Goal: Task Accomplishment & Management: Manage account settings

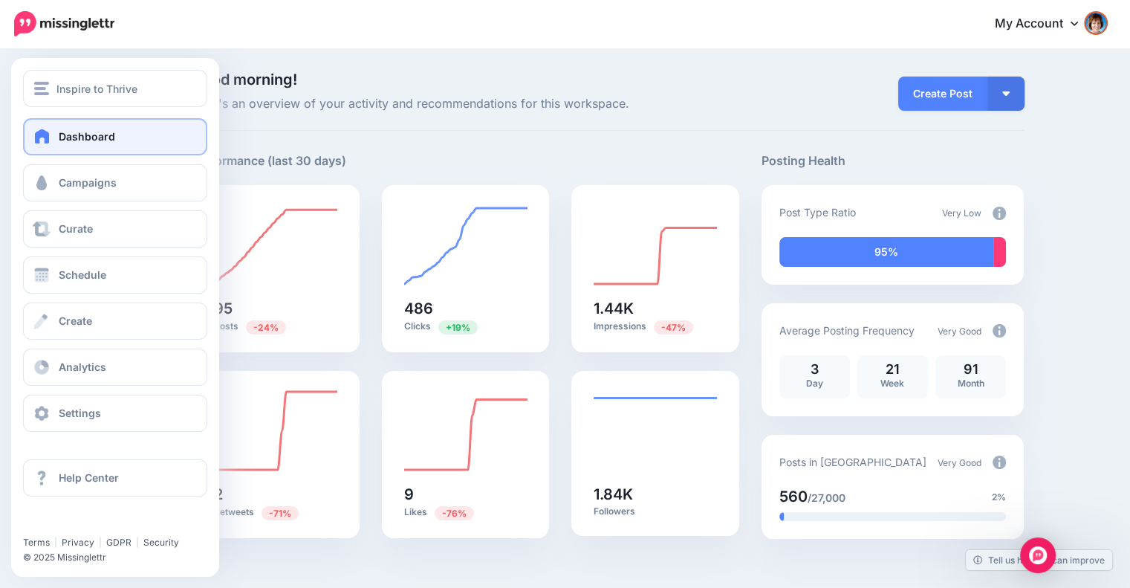
click at [79, 134] on span "Dashboard" at bounding box center [87, 136] width 56 height 13
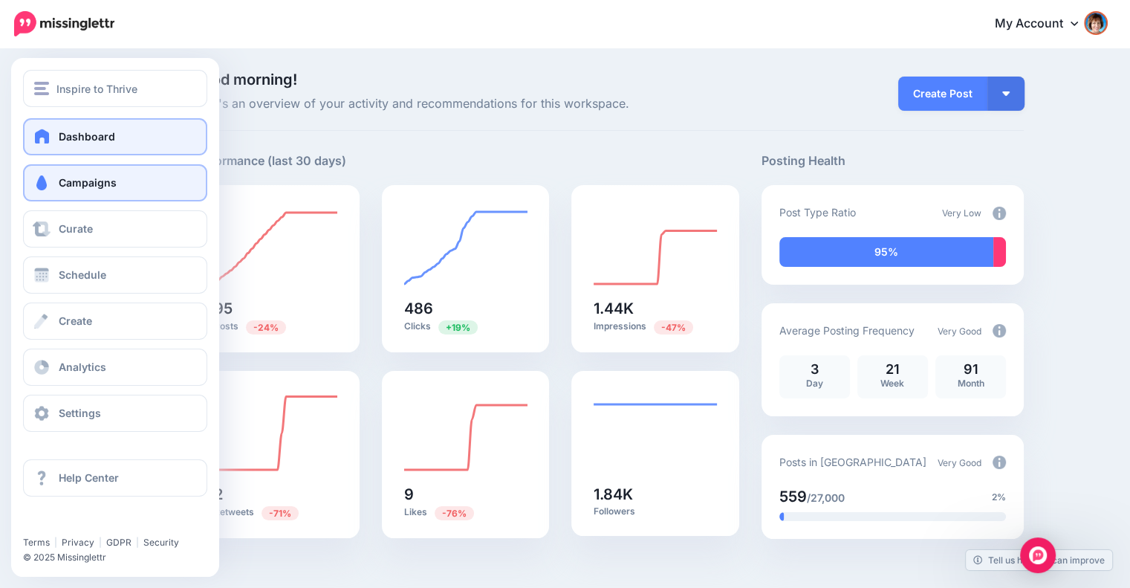
click at [65, 186] on span "Campaigns" at bounding box center [88, 182] width 58 height 13
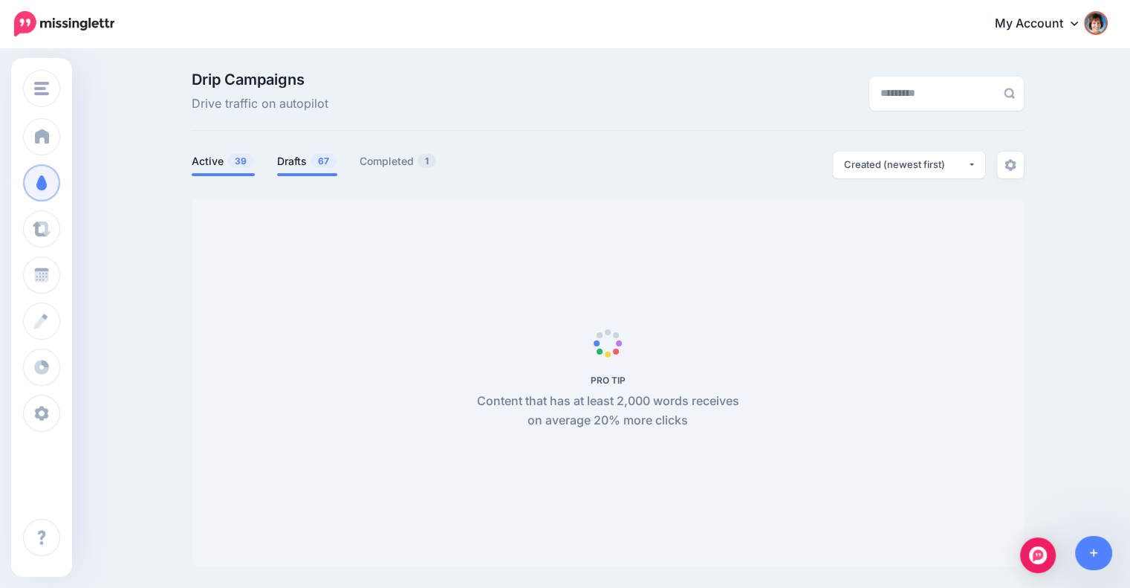
click at [316, 172] on li "Drafts 67" at bounding box center [307, 164] width 60 height 25
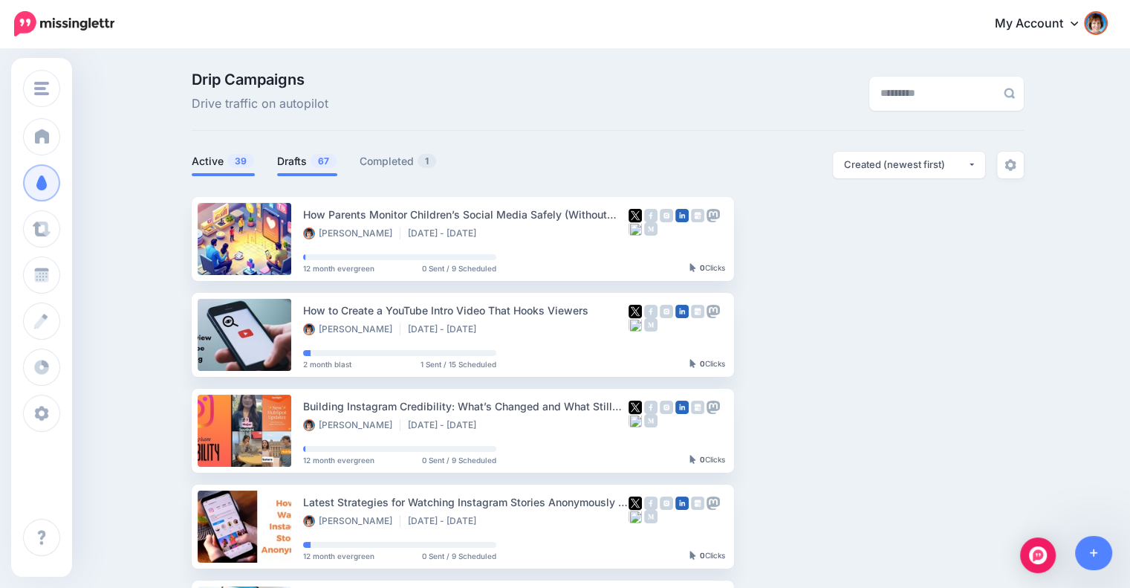
click at [319, 160] on span "67" at bounding box center [324, 161] width 26 height 14
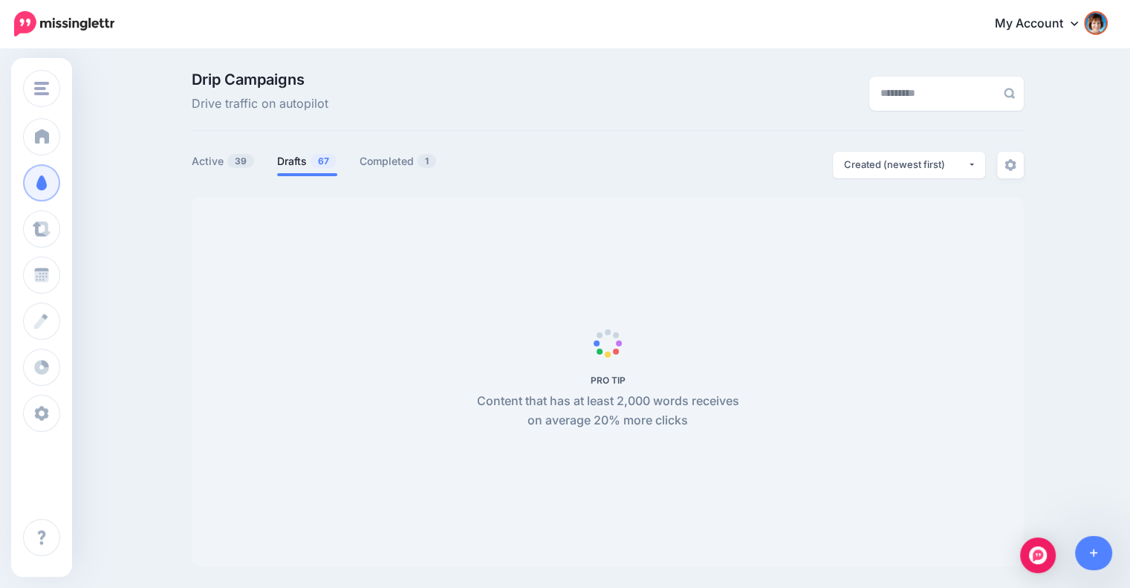
click at [294, 158] on link "Drafts 67" at bounding box center [307, 161] width 60 height 18
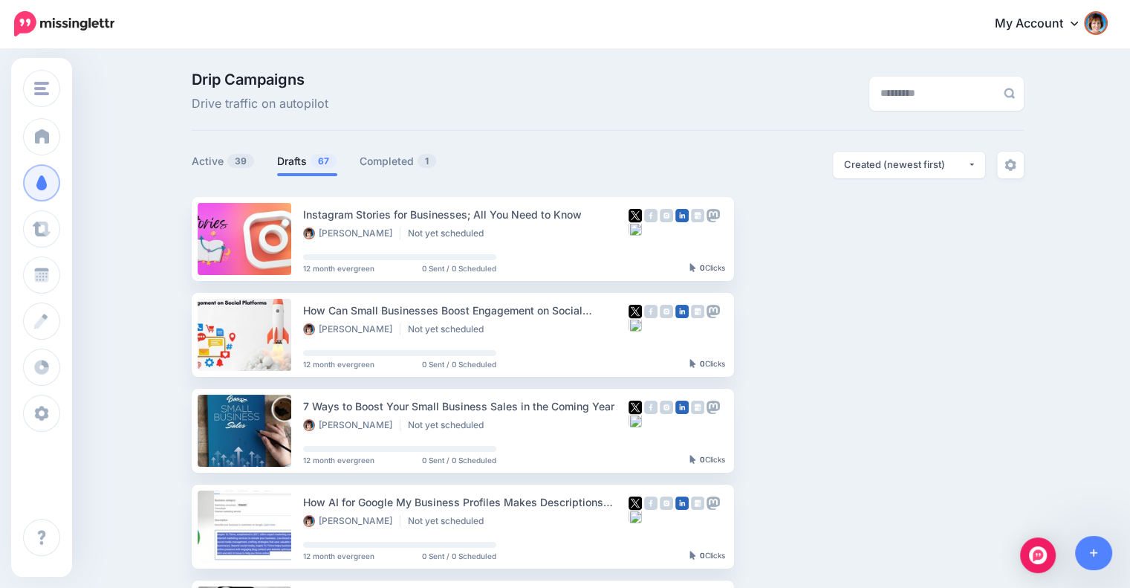
click at [783, 244] on link "Setup Campaign" at bounding box center [794, 238] width 101 height 27
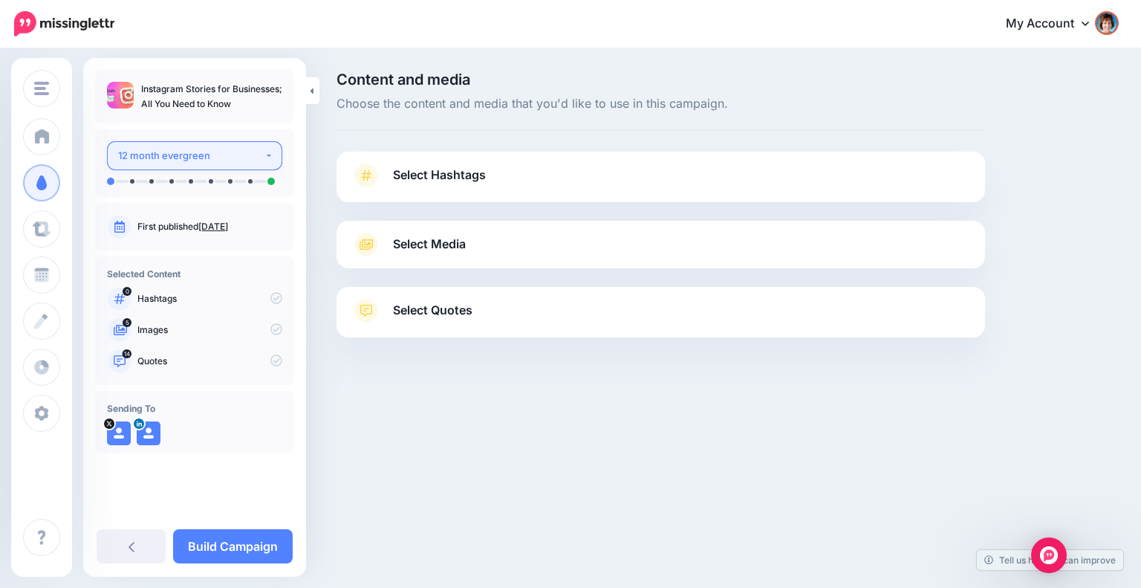
click at [186, 151] on div "12 month evergreen" at bounding box center [191, 155] width 146 height 17
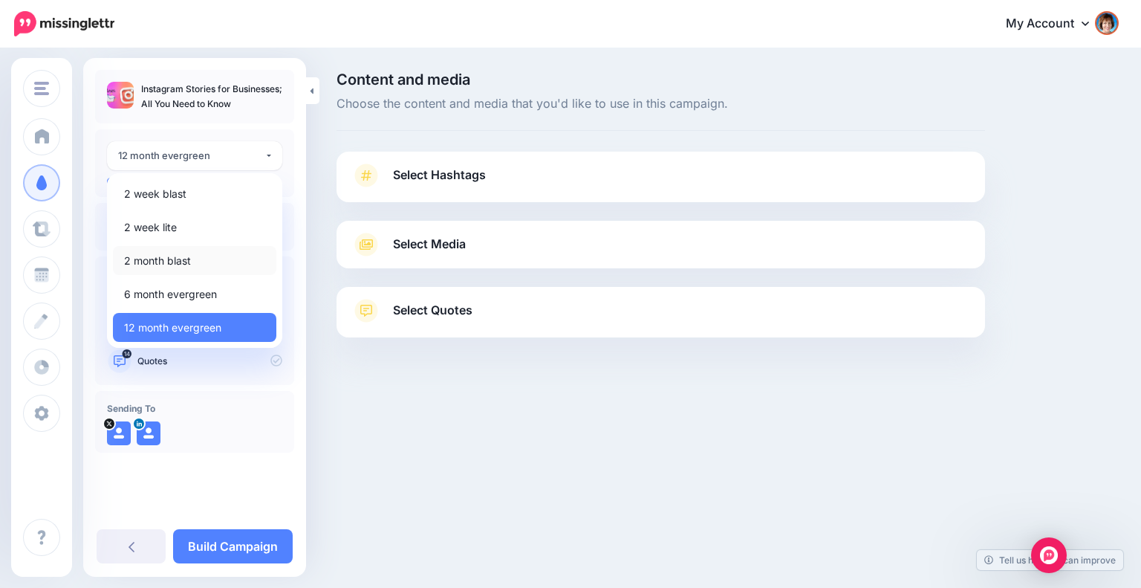
click at [152, 260] on span "2 month blast" at bounding box center [157, 261] width 67 height 18
select select "*****"
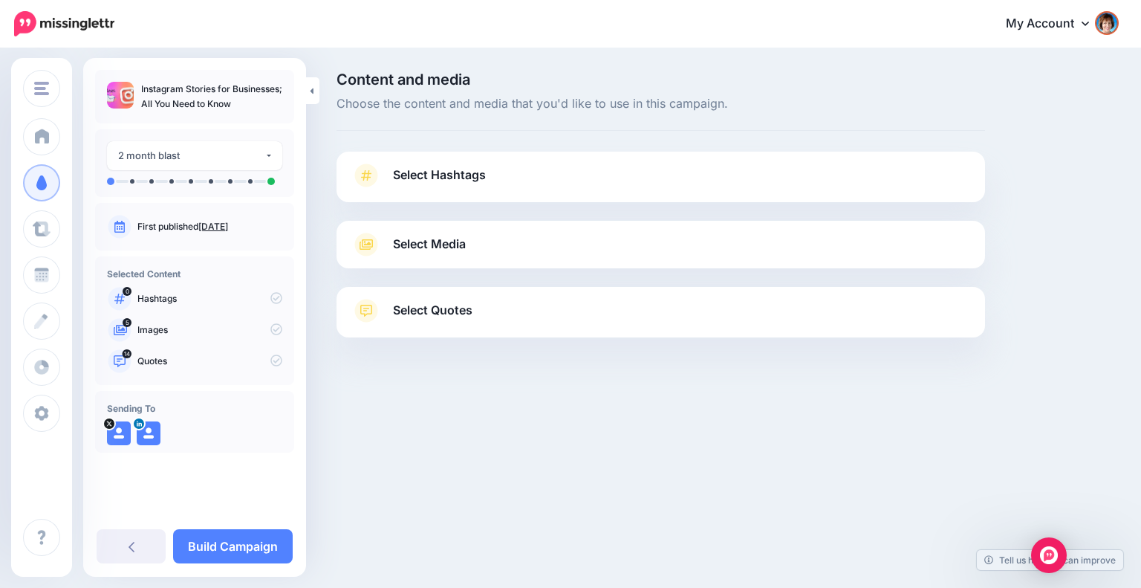
click at [478, 167] on span "Select Hashtags" at bounding box center [439, 175] width 93 height 20
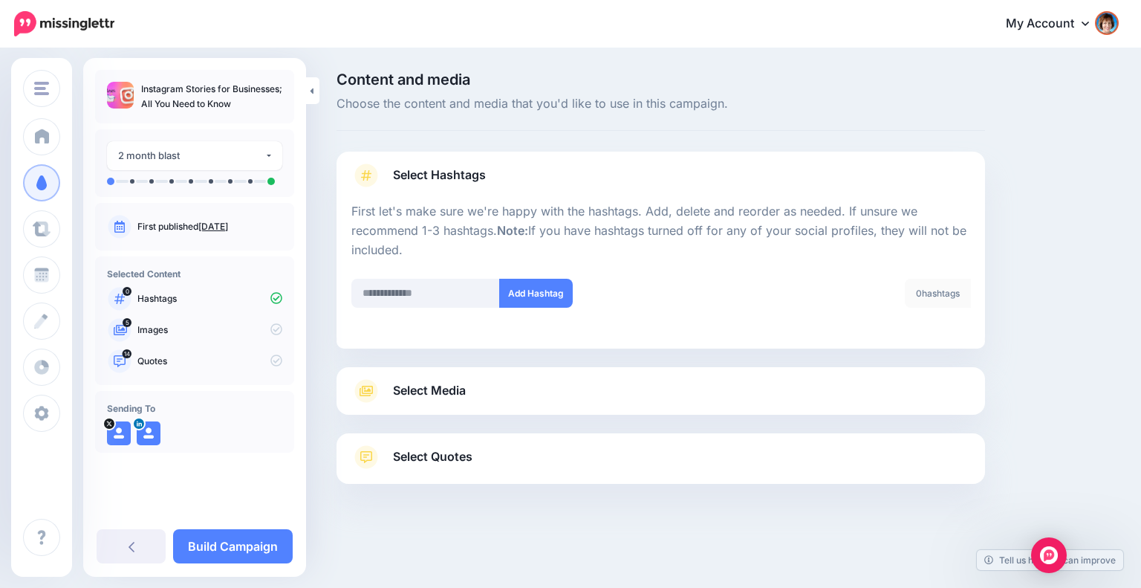
click at [802, 368] on div "Select Media Next, let's make sure we have the best media for this campaign. De…" at bounding box center [661, 391] width 649 height 48
click at [796, 380] on link "Select Media" at bounding box center [660, 391] width 619 height 24
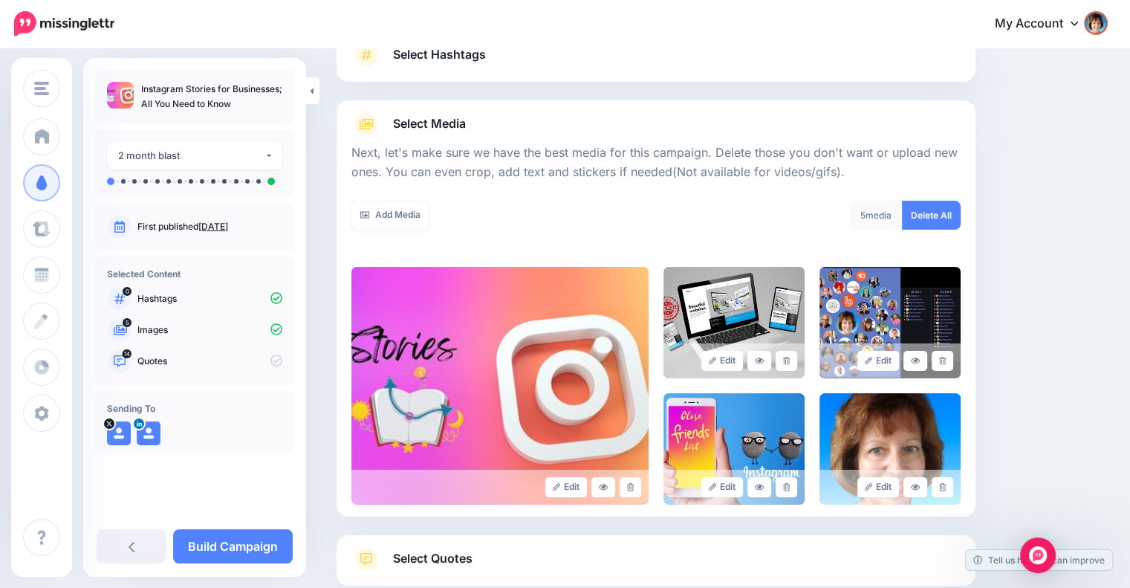
scroll to position [214, 0]
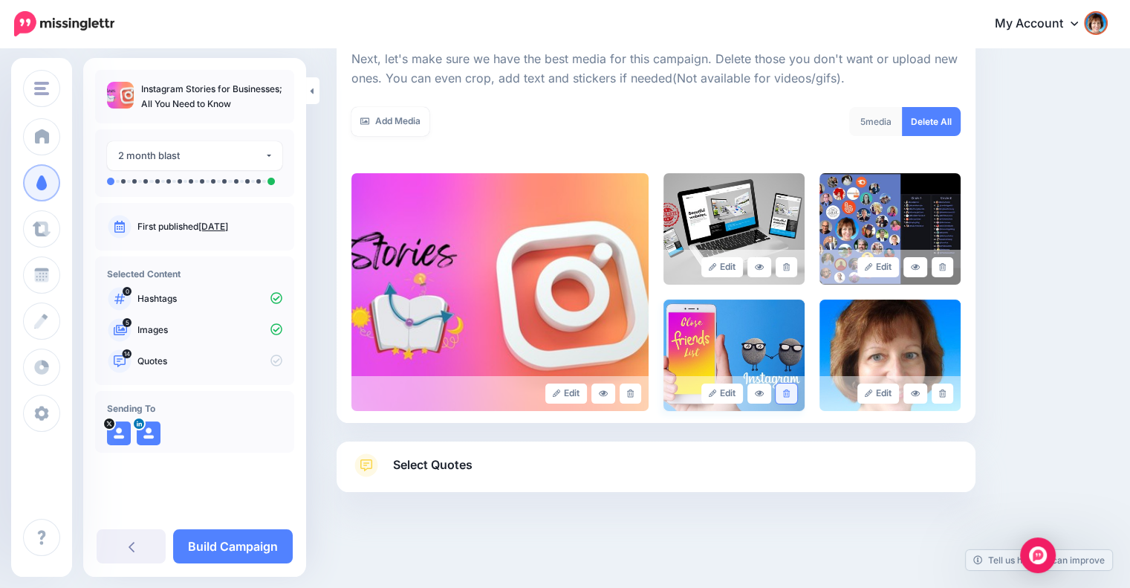
click at [790, 394] on icon at bounding box center [786, 393] width 7 height 8
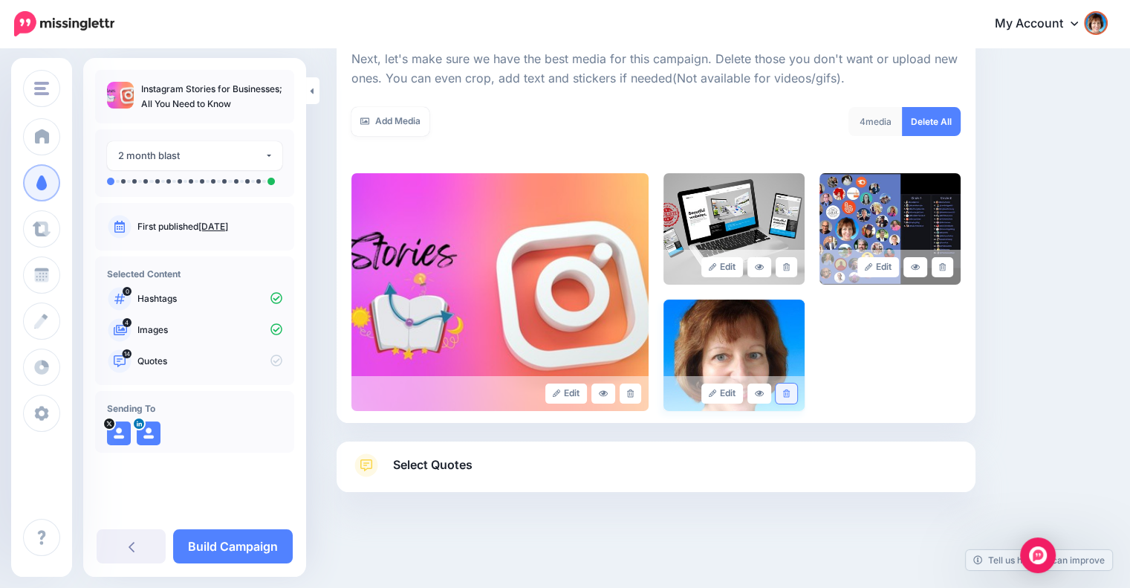
click at [790, 392] on icon at bounding box center [786, 393] width 7 height 8
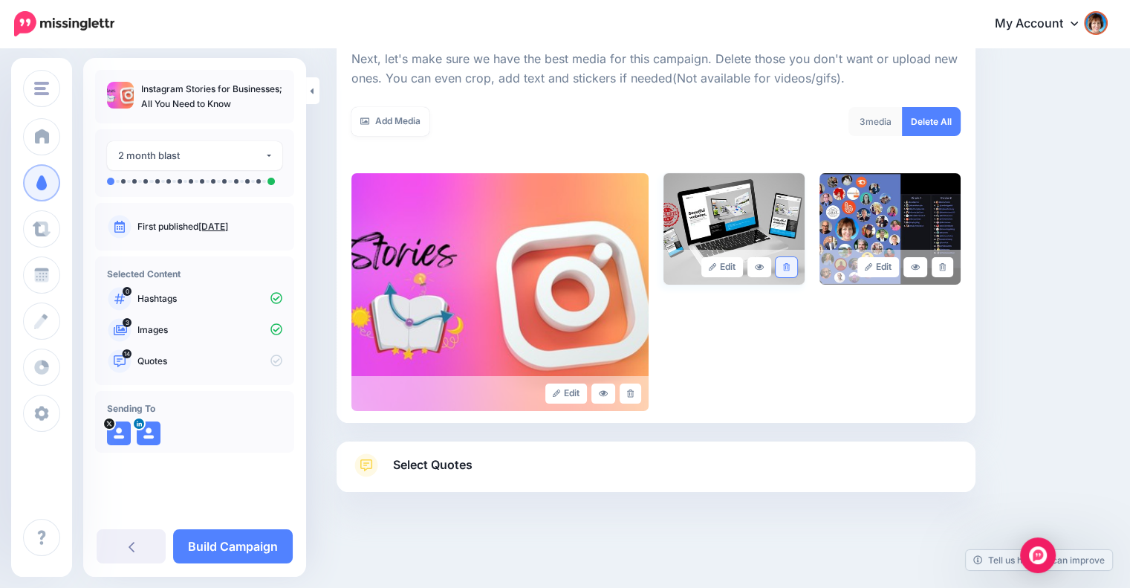
click at [790, 267] on icon at bounding box center [786, 267] width 7 height 8
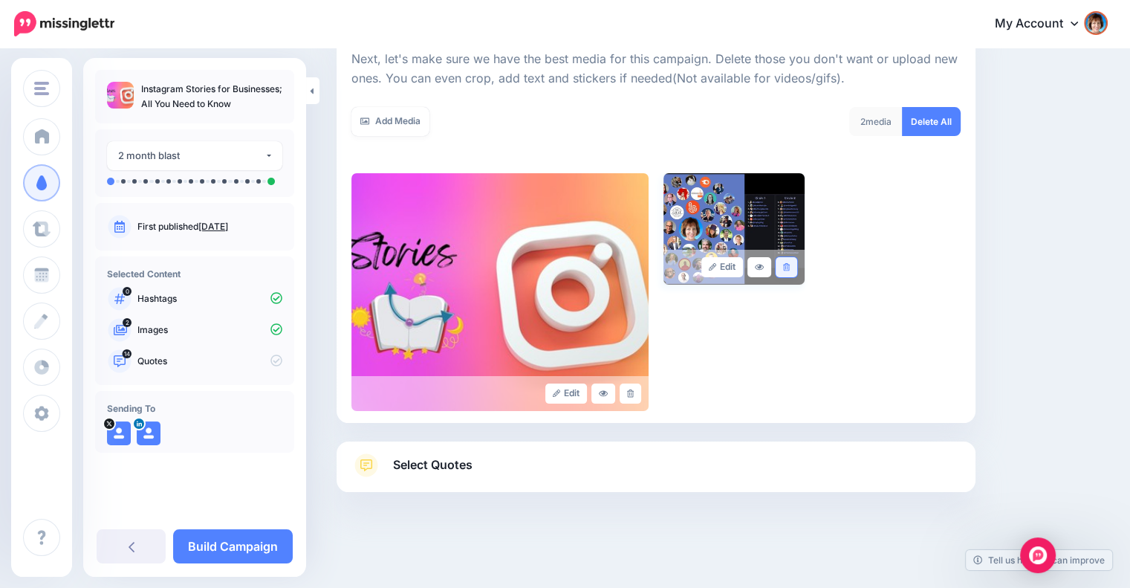
click at [790, 267] on icon at bounding box center [786, 267] width 7 height 8
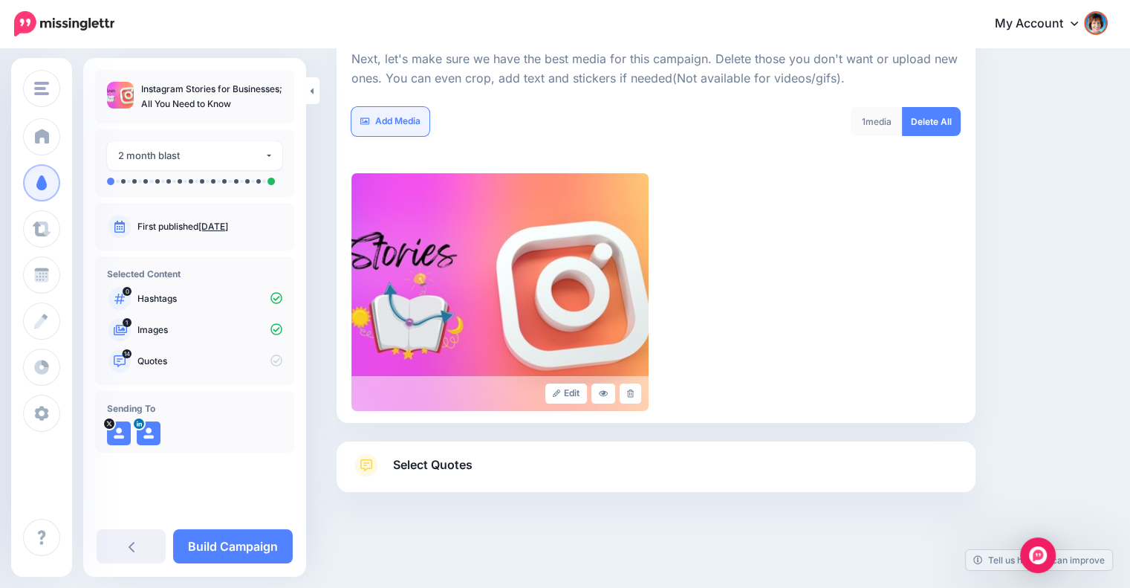
click at [387, 111] on link "Add Media" at bounding box center [390, 121] width 78 height 29
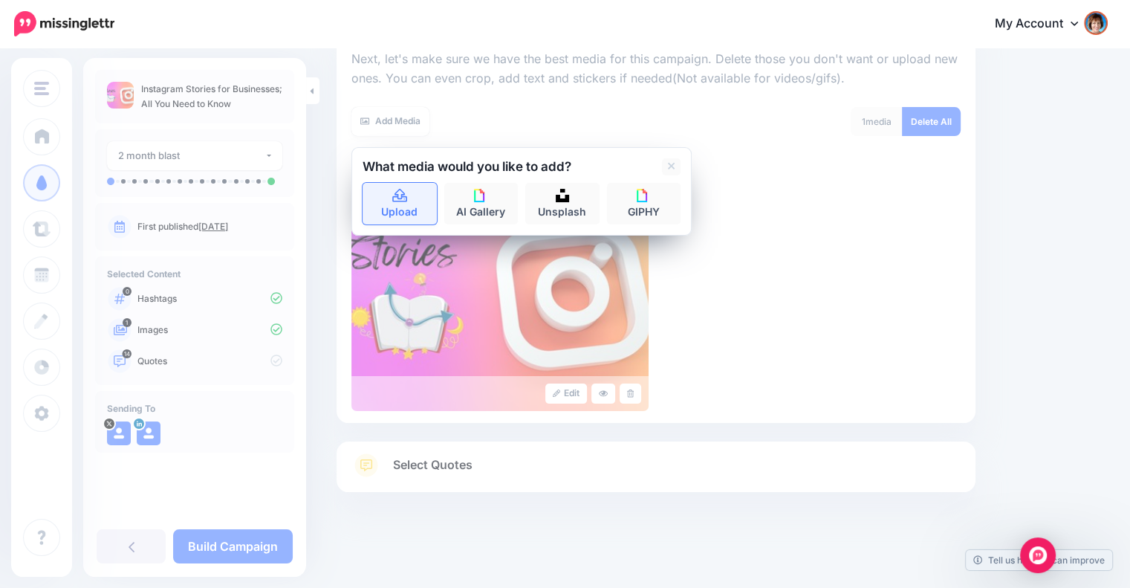
click at [388, 205] on link "Upload" at bounding box center [400, 204] width 74 height 42
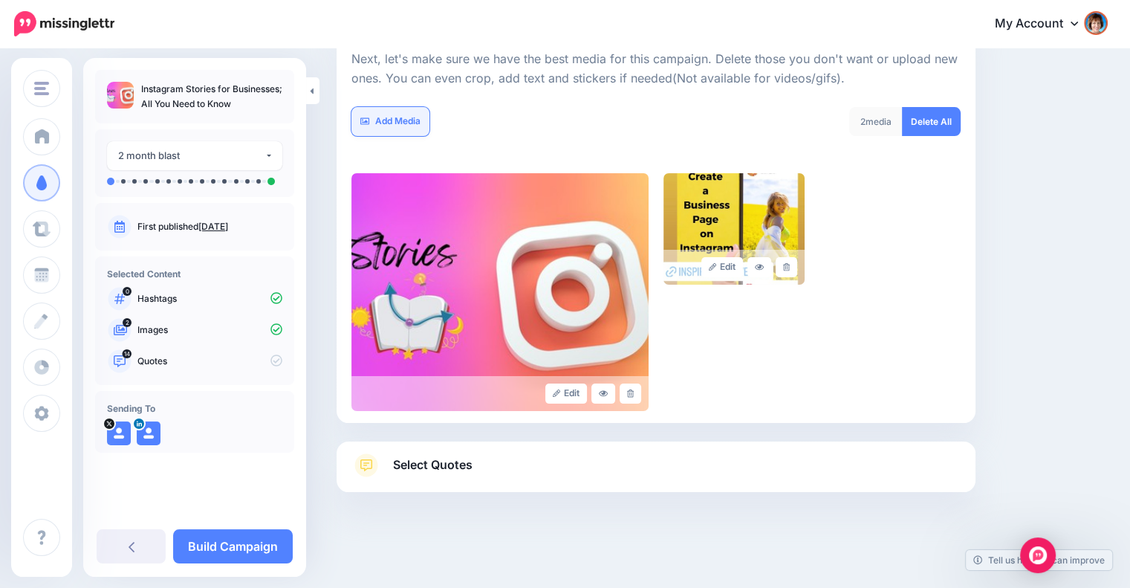
click at [400, 119] on link "Add Media" at bounding box center [390, 121] width 78 height 29
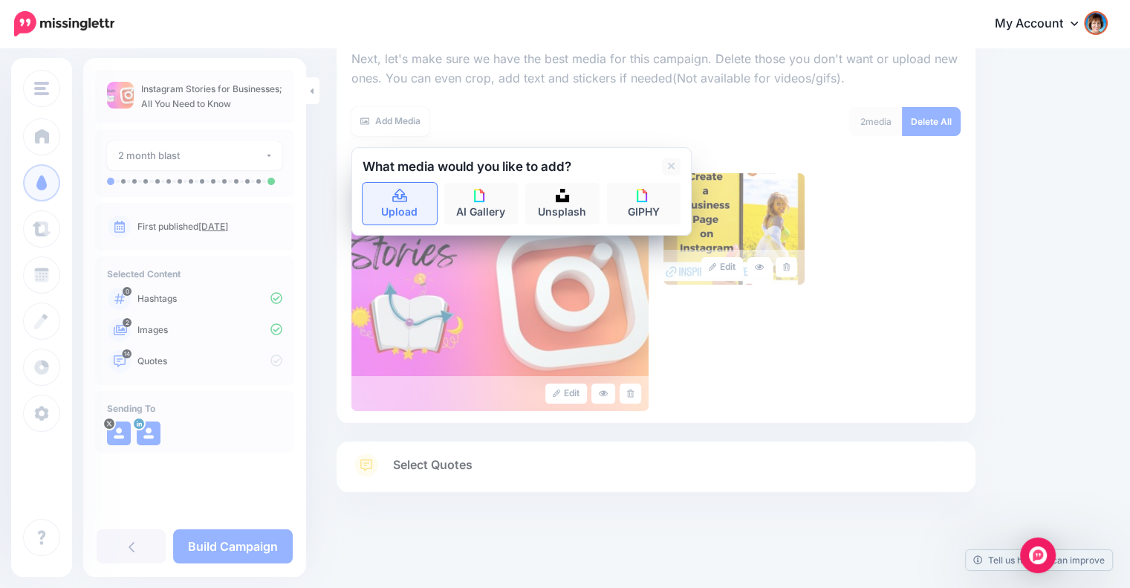
click at [403, 198] on icon at bounding box center [400, 195] width 17 height 13
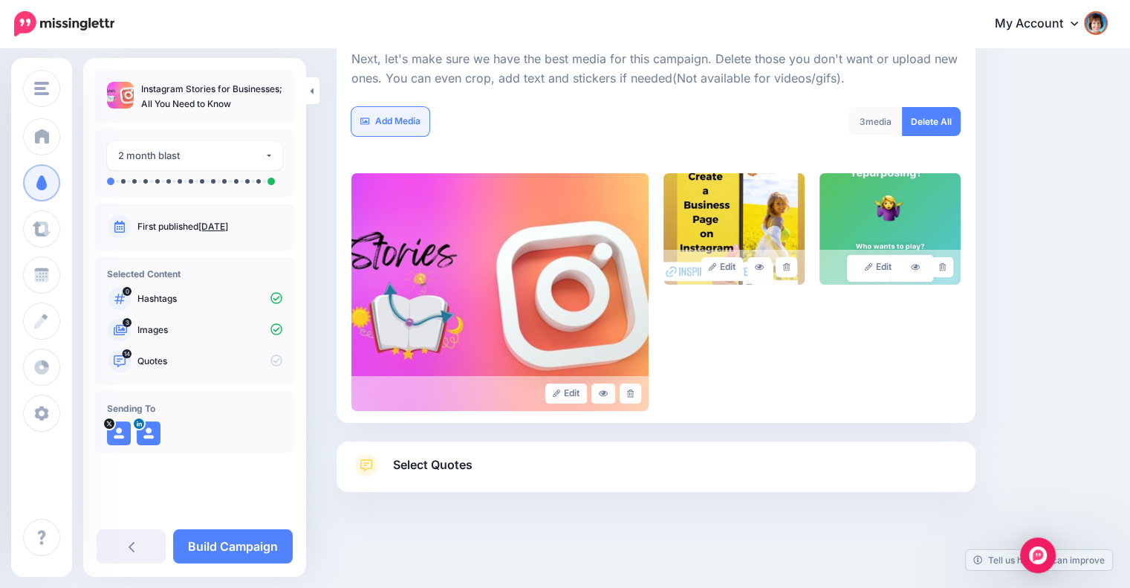
click at [406, 115] on link "Add Media" at bounding box center [390, 121] width 78 height 29
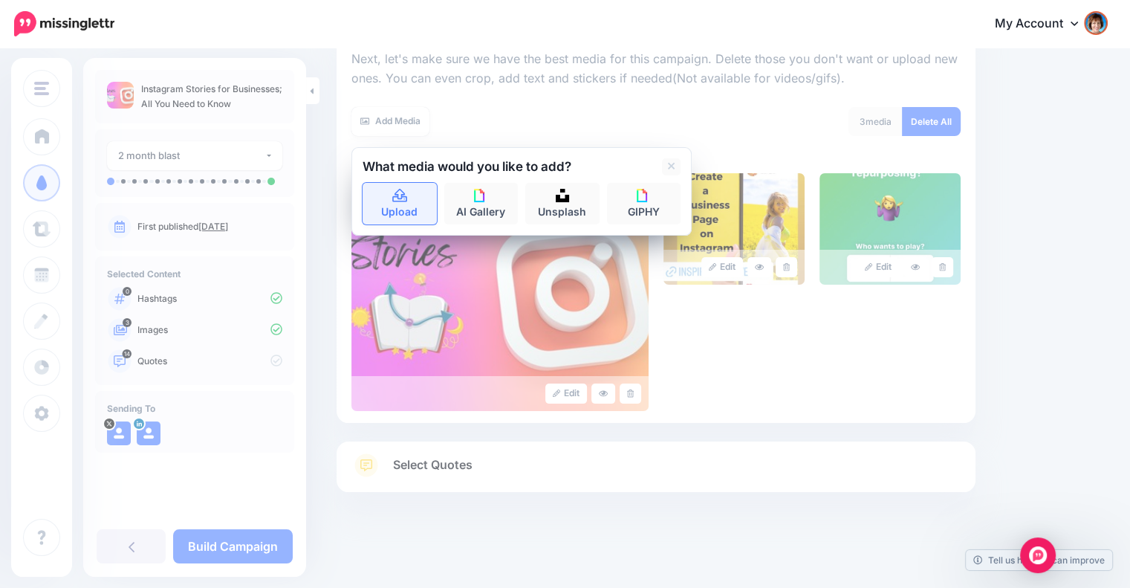
click at [404, 201] on icon at bounding box center [399, 195] width 15 height 13
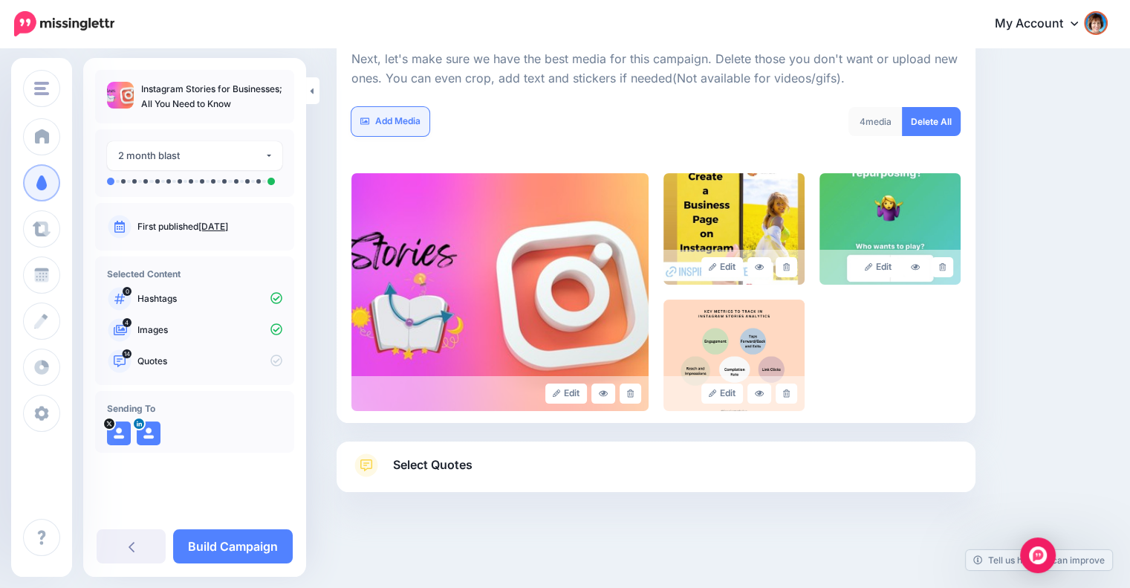
click at [407, 122] on link "Add Media" at bounding box center [390, 121] width 78 height 29
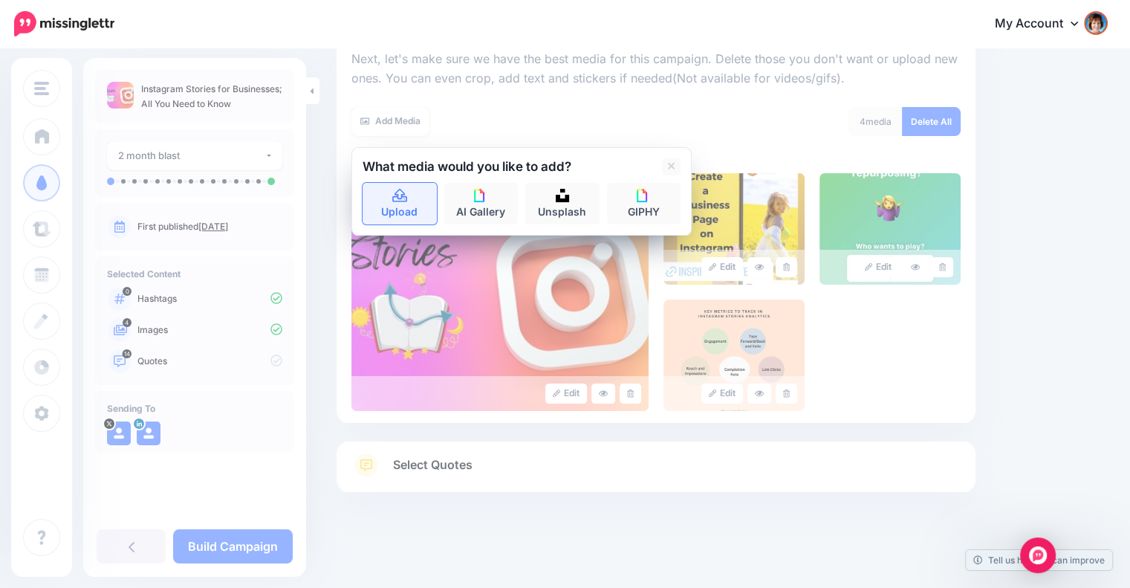
click at [407, 198] on icon at bounding box center [400, 195] width 17 height 13
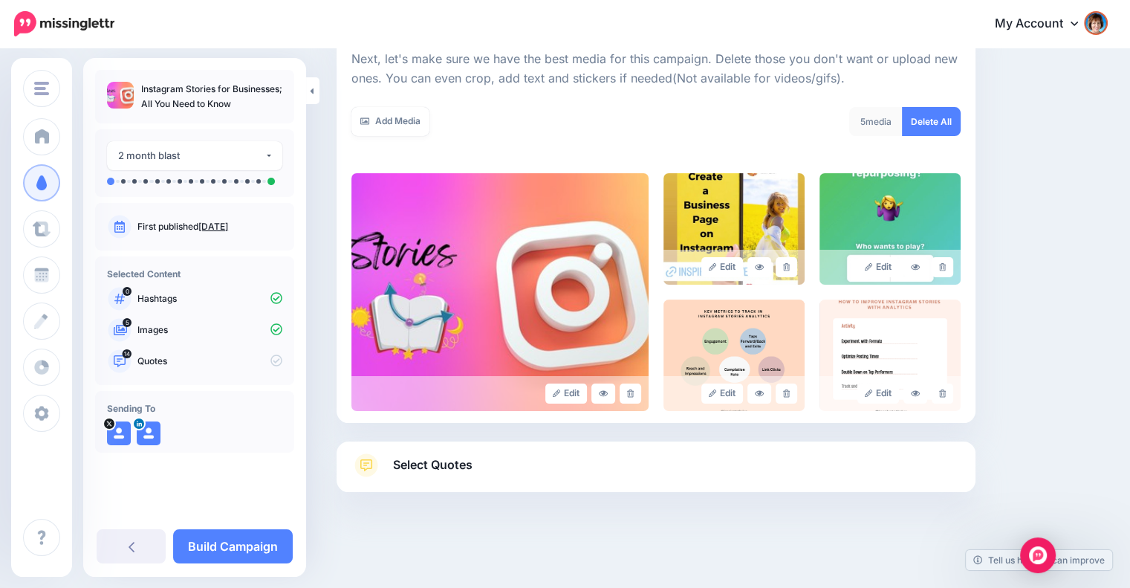
click at [693, 464] on link "Select Quotes" at bounding box center [655, 472] width 609 height 39
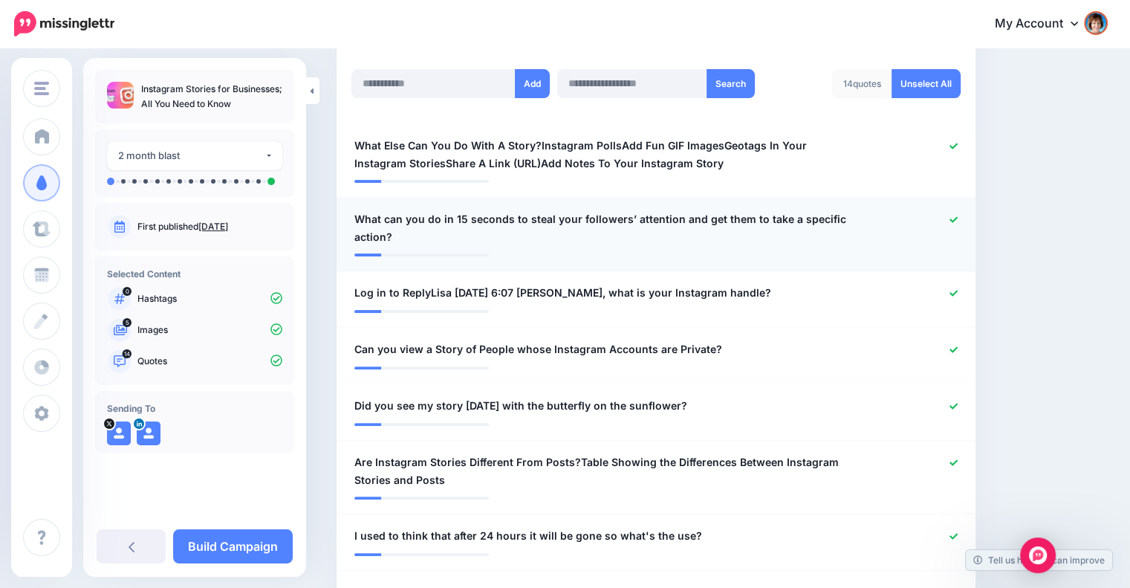
scroll to position [400, 0]
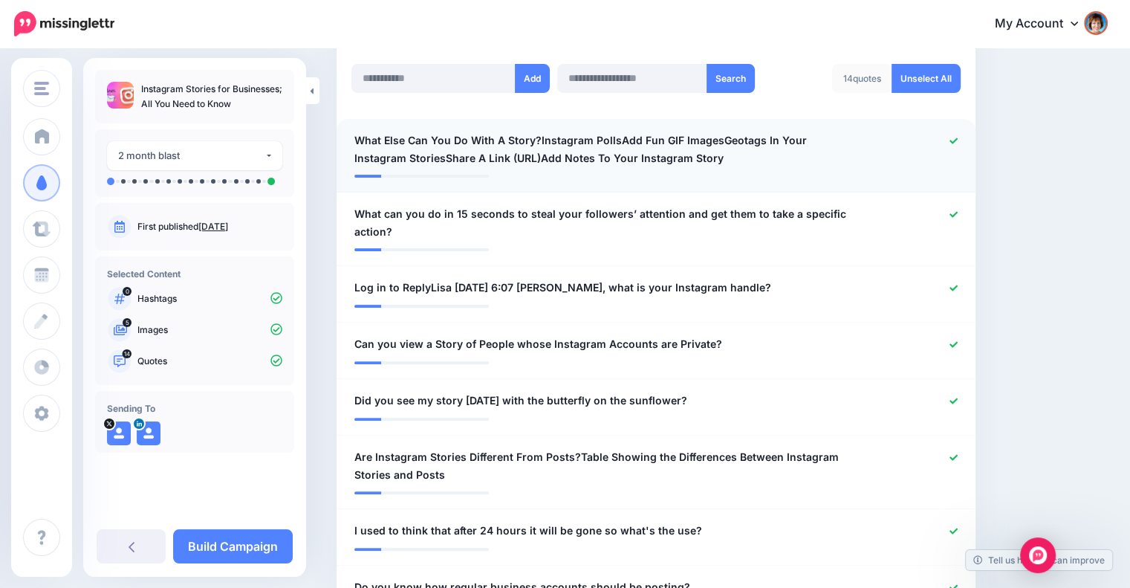
click at [958, 139] on icon at bounding box center [953, 141] width 8 height 8
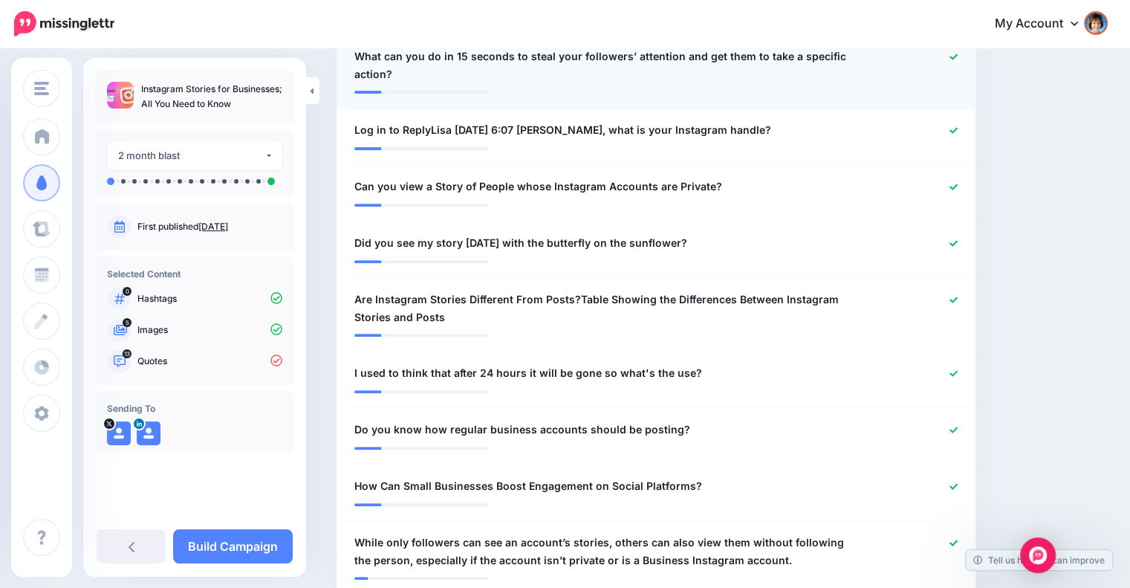
scroll to position [559, 0]
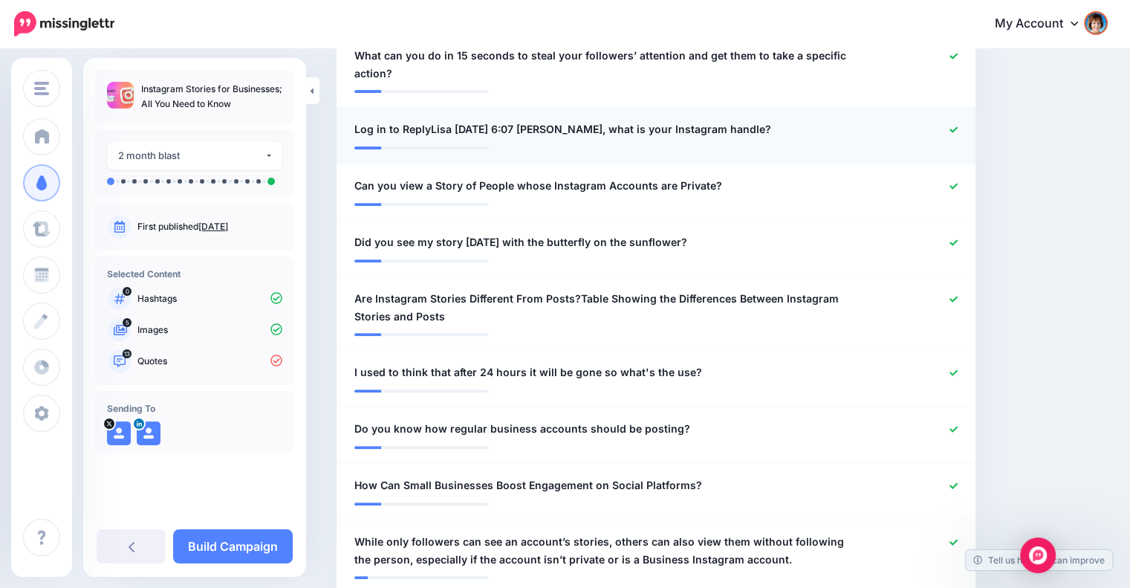
click at [958, 126] on icon at bounding box center [953, 130] width 8 height 8
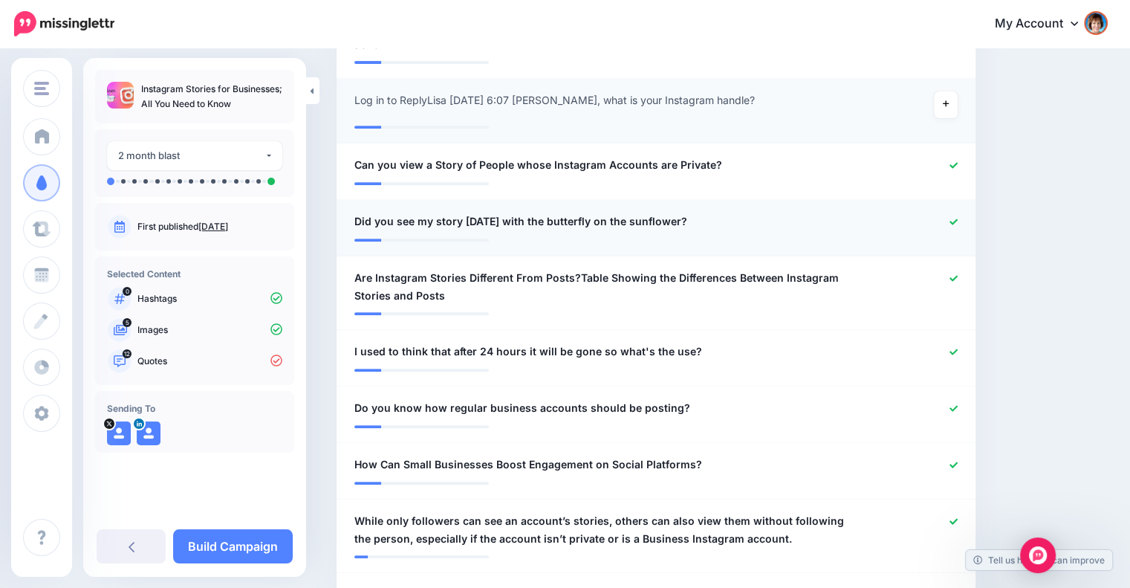
scroll to position [671, 0]
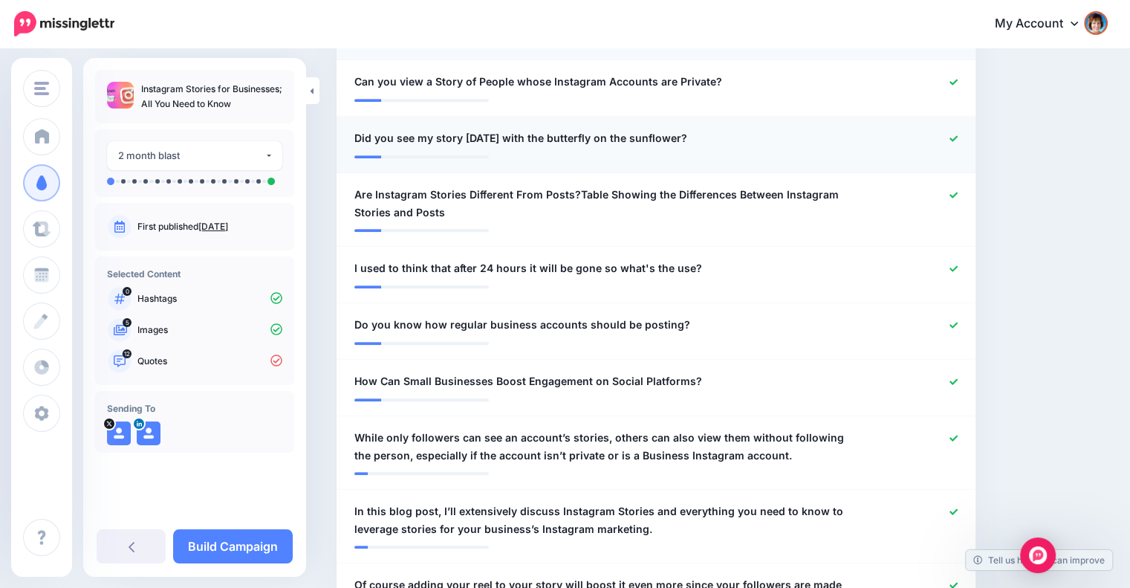
click at [958, 138] on icon at bounding box center [953, 138] width 8 height 6
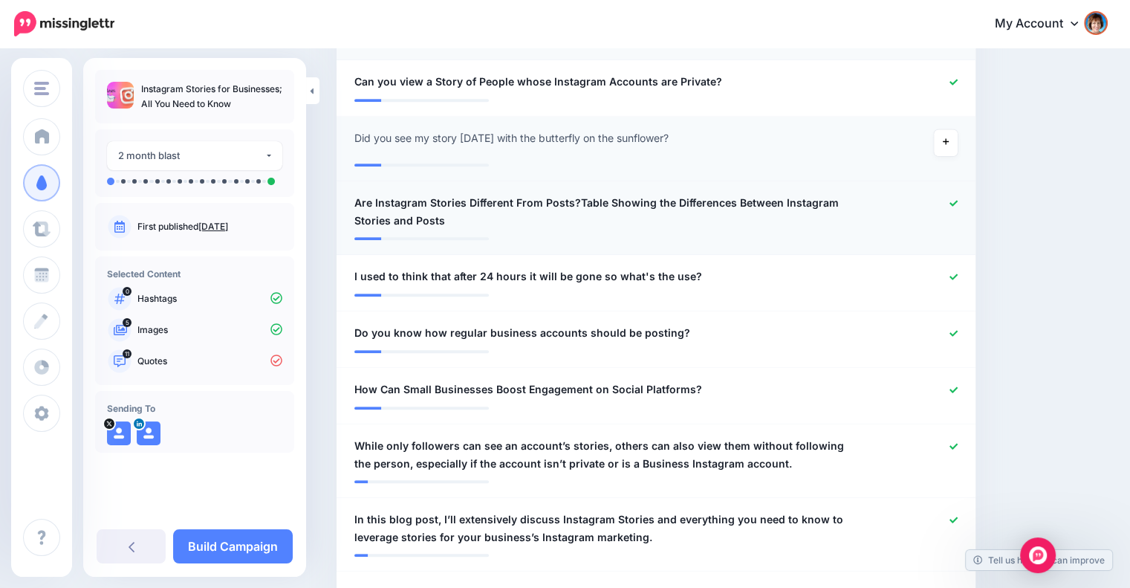
click at [574, 198] on span "Are Instagram Stories Different From Posts?Table Showing the Differences Betwee…" at bounding box center [603, 212] width 499 height 36
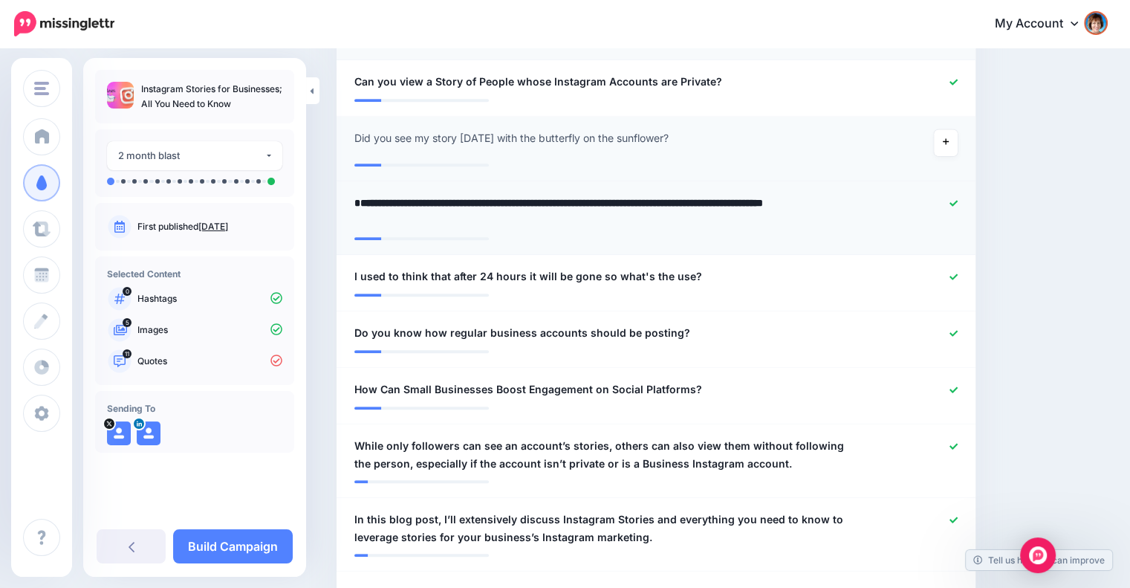
click at [576, 198] on textarea "**********" at bounding box center [607, 212] width 507 height 36
click at [353, 202] on div "**********" at bounding box center [604, 212] width 522 height 36
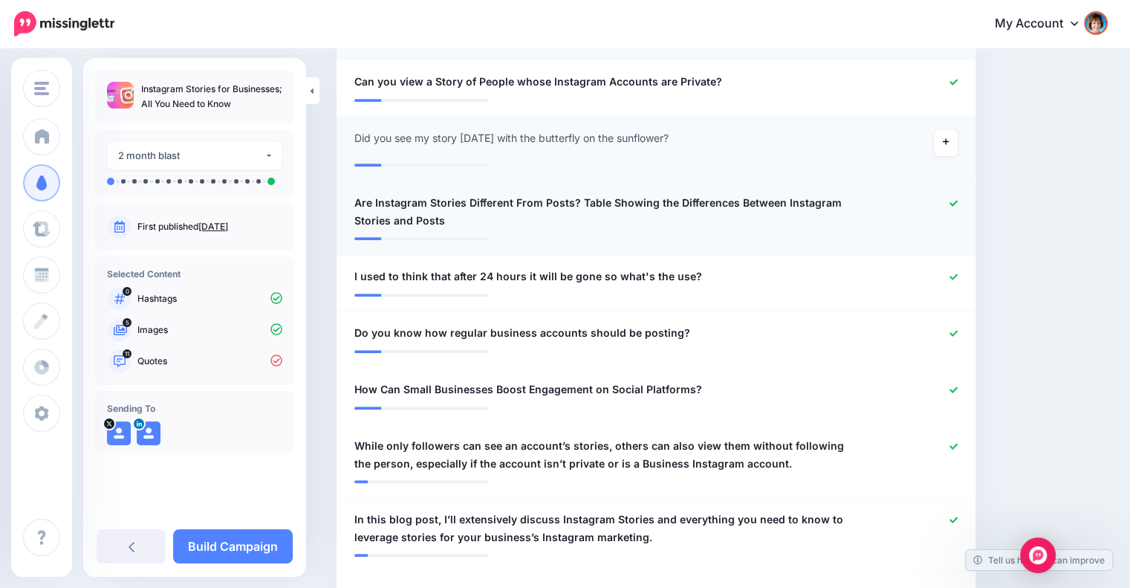
click at [522, 231] on div at bounding box center [655, 233] width 603 height 7
click at [578, 197] on span "Are Instagram Stories Different From Posts? Table Showing the Differences Betwe…" at bounding box center [603, 212] width 499 height 36
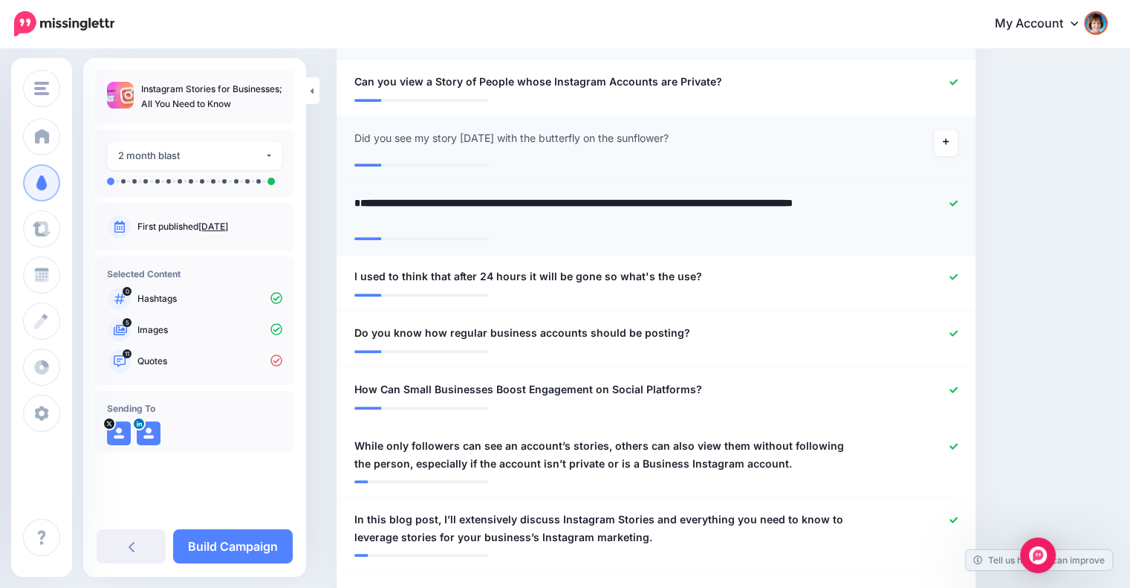
type textarea "**********"
click at [581, 224] on textarea "**********" at bounding box center [607, 212] width 507 height 36
click at [853, 287] on div at bounding box center [655, 289] width 603 height 7
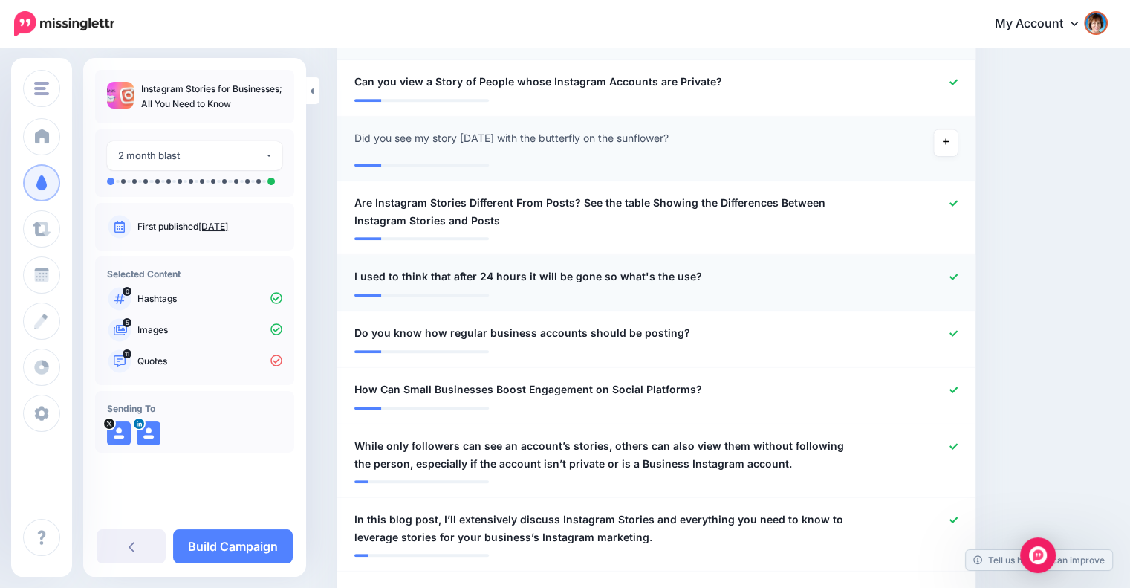
click at [958, 278] on icon at bounding box center [953, 276] width 8 height 6
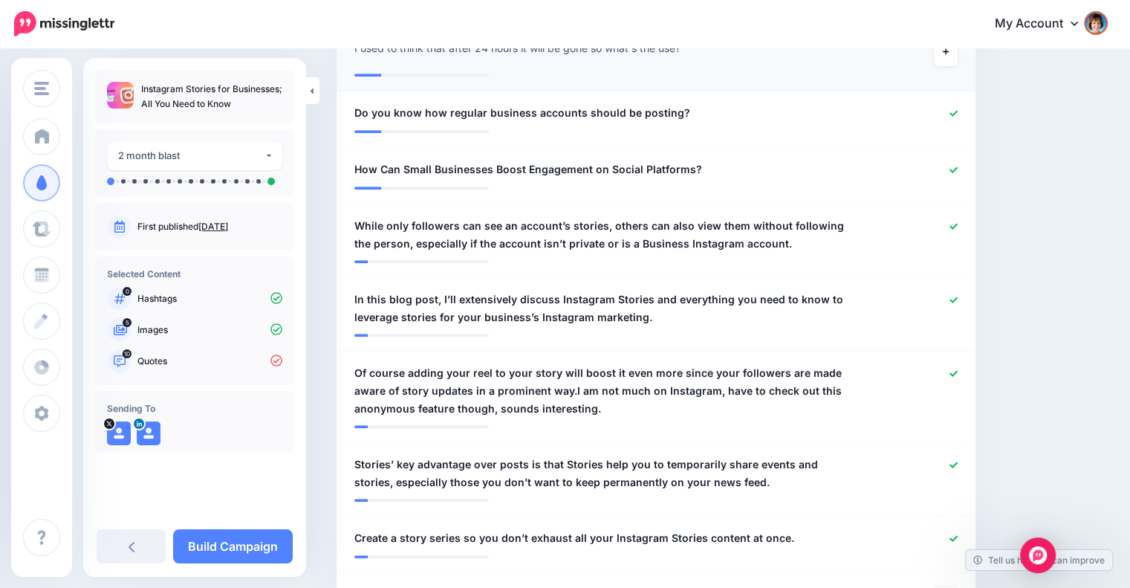
scroll to position [901, 0]
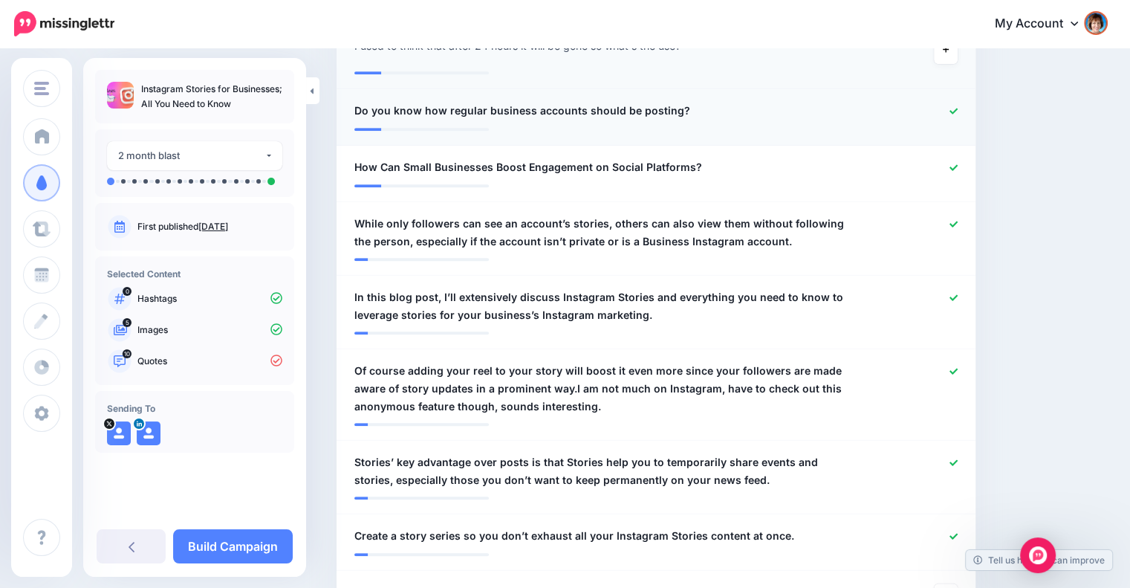
click at [969, 106] on div at bounding box center [917, 111] width 104 height 19
click at [967, 106] on div at bounding box center [917, 111] width 104 height 19
click at [958, 110] on icon at bounding box center [953, 111] width 8 height 6
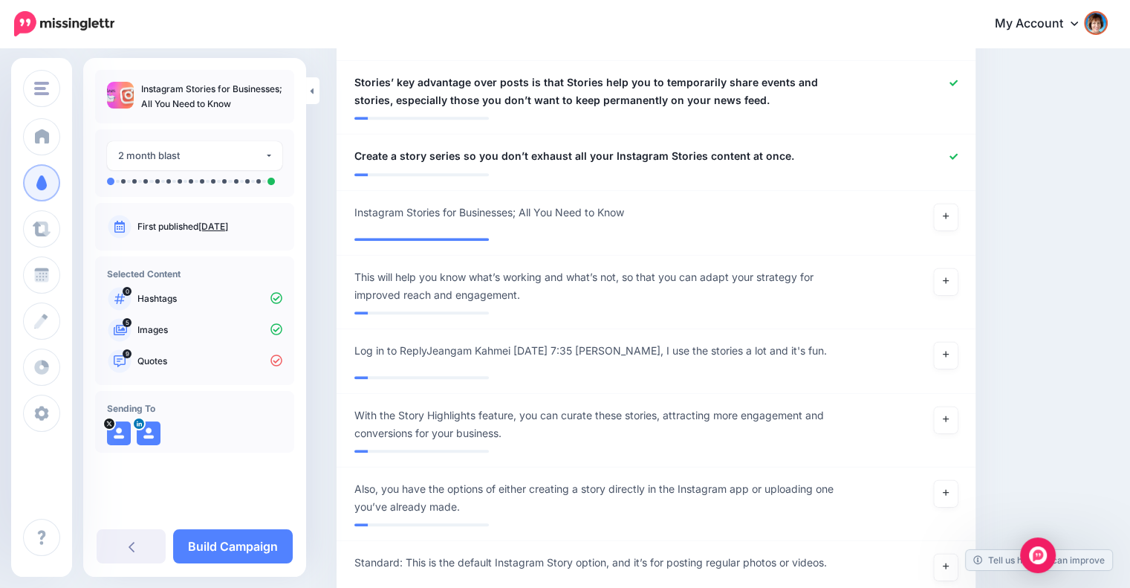
scroll to position [1290, 0]
click at [949, 208] on link at bounding box center [946, 216] width 24 height 27
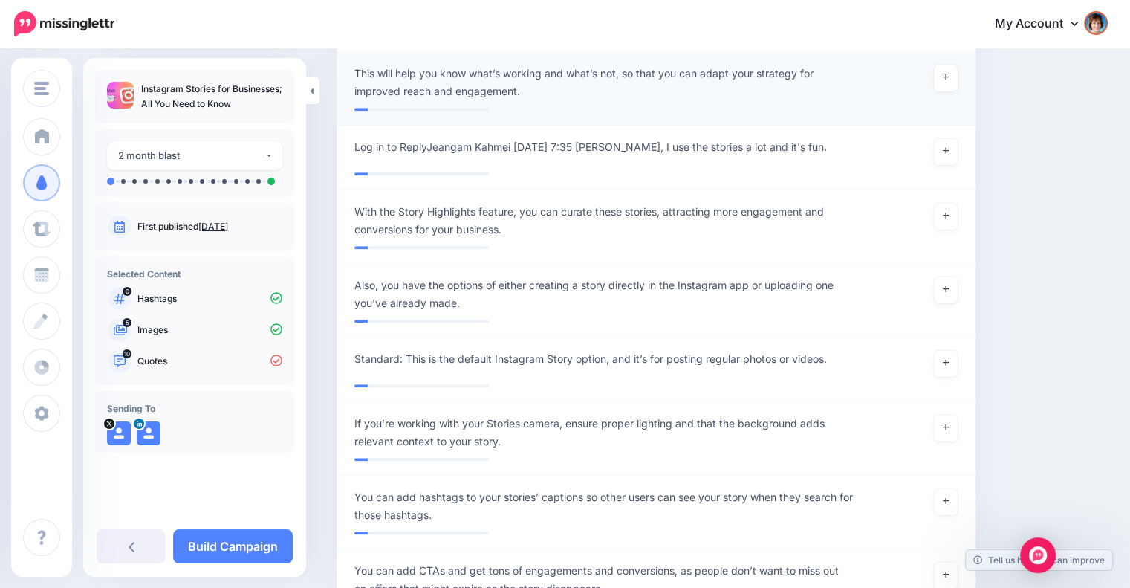
scroll to position [1528, 0]
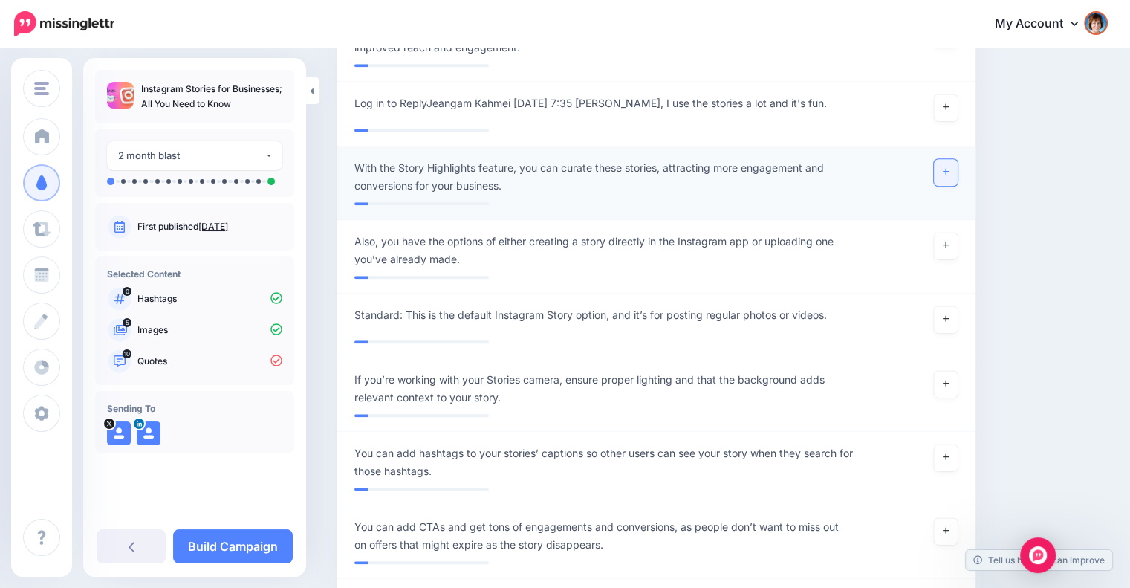
click at [949, 172] on icon at bounding box center [946, 171] width 6 height 8
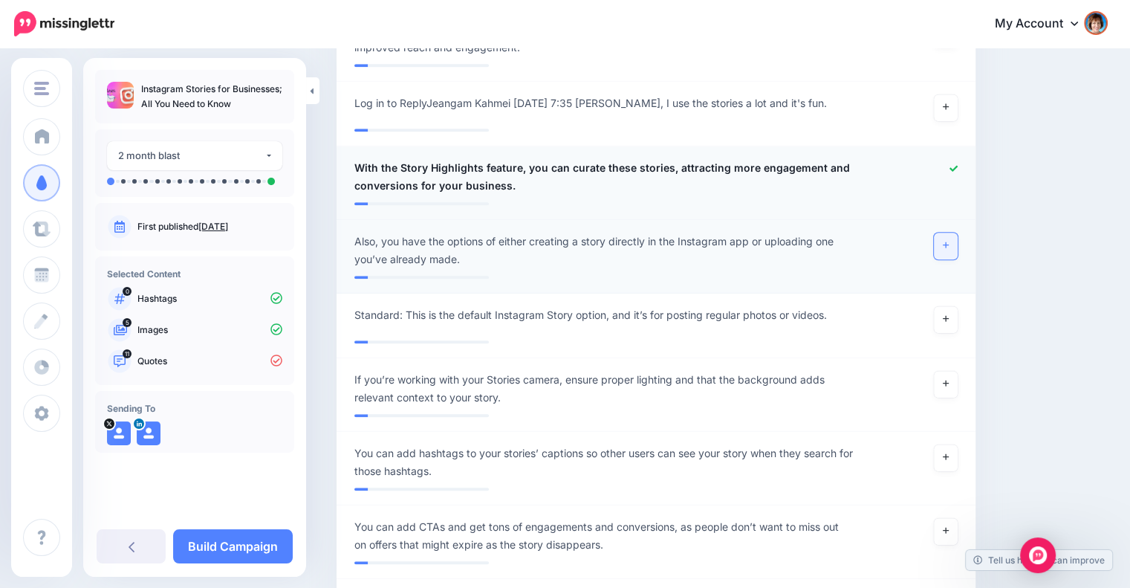
click at [949, 244] on icon at bounding box center [946, 245] width 6 height 8
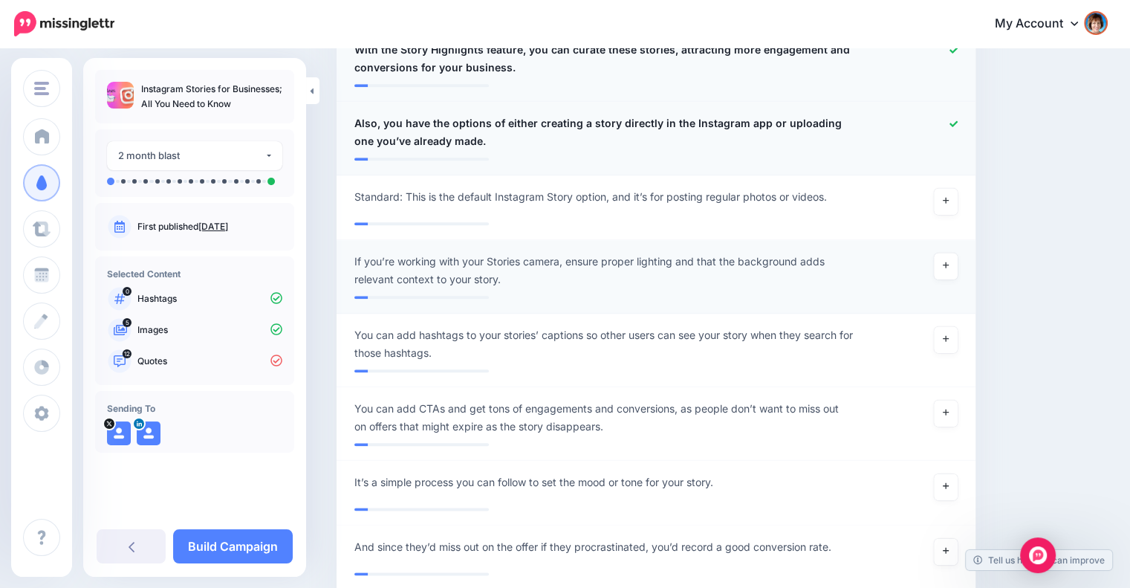
scroll to position [1676, 0]
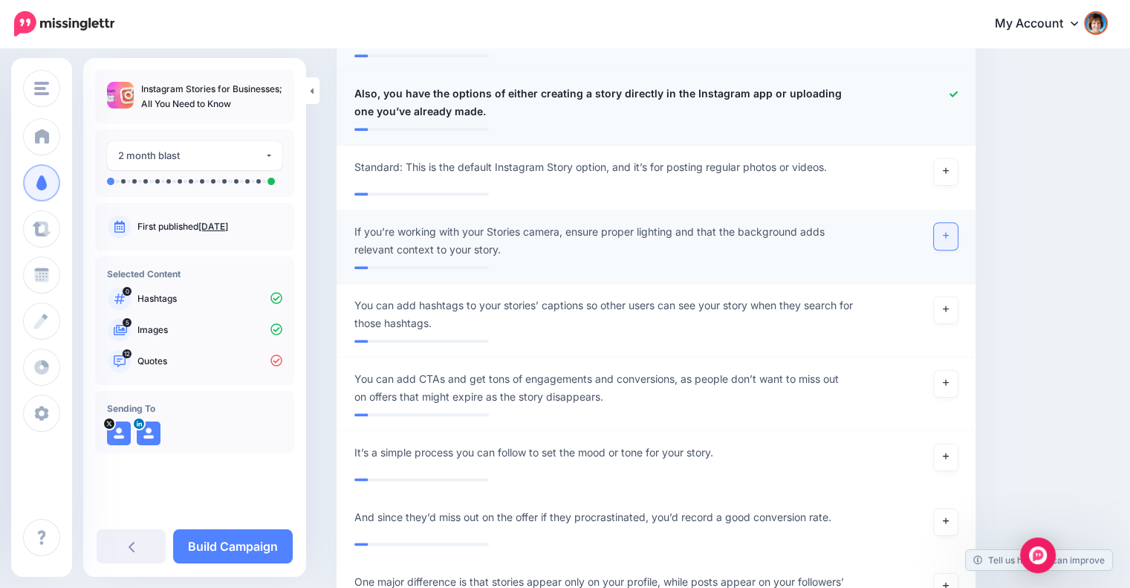
click at [949, 233] on icon at bounding box center [946, 236] width 6 height 6
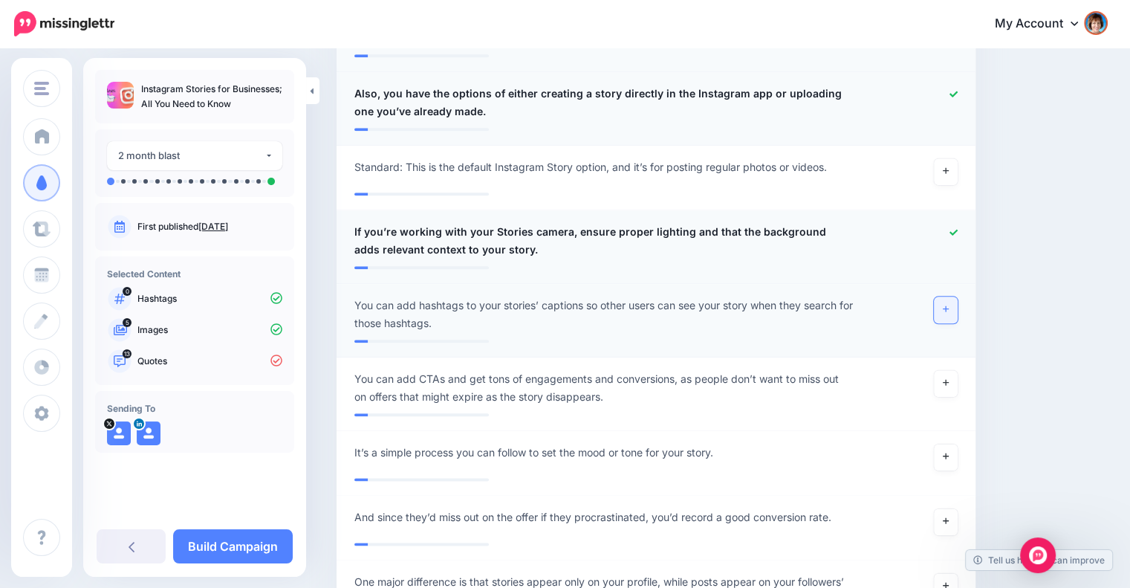
click at [950, 308] on link at bounding box center [946, 309] width 24 height 27
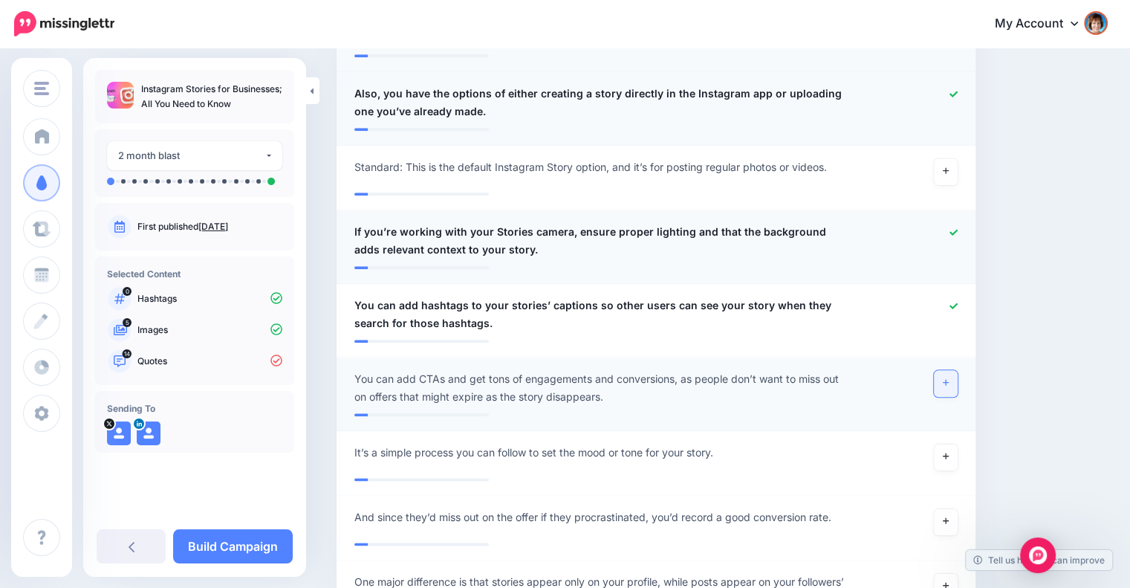
click at [949, 382] on icon at bounding box center [946, 382] width 6 height 8
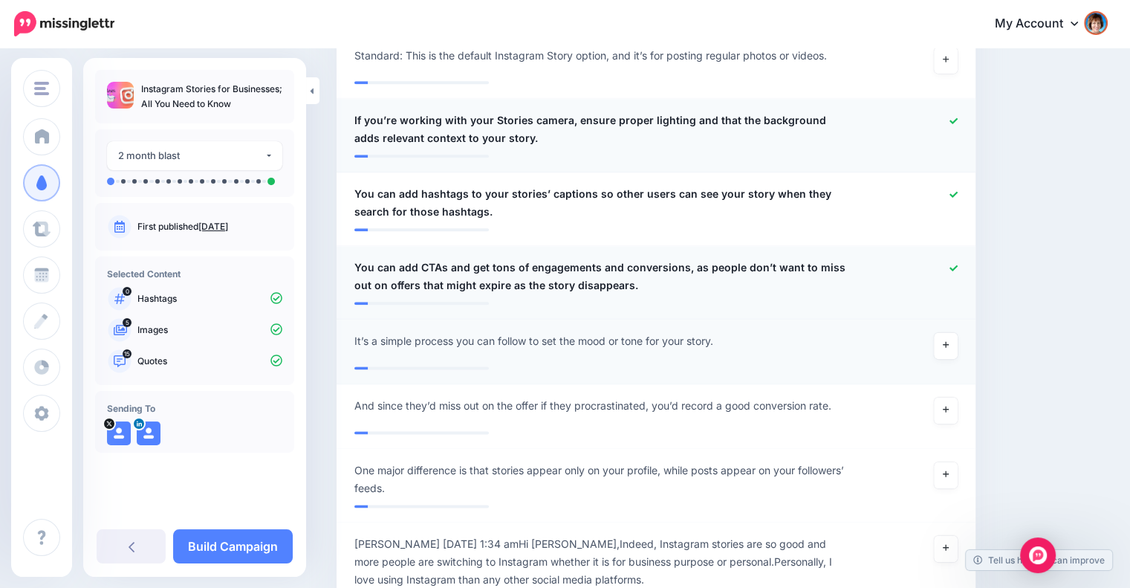
scroll to position [1923, 0]
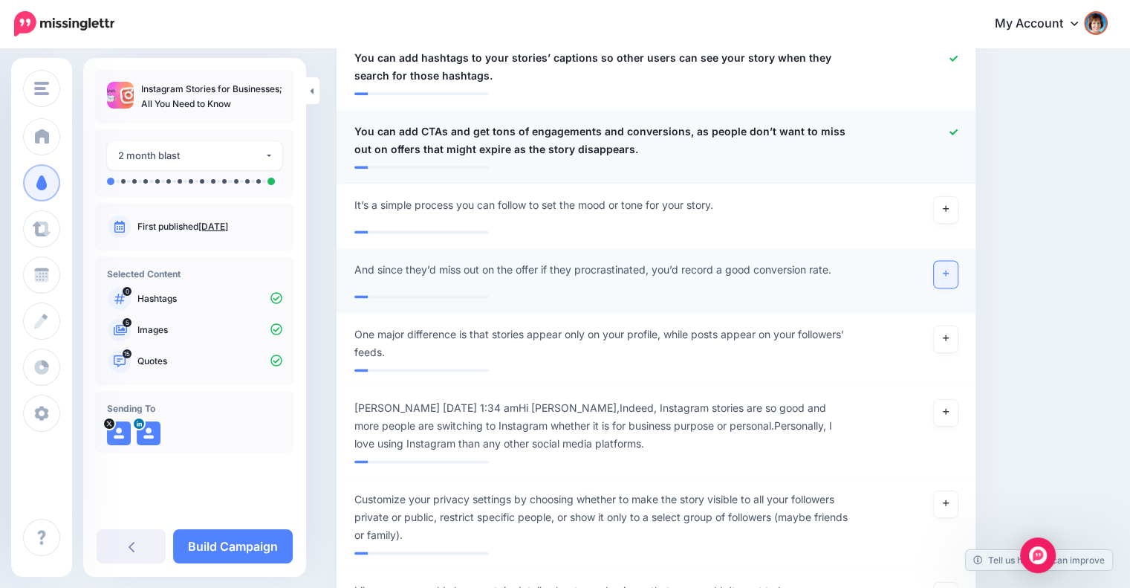
click at [949, 273] on icon at bounding box center [946, 273] width 6 height 8
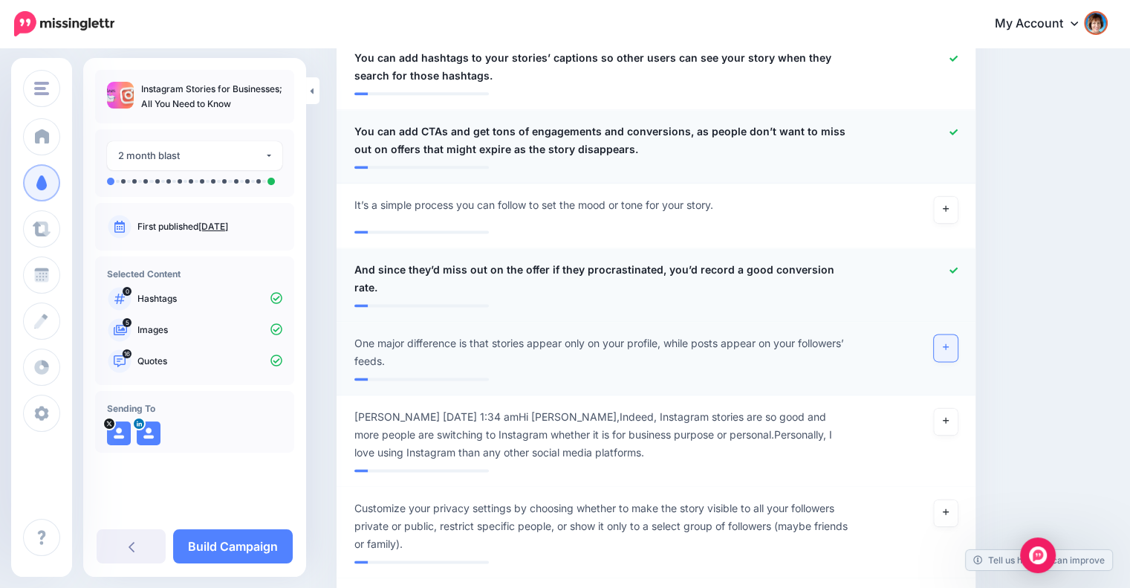
click at [952, 334] on link at bounding box center [946, 347] width 24 height 27
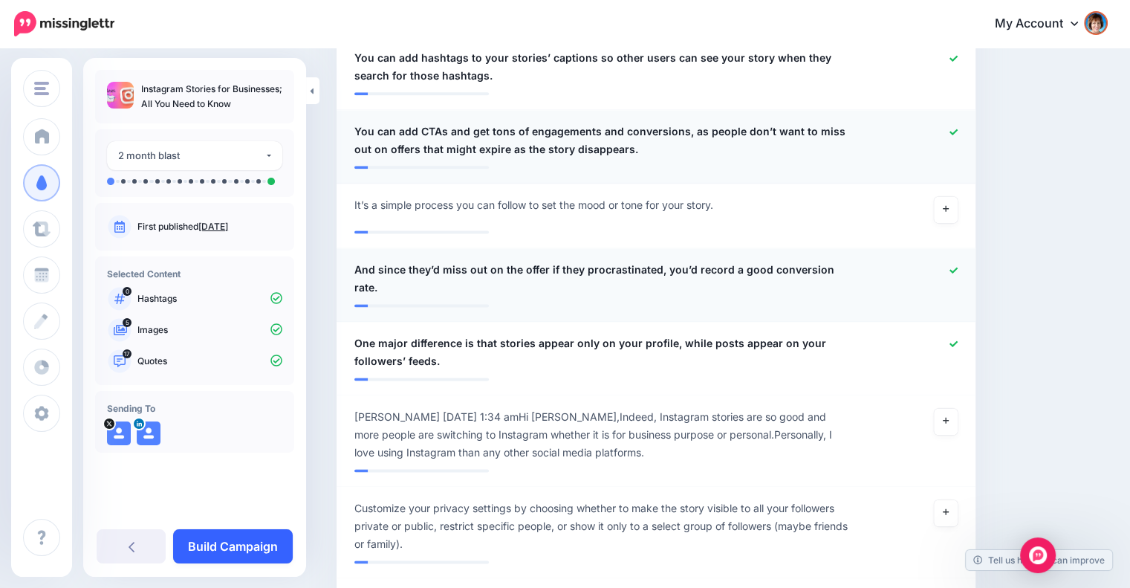
click at [247, 543] on link "Build Campaign" at bounding box center [233, 546] width 120 height 34
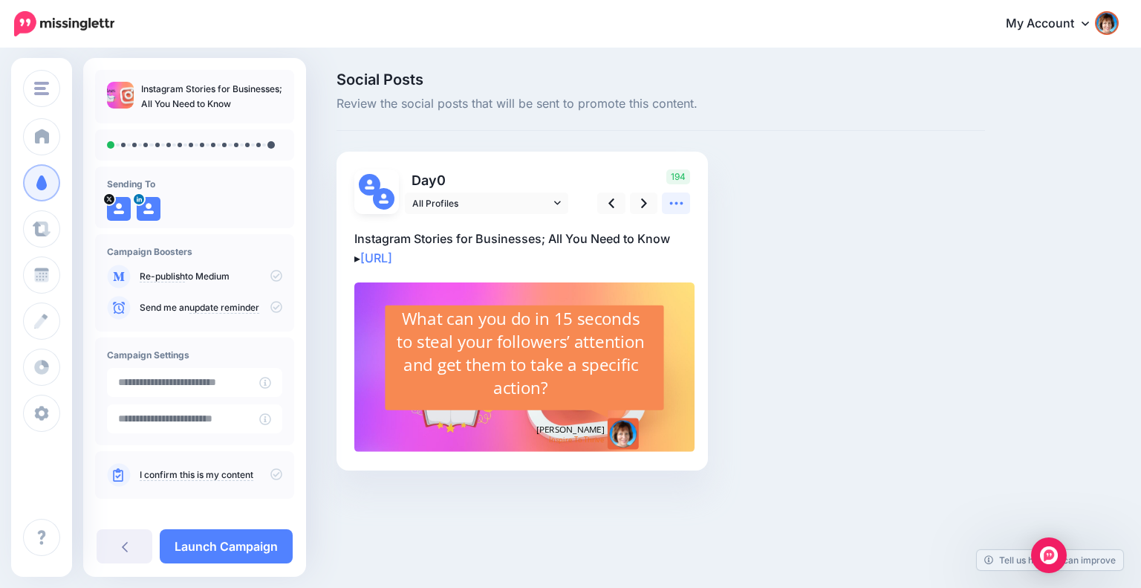
click at [672, 203] on icon at bounding box center [675, 203] width 13 height 3
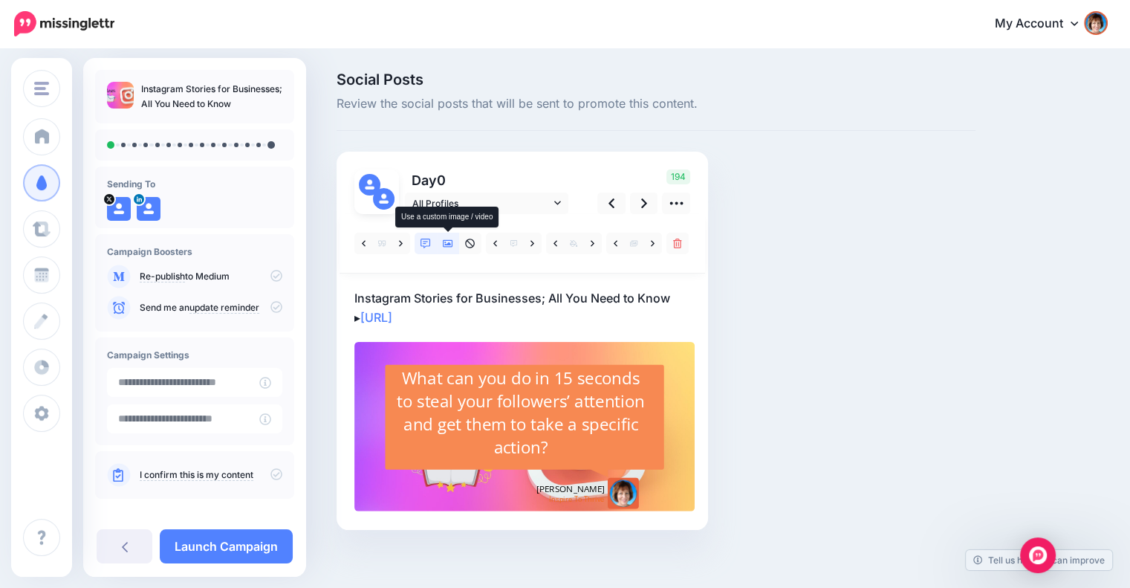
click at [447, 245] on icon at bounding box center [448, 243] width 10 height 10
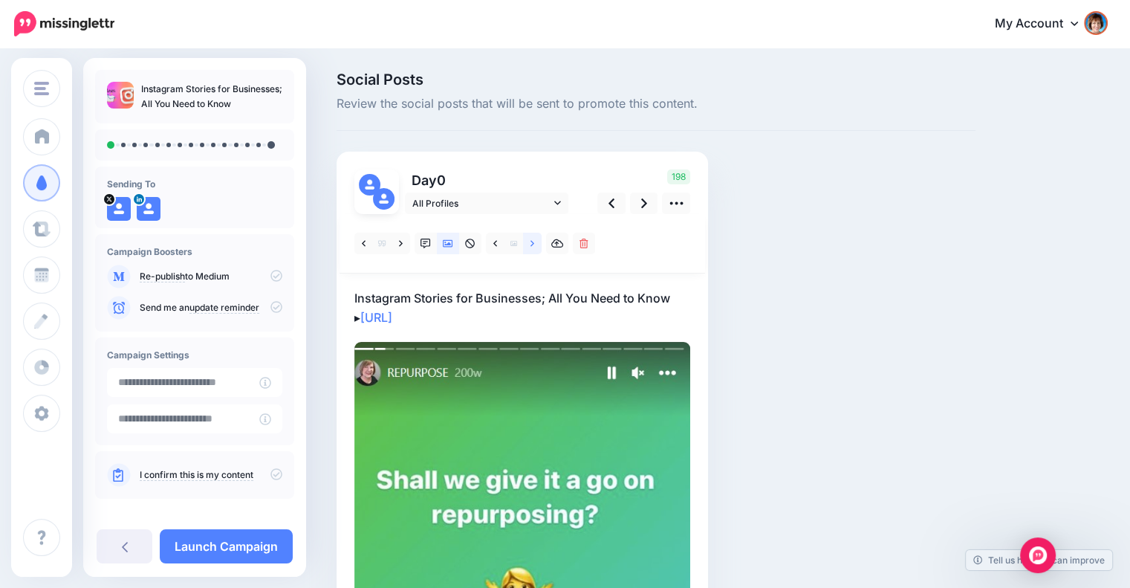
click at [529, 240] on link at bounding box center [532, 244] width 19 height 22
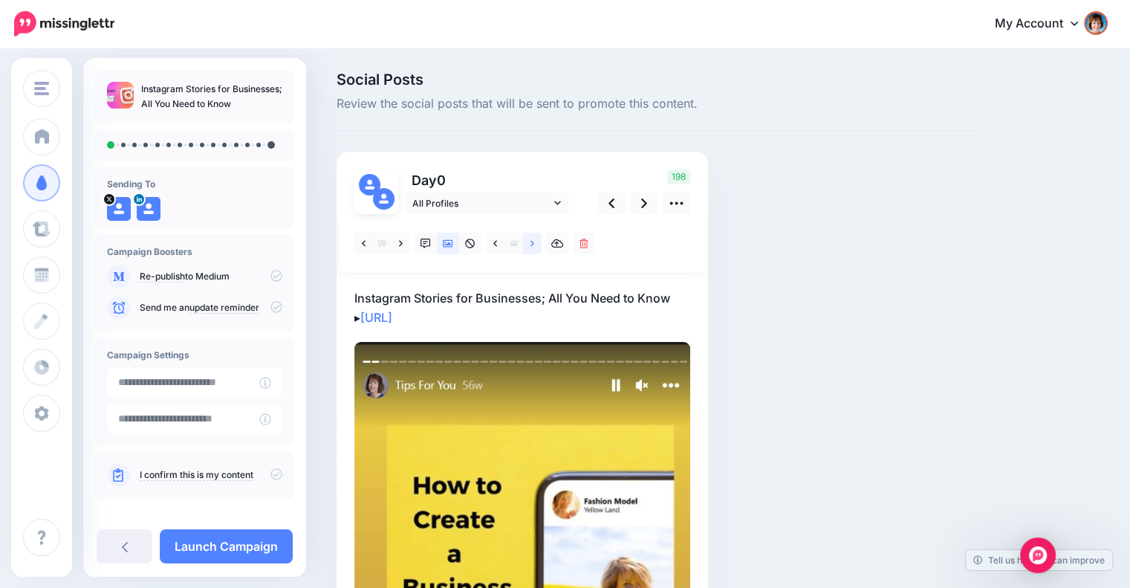
click at [529, 240] on link at bounding box center [532, 244] width 19 height 22
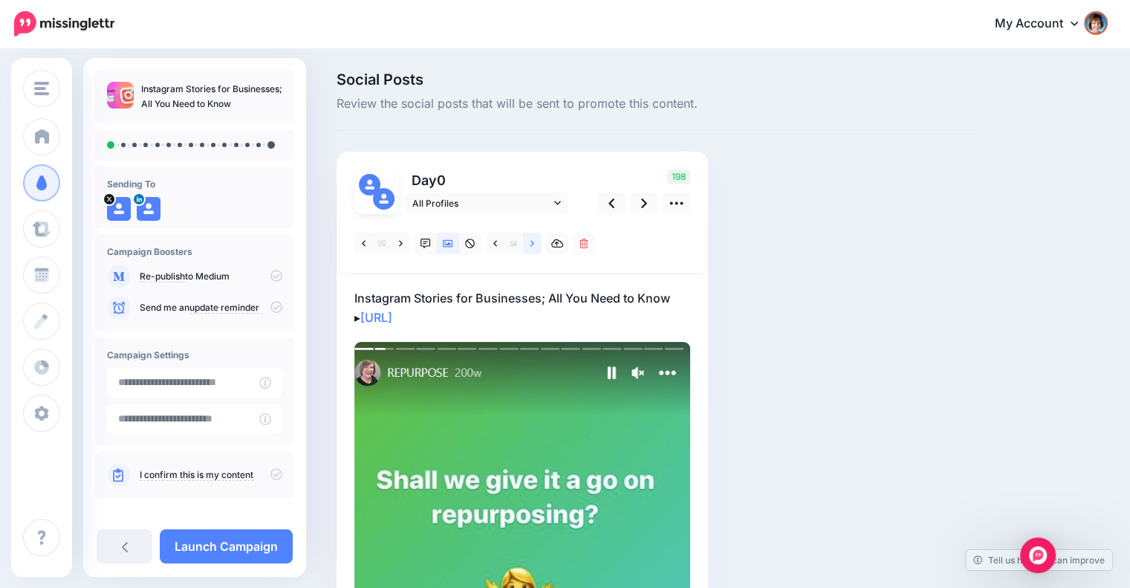
click at [529, 240] on link at bounding box center [532, 244] width 19 height 22
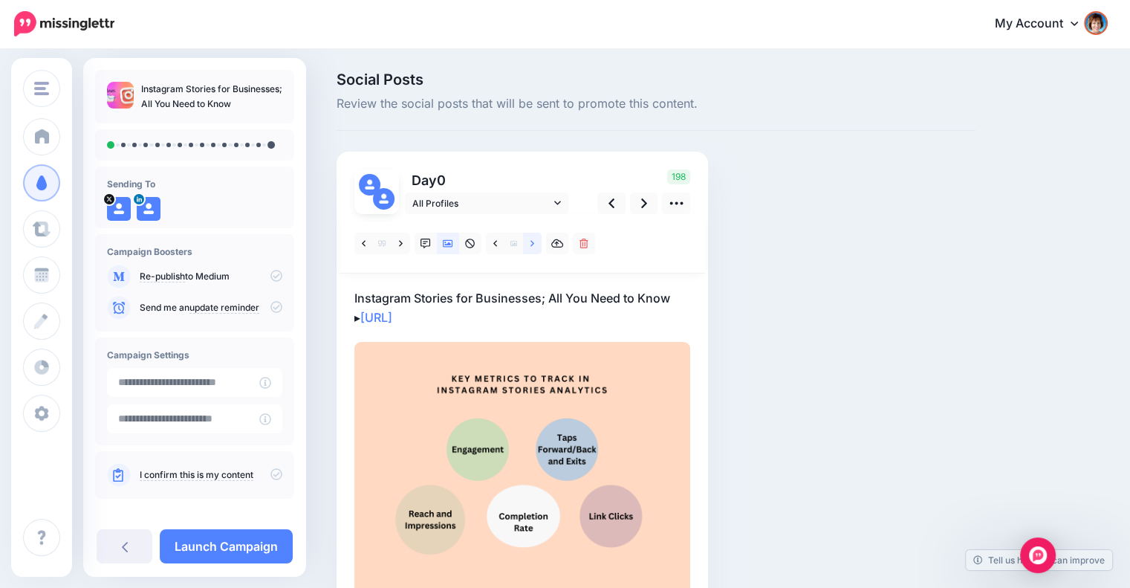
click at [529, 240] on link at bounding box center [532, 244] width 19 height 22
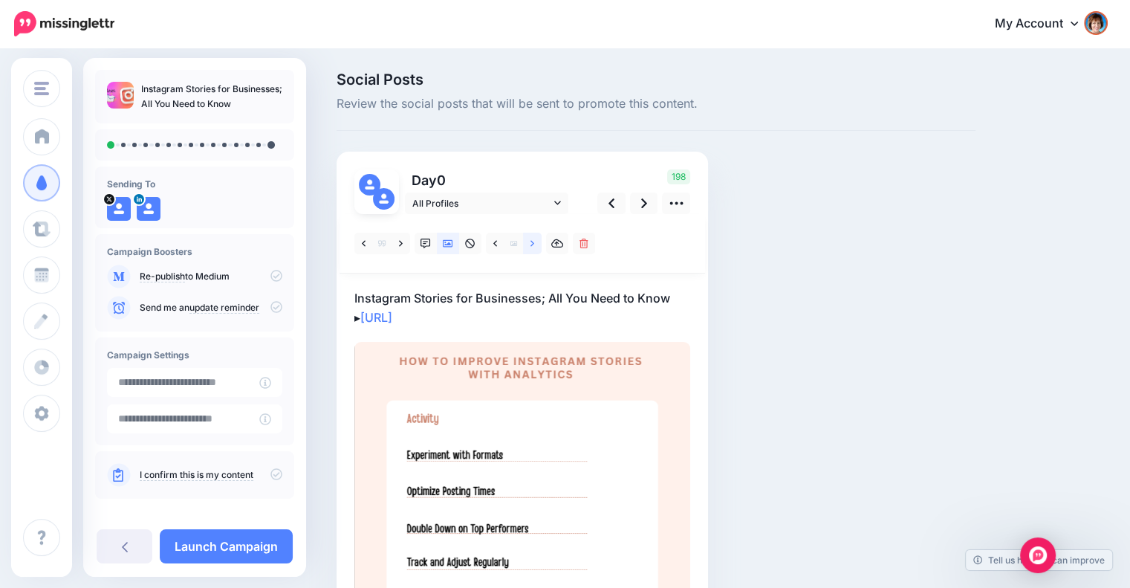
click at [529, 240] on link at bounding box center [532, 244] width 19 height 22
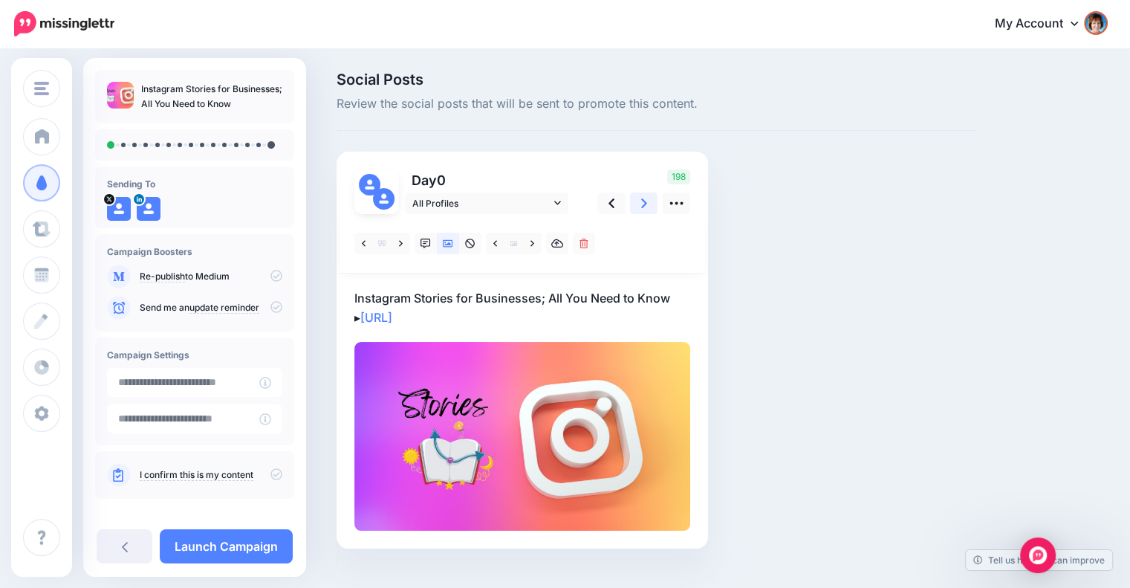
click at [639, 201] on link at bounding box center [644, 203] width 28 height 22
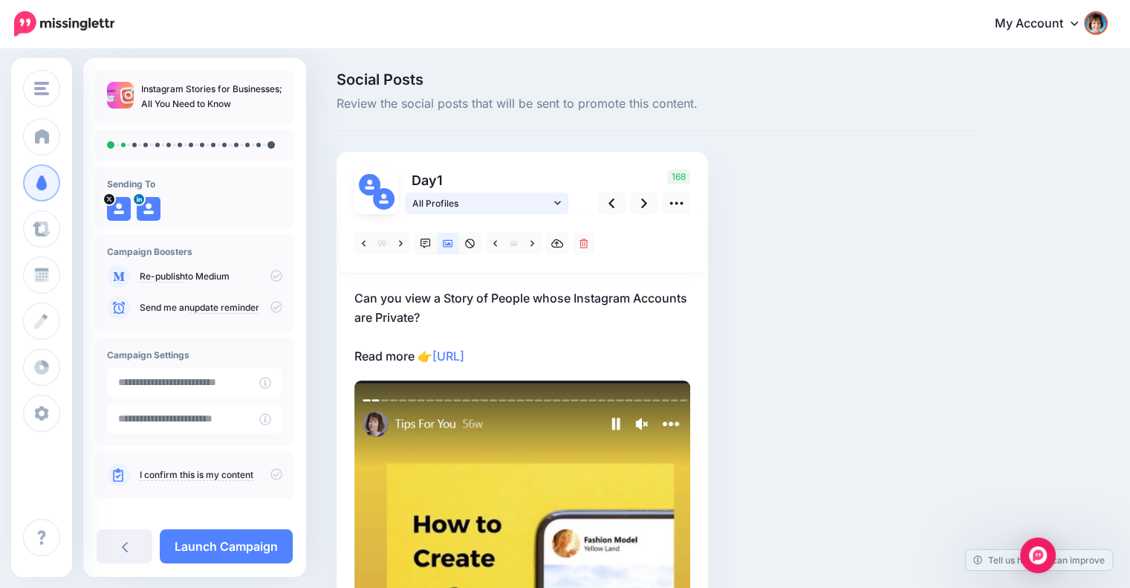
click at [562, 203] on link "All Profiles" at bounding box center [486, 203] width 163 height 22
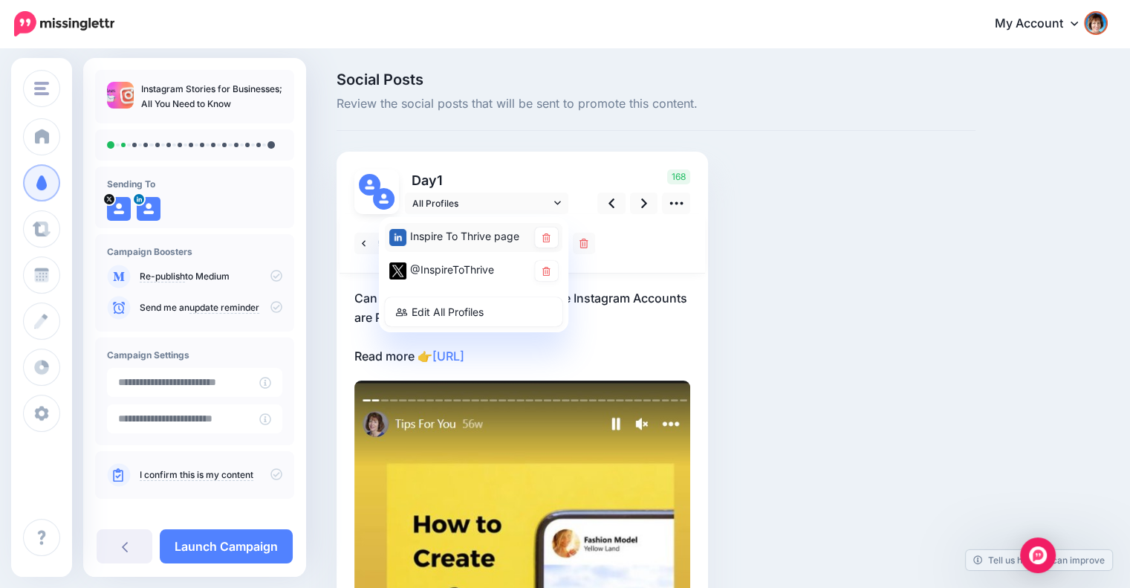
click at [550, 235] on link at bounding box center [546, 237] width 23 height 20
click at [645, 262] on div at bounding box center [523, 243] width 366 height 59
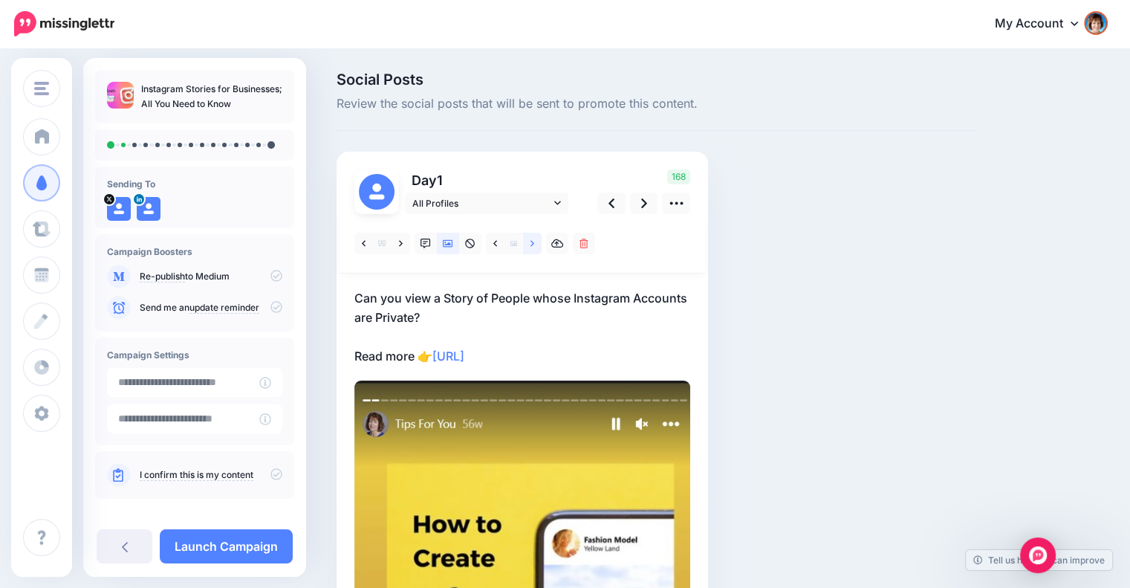
click at [532, 243] on icon at bounding box center [532, 243] width 4 height 6
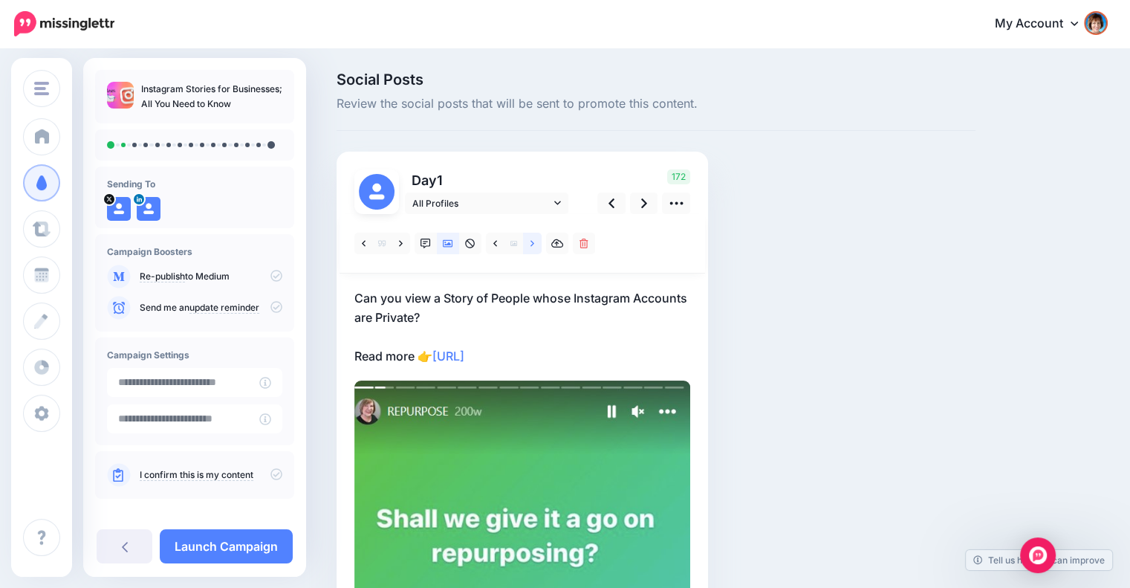
click at [530, 244] on icon at bounding box center [532, 243] width 4 height 10
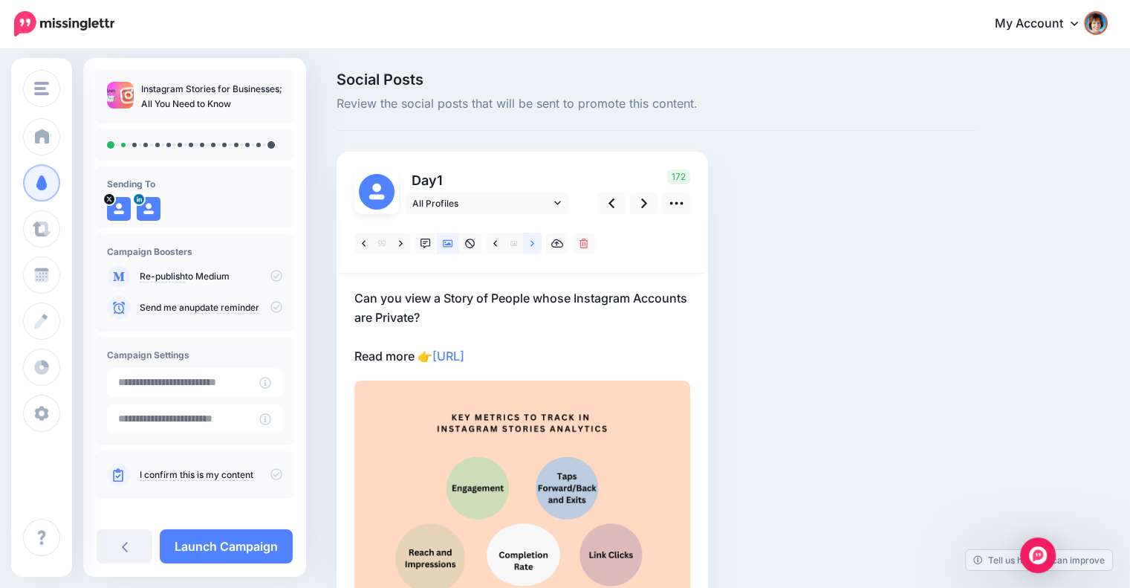
click at [530, 244] on icon at bounding box center [532, 243] width 4 height 10
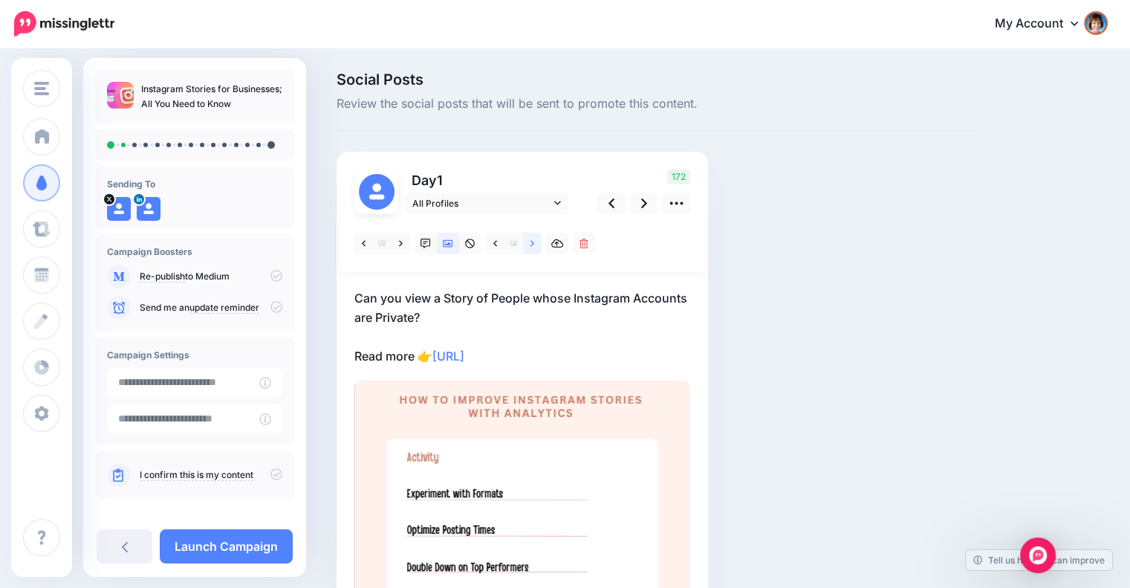
click at [530, 244] on icon at bounding box center [532, 243] width 4 height 10
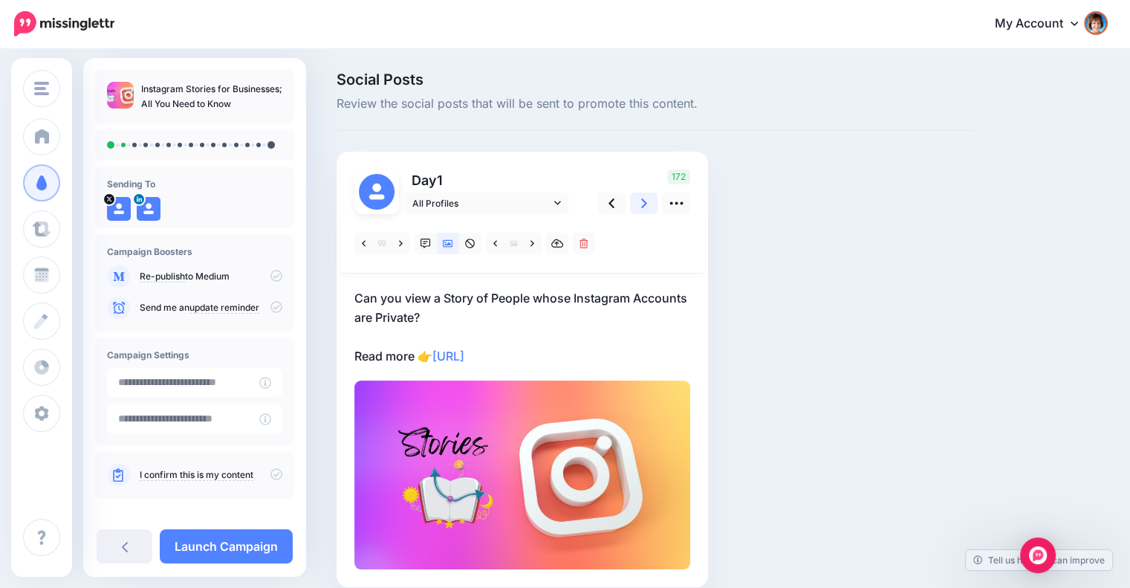
click at [639, 207] on link at bounding box center [644, 203] width 28 height 22
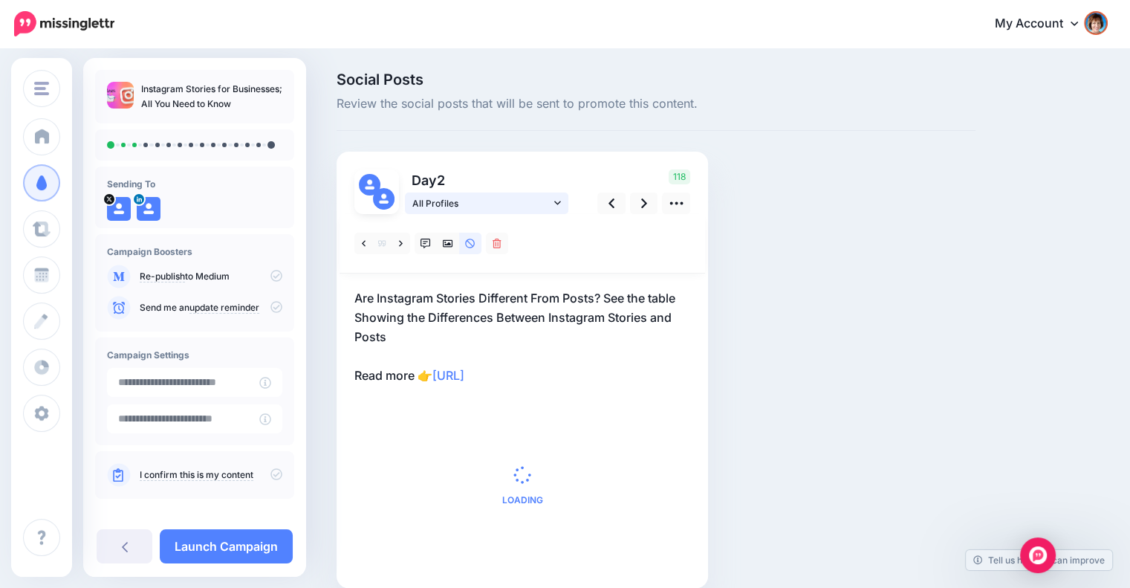
click at [558, 204] on icon at bounding box center [557, 203] width 7 height 4
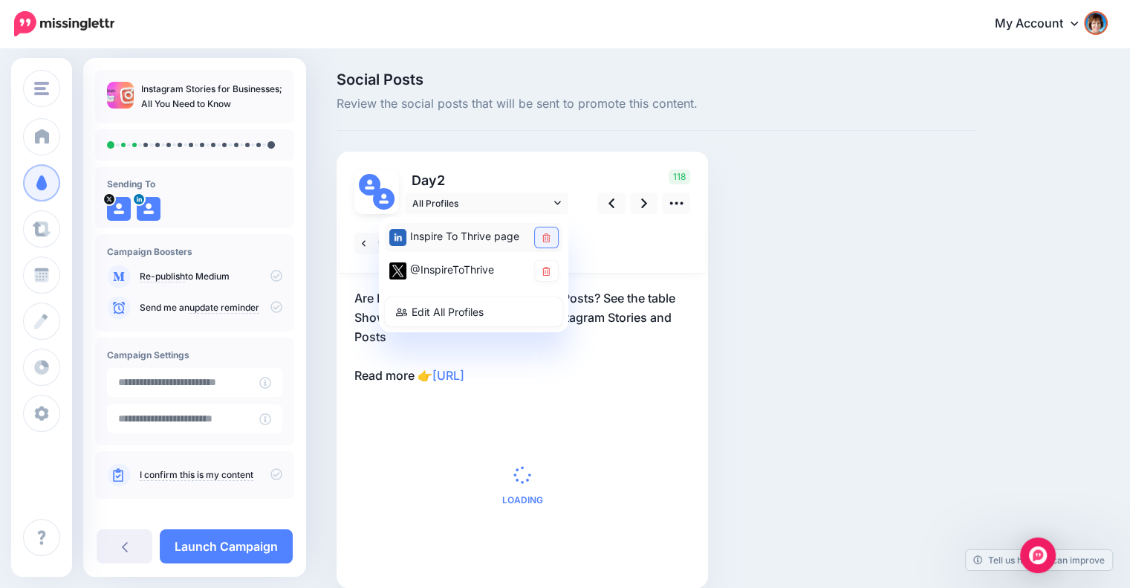
click at [553, 234] on link at bounding box center [546, 237] width 23 height 20
click at [615, 239] on div at bounding box center [523, 243] width 366 height 59
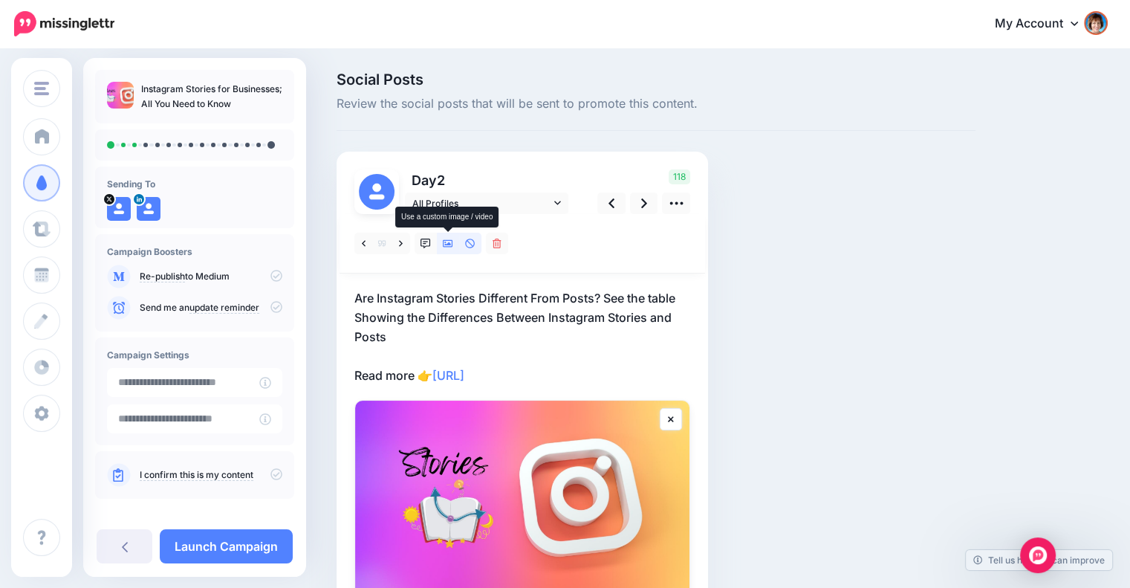
click at [452, 248] on icon at bounding box center [448, 243] width 10 height 10
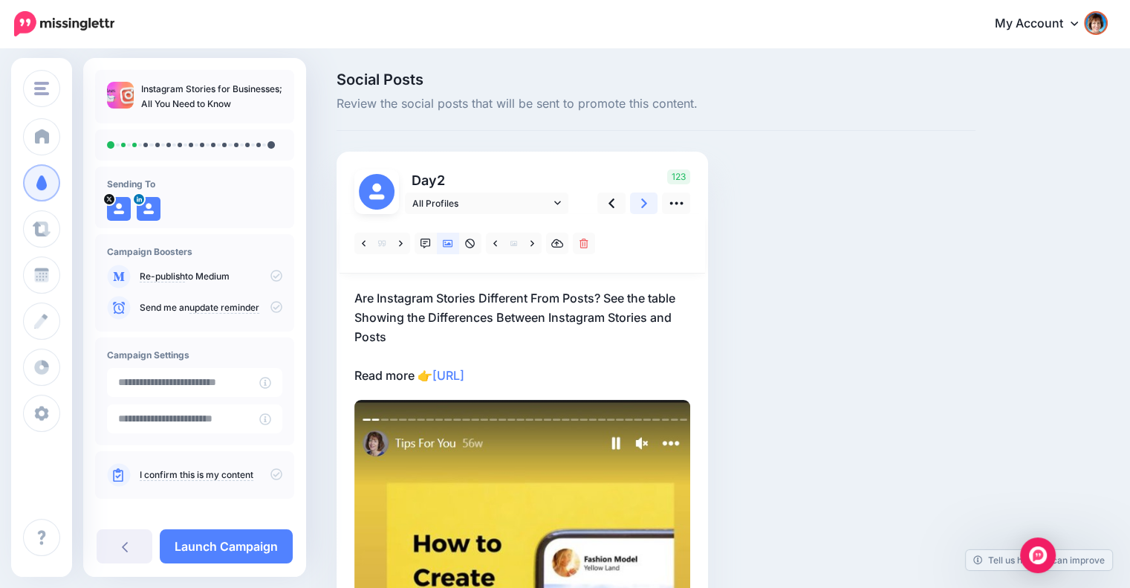
click at [641, 206] on icon at bounding box center [644, 203] width 6 height 16
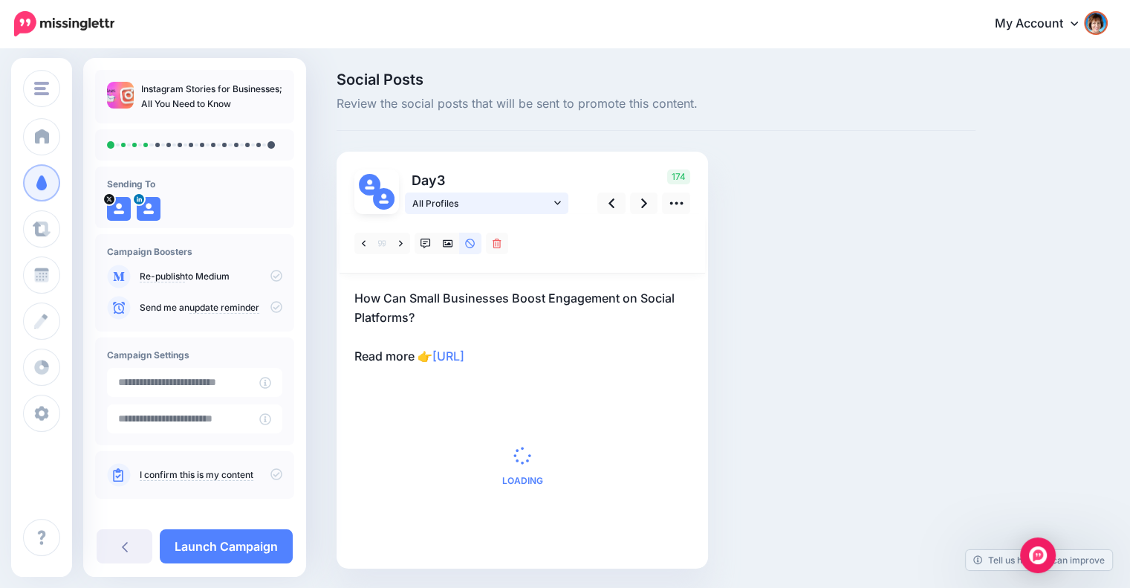
click at [559, 201] on icon at bounding box center [557, 203] width 7 height 10
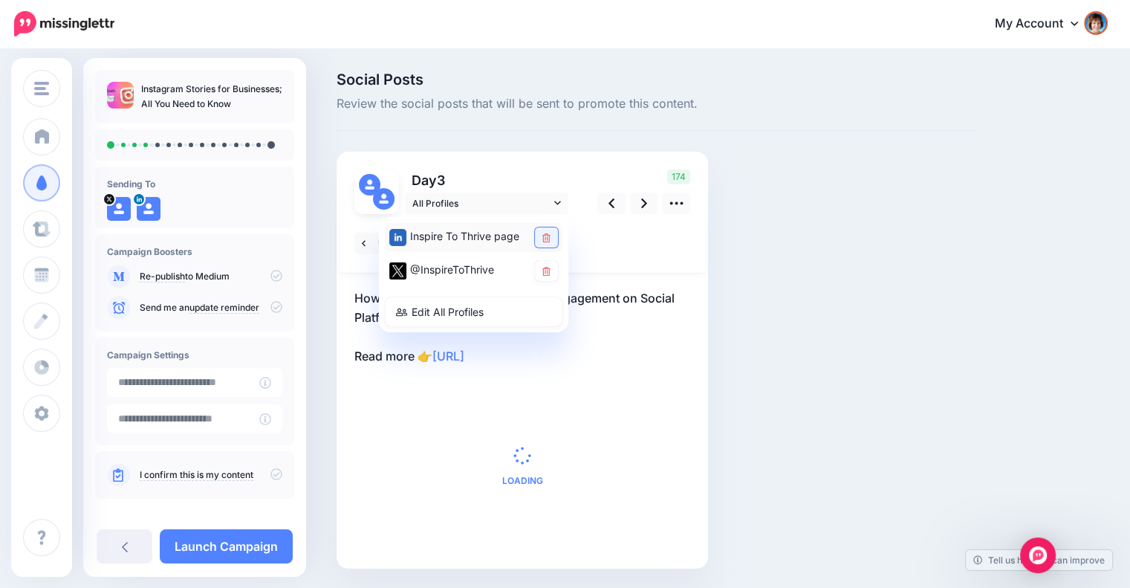
click at [550, 235] on link at bounding box center [546, 237] width 23 height 20
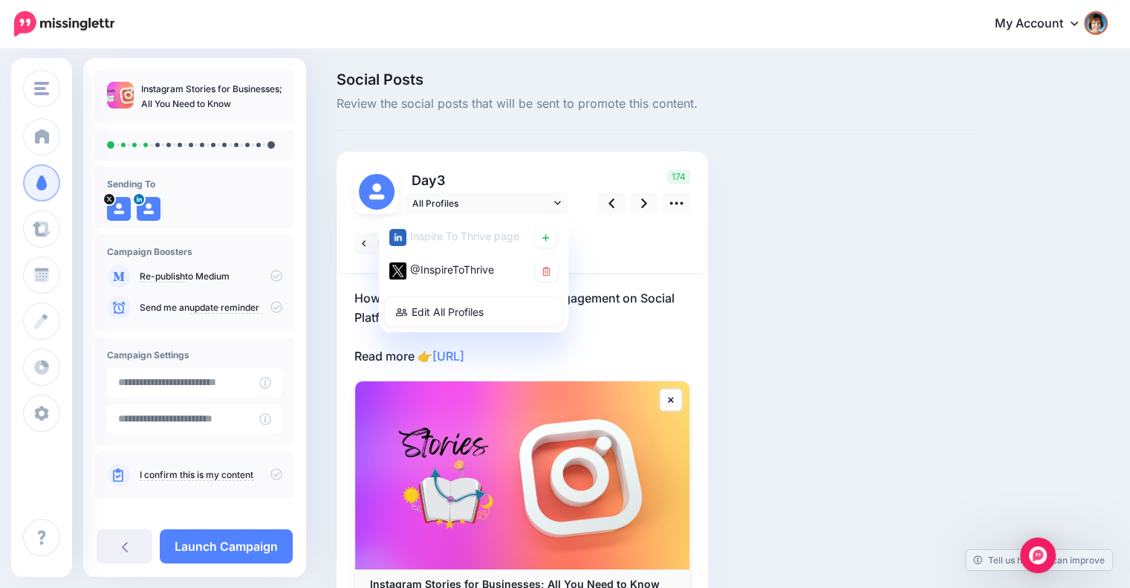
click at [626, 334] on p "How Can Small Businesses Boost Engagement on Social Platforms? Read more 👉 http…" at bounding box center [522, 326] width 336 height 77
click at [621, 337] on textarea "**********" at bounding box center [522, 326] width 336 height 77
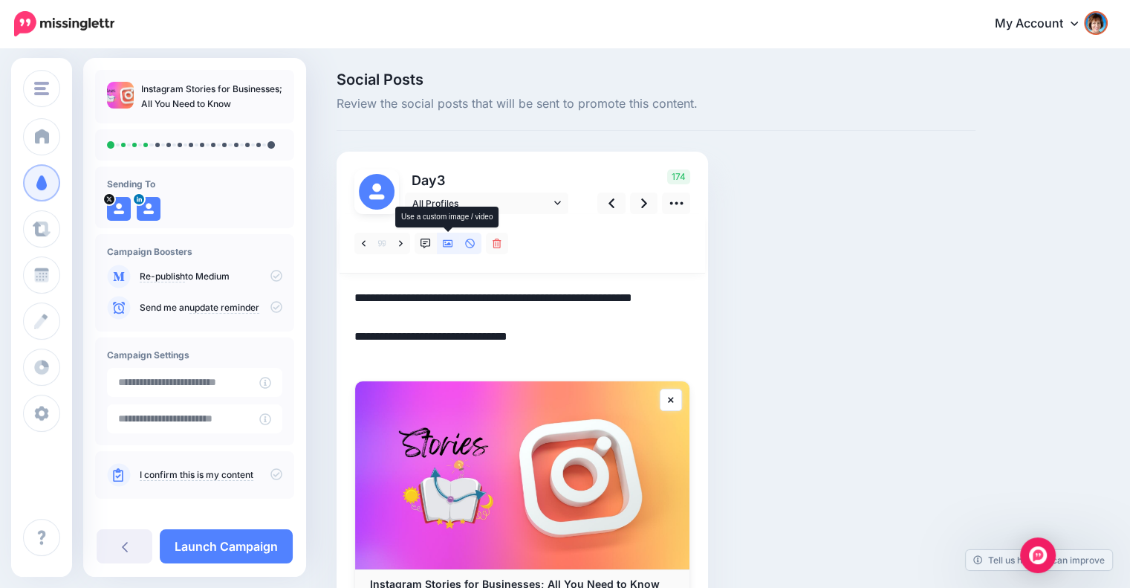
click at [449, 243] on icon at bounding box center [448, 243] width 10 height 7
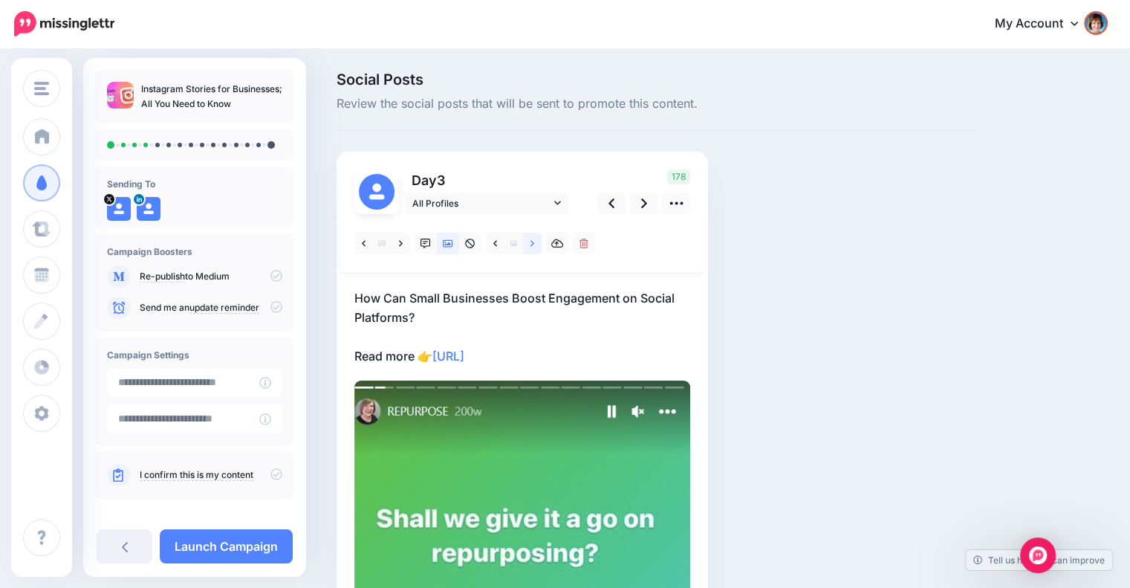
click at [532, 241] on icon at bounding box center [532, 243] width 4 height 6
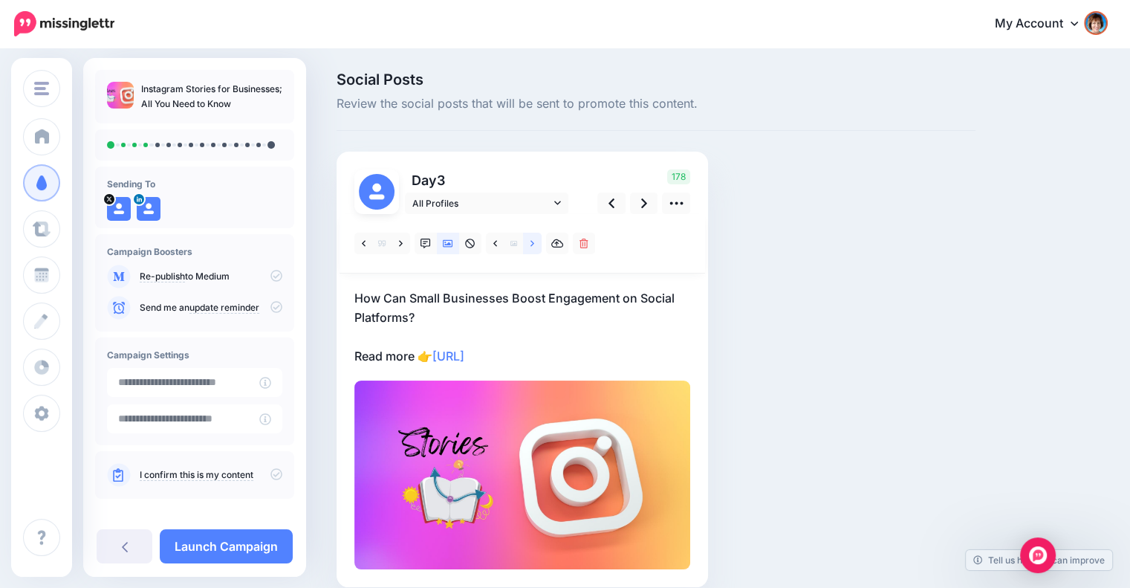
click at [532, 241] on icon at bounding box center [532, 243] width 4 height 6
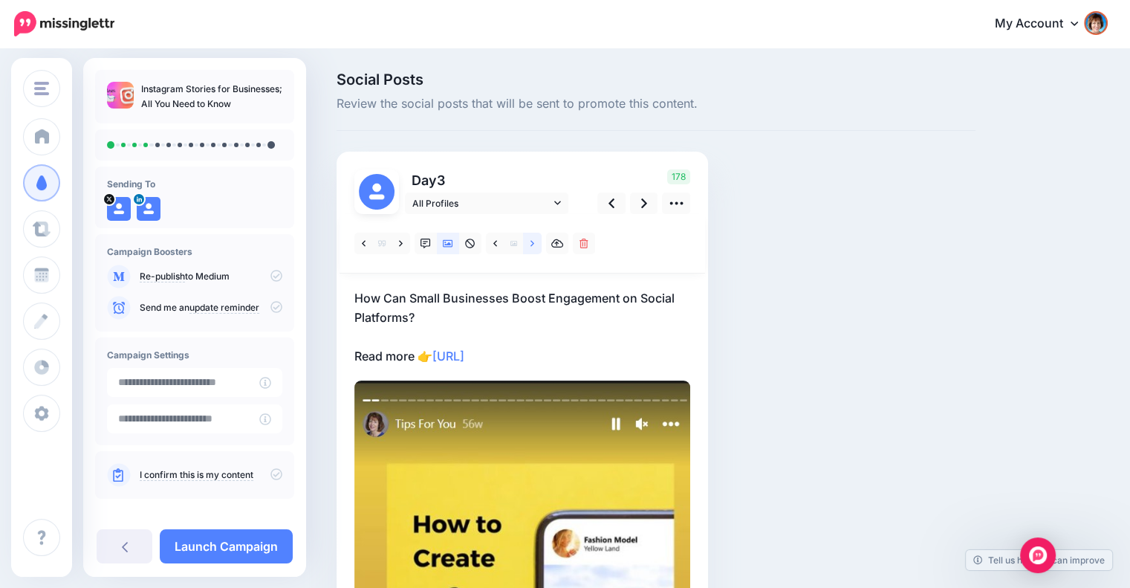
click at [532, 241] on icon at bounding box center [532, 243] width 4 height 6
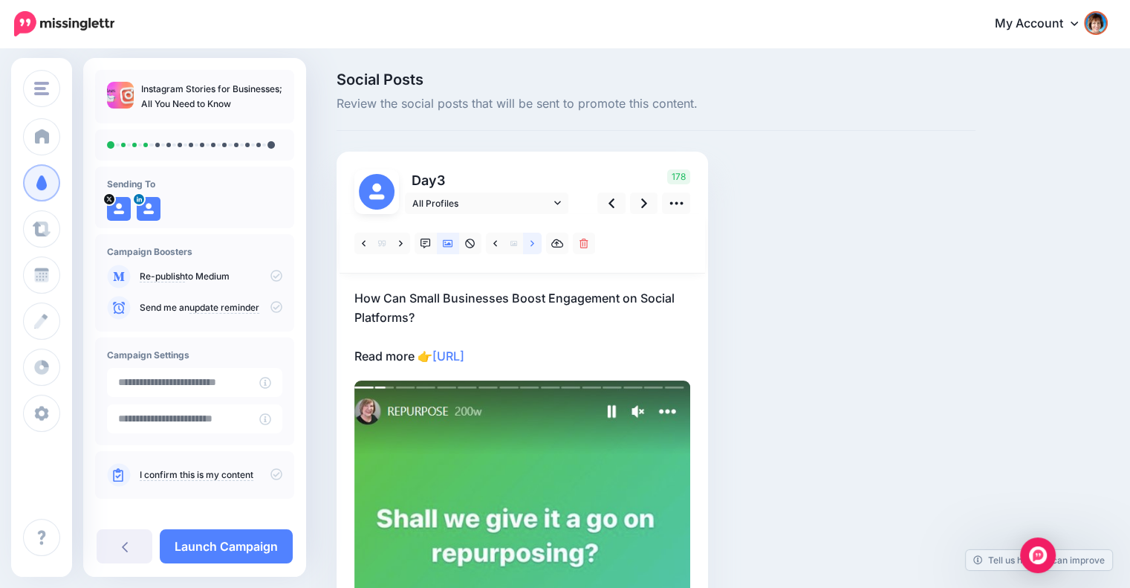
click at [532, 241] on icon at bounding box center [532, 243] width 4 height 6
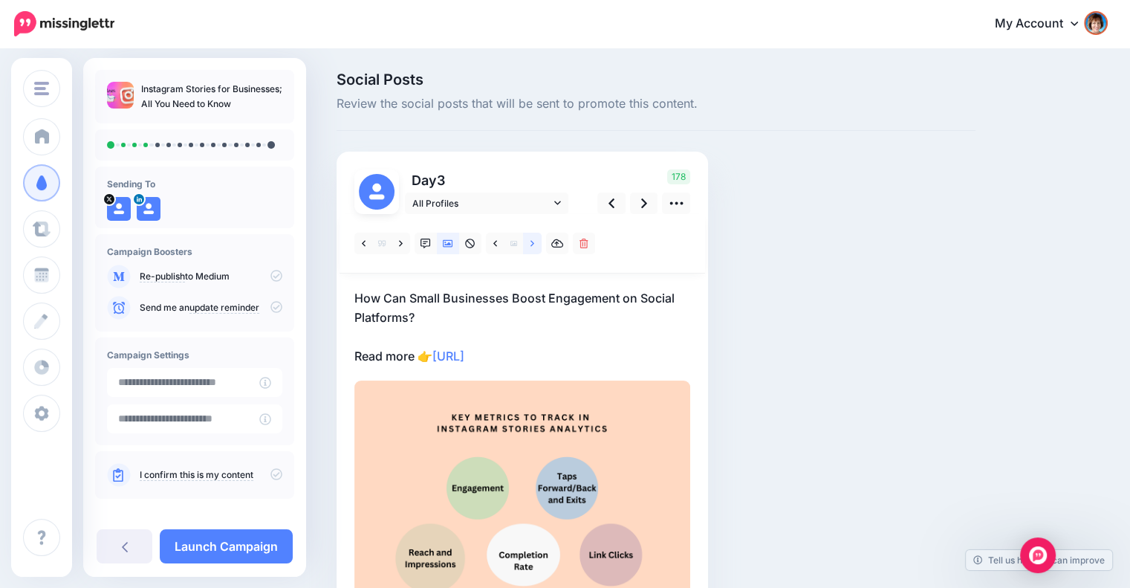
click at [526, 241] on link at bounding box center [532, 244] width 19 height 22
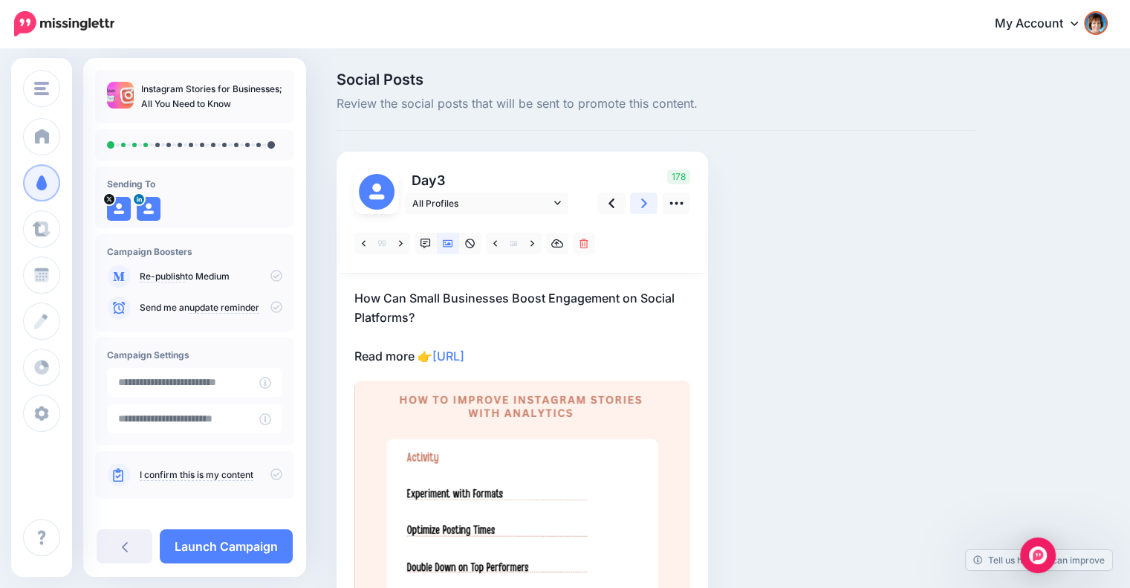
click at [640, 202] on link at bounding box center [644, 203] width 28 height 22
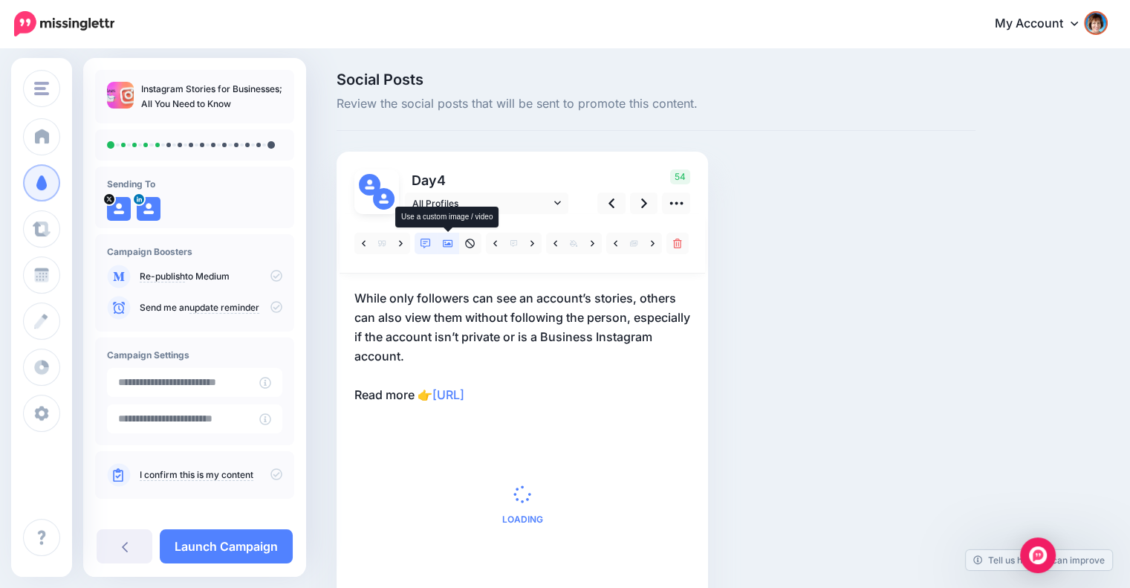
click at [448, 243] on icon at bounding box center [448, 243] width 10 height 7
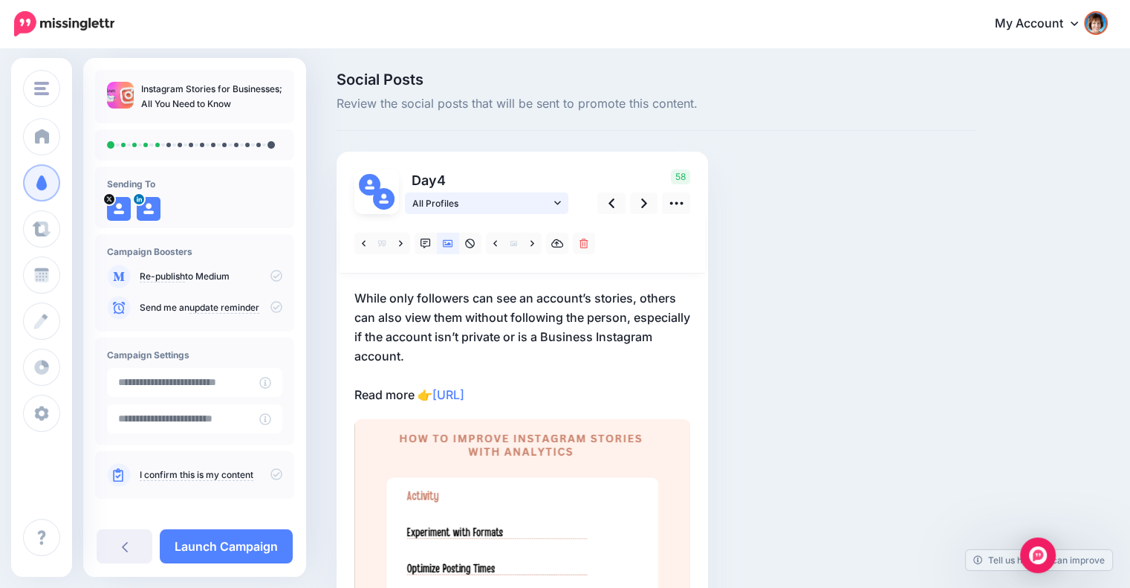
click at [556, 203] on icon at bounding box center [557, 203] width 7 height 4
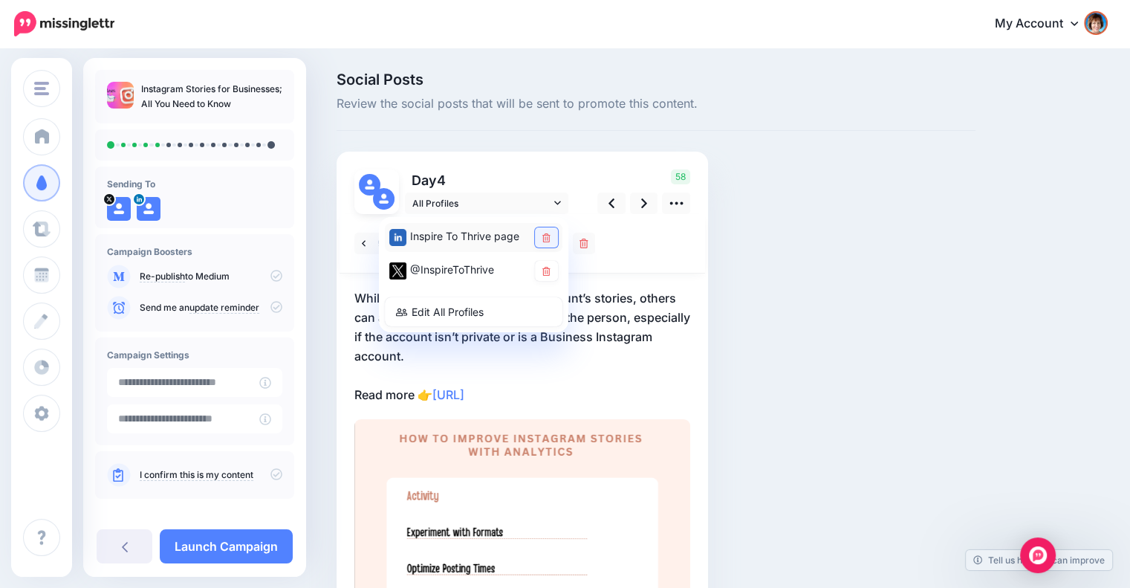
click at [549, 237] on icon at bounding box center [546, 237] width 8 height 9
click at [644, 198] on icon at bounding box center [644, 203] width 6 height 16
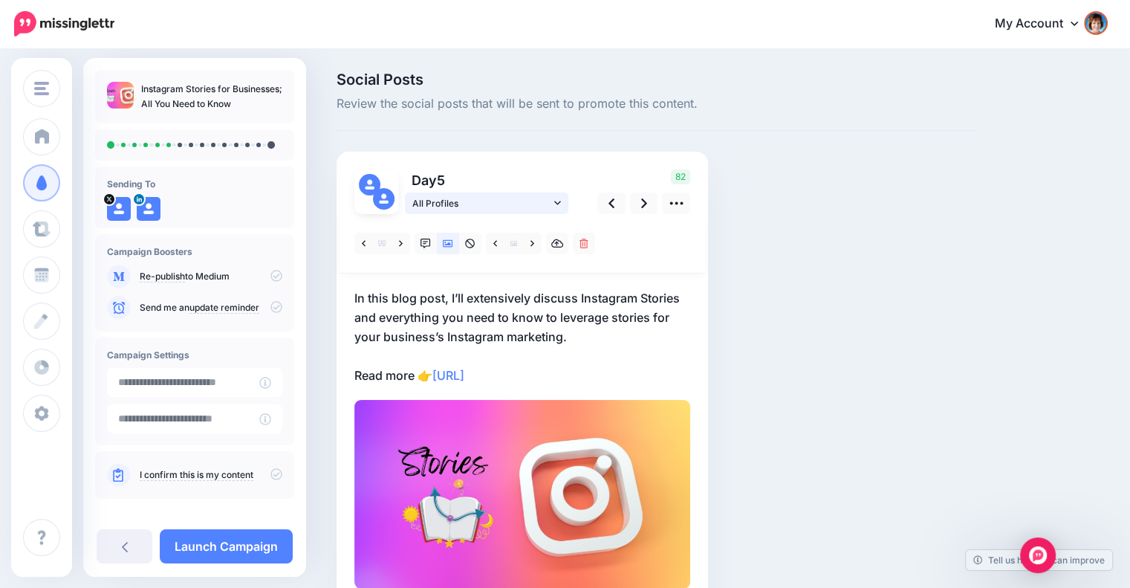
click at [556, 204] on icon at bounding box center [557, 203] width 7 height 4
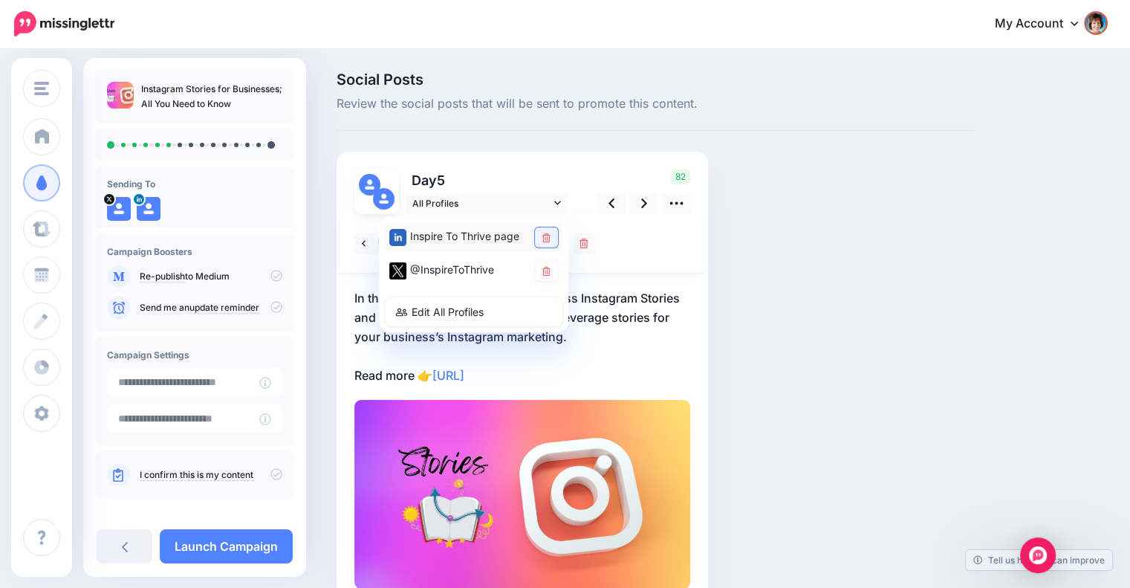
click at [545, 235] on icon at bounding box center [546, 237] width 8 height 9
drag, startPoint x: 648, startPoint y: 204, endPoint x: 611, endPoint y: 204, distance: 37.1
click at [647, 204] on link at bounding box center [644, 203] width 28 height 22
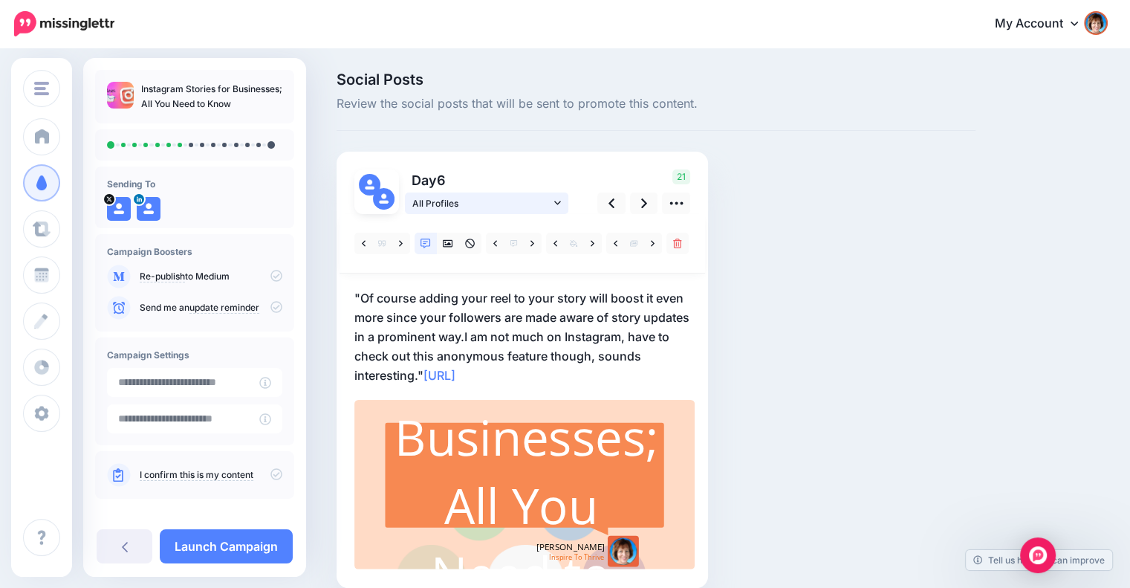
click at [548, 198] on span "All Profiles" at bounding box center [481, 203] width 138 height 16
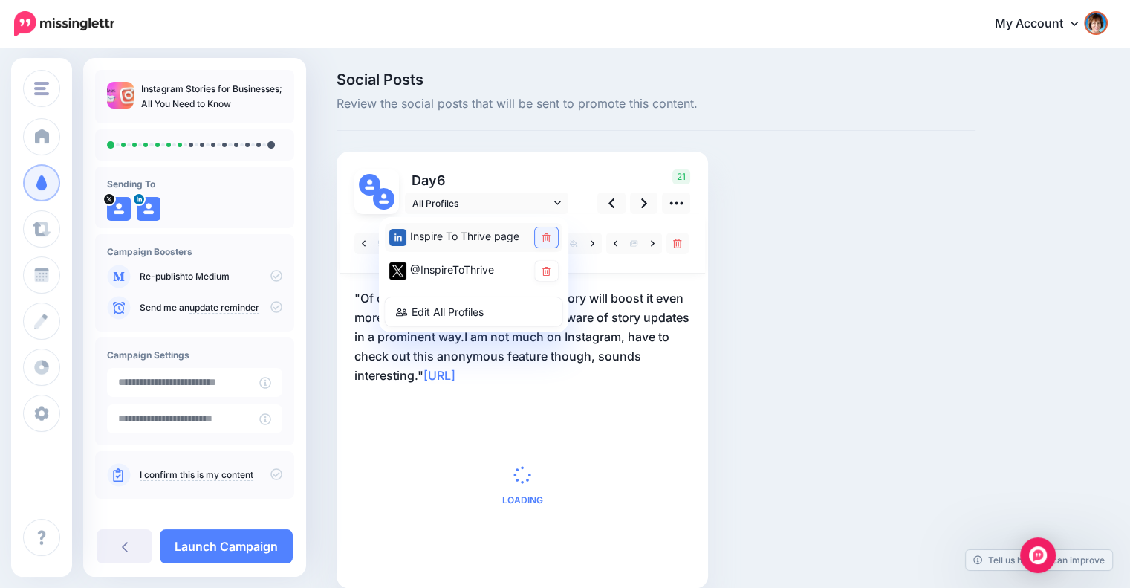
click at [546, 236] on icon at bounding box center [546, 237] width 8 height 9
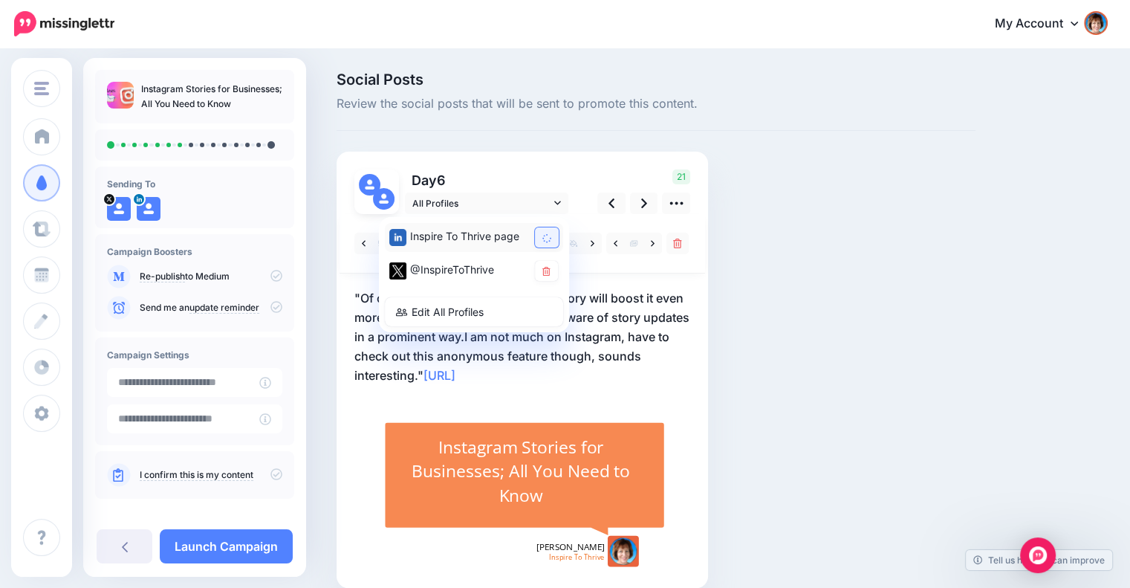
click at [617, 298] on p ""Of course adding your reel to your story will boost it even more since your fo…" at bounding box center [522, 336] width 336 height 97
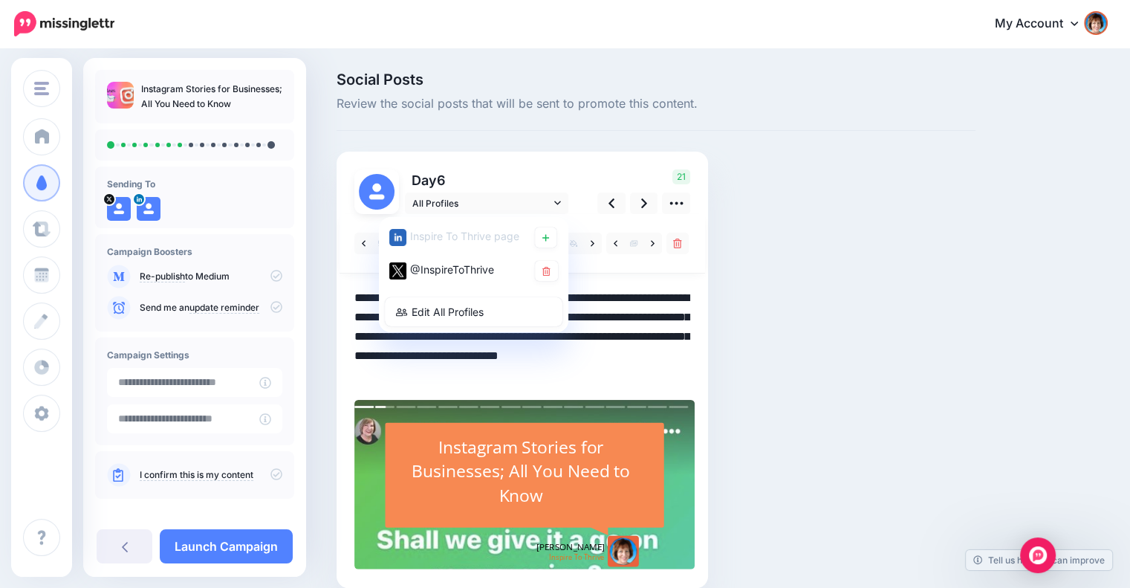
click at [636, 271] on div at bounding box center [523, 243] width 366 height 59
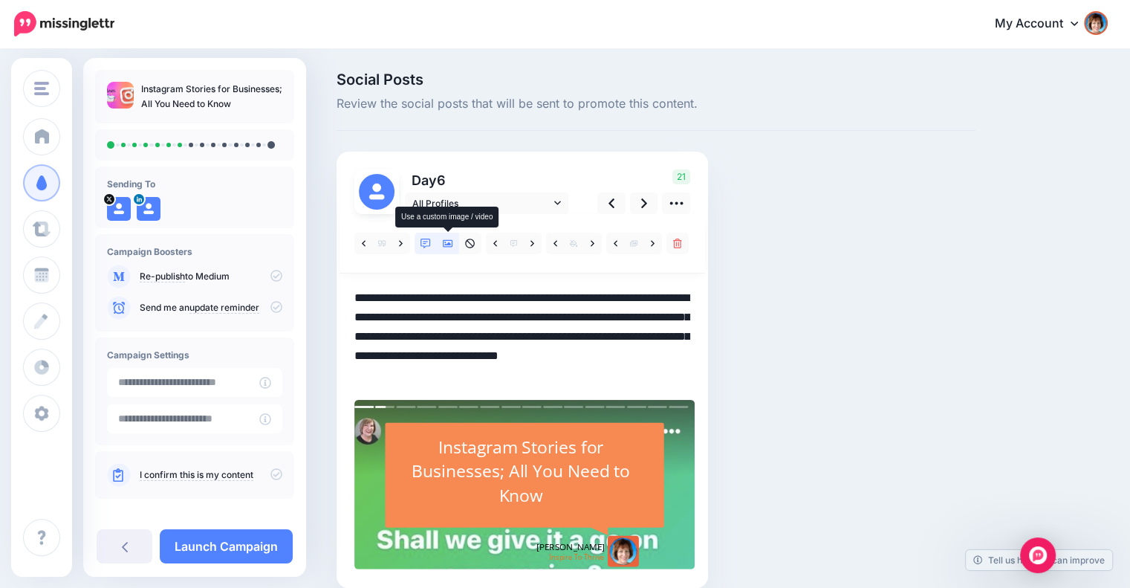
click at [451, 241] on icon at bounding box center [448, 243] width 10 height 10
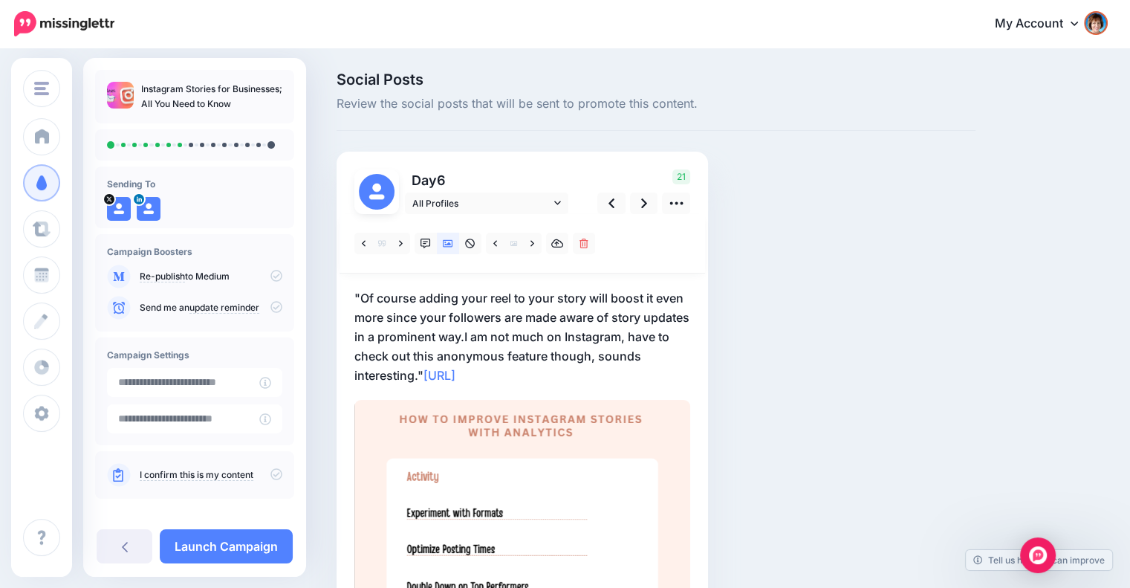
click at [511, 330] on p ""Of course adding your reel to your story will boost it even more since your fo…" at bounding box center [522, 336] width 336 height 97
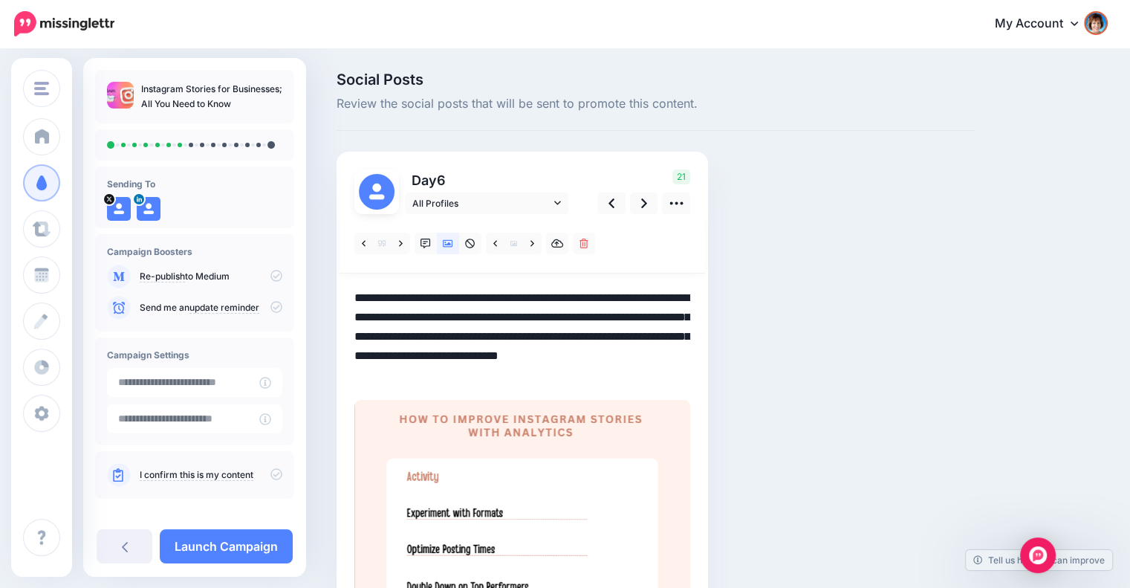
click at [514, 336] on textarea "**********" at bounding box center [522, 336] width 336 height 97
click at [533, 241] on icon at bounding box center [532, 243] width 4 height 10
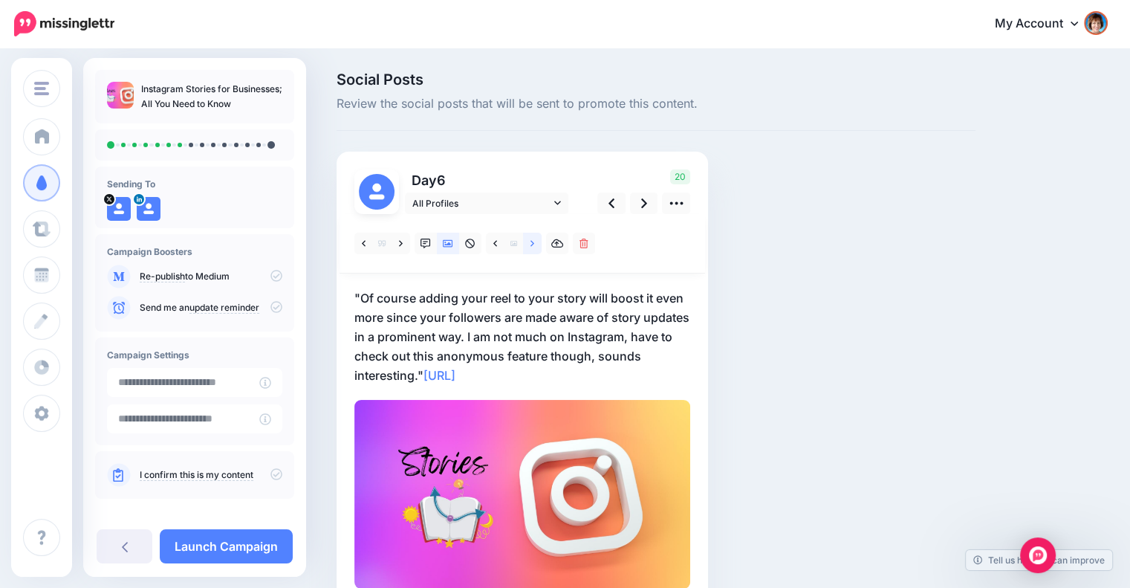
click at [532, 242] on icon at bounding box center [532, 243] width 4 height 6
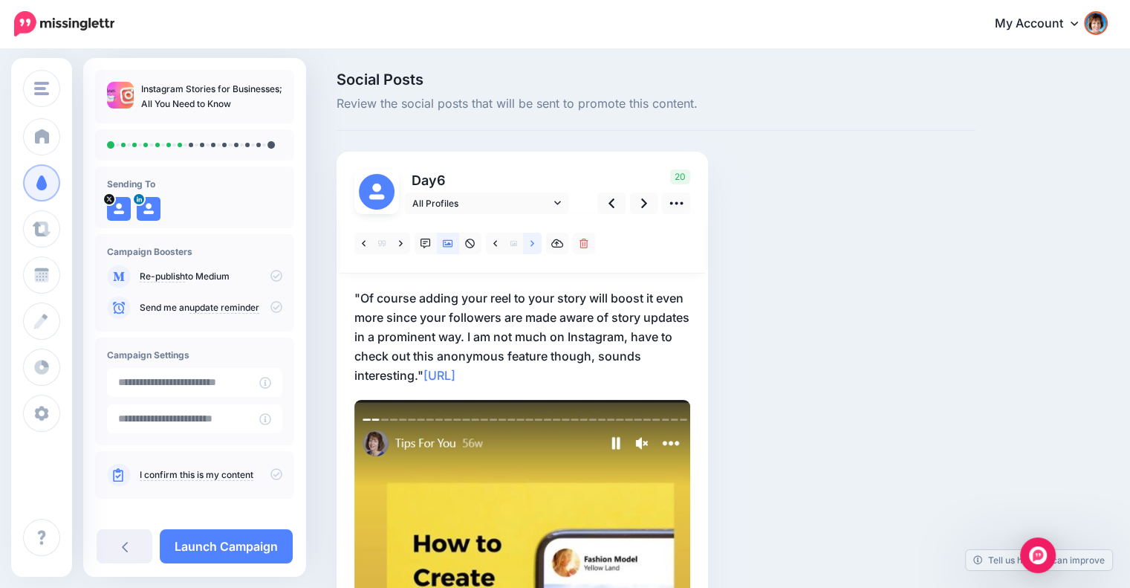
click at [532, 242] on icon at bounding box center [532, 243] width 4 height 6
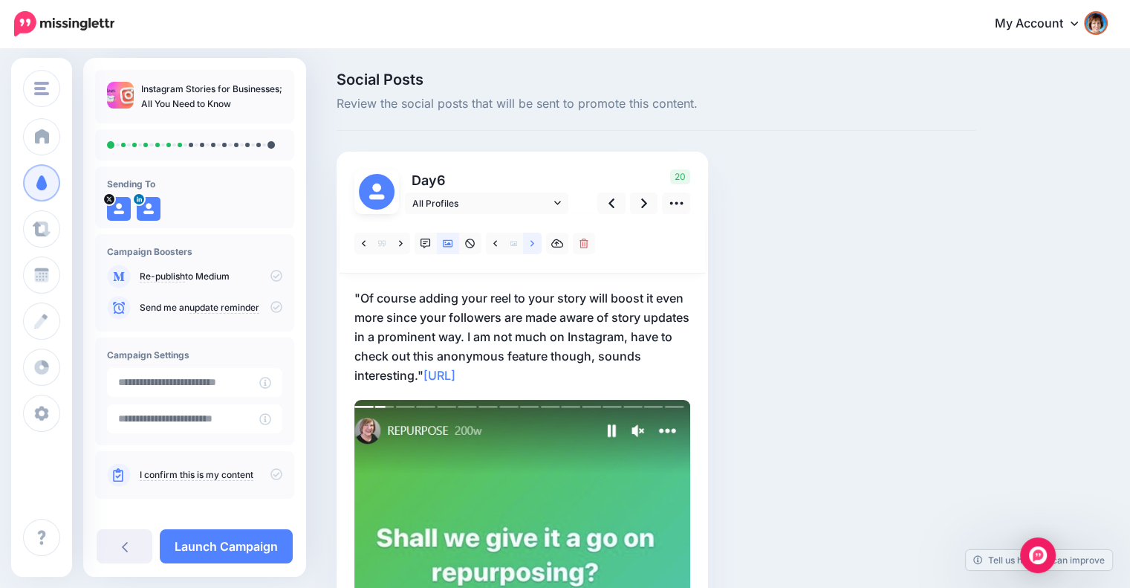
click at [532, 242] on icon at bounding box center [532, 243] width 4 height 6
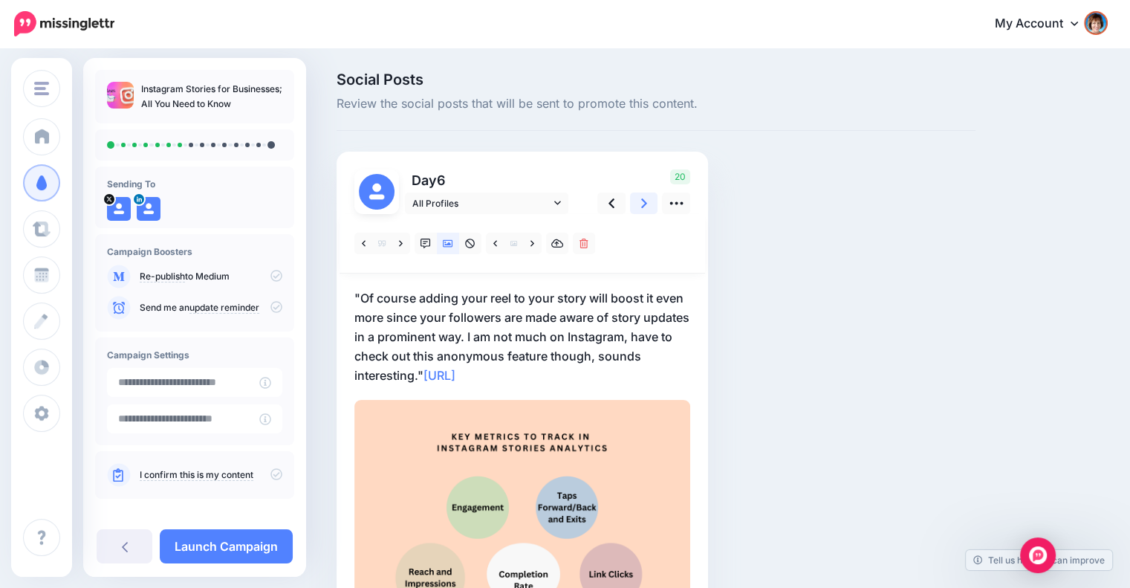
click at [641, 198] on icon at bounding box center [644, 203] width 6 height 16
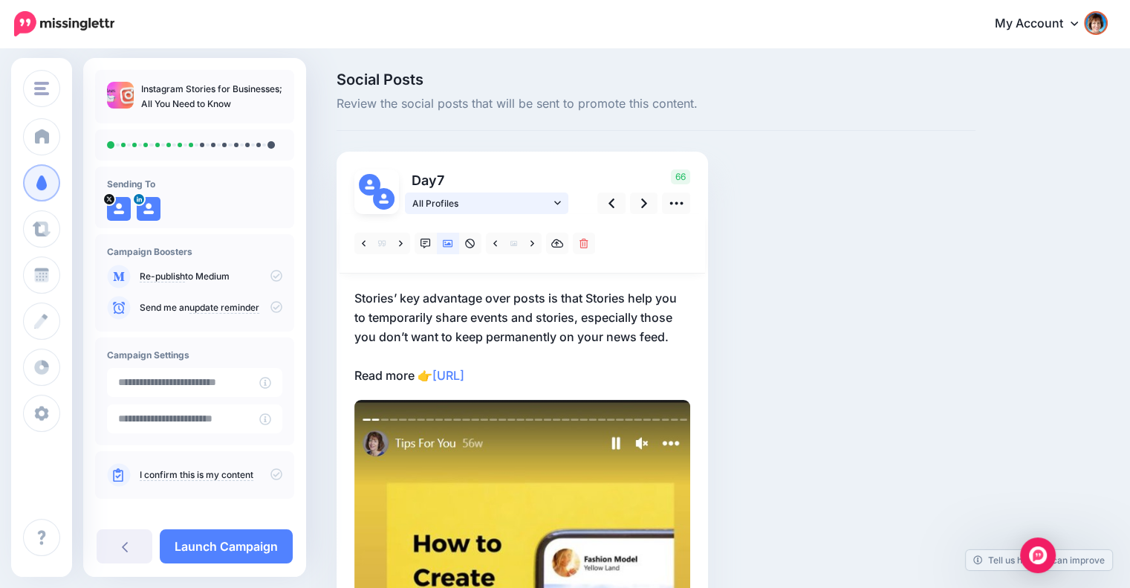
click at [550, 198] on span "All Profiles" at bounding box center [481, 203] width 138 height 16
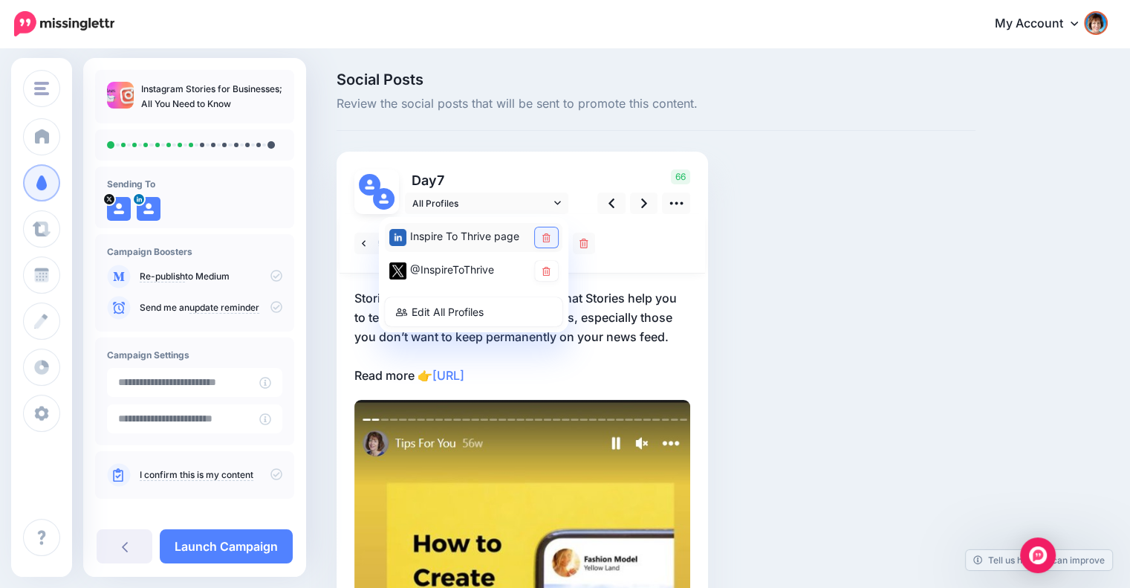
click at [543, 232] on link at bounding box center [546, 237] width 23 height 20
click at [605, 355] on p "Stories’ key advantage over posts is that Stories help you to temporarily share…" at bounding box center [522, 336] width 336 height 97
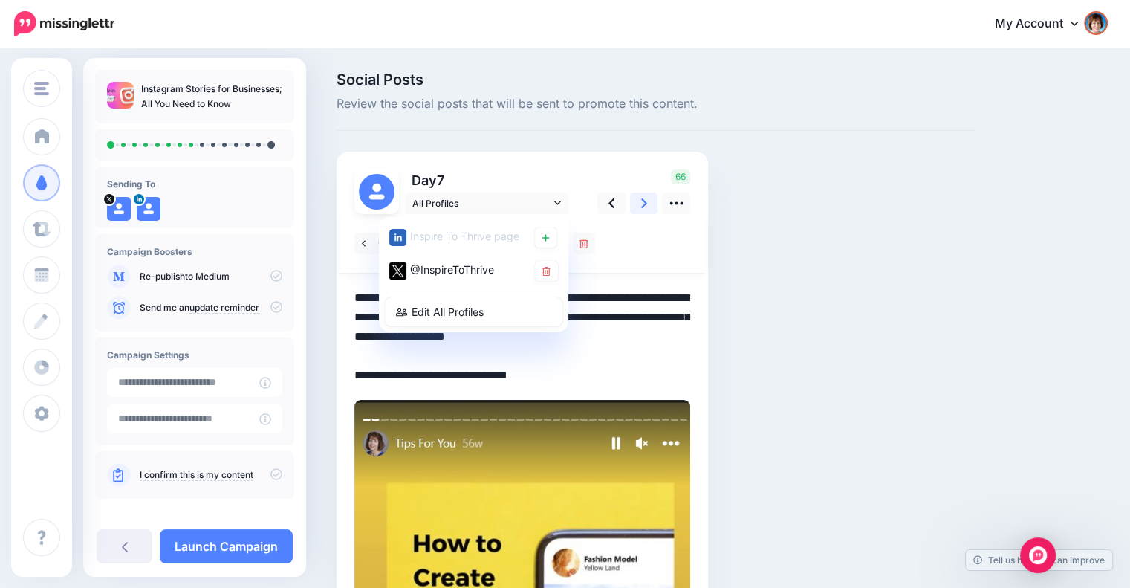
click at [645, 204] on icon at bounding box center [644, 203] width 6 height 10
type textarea "**********"
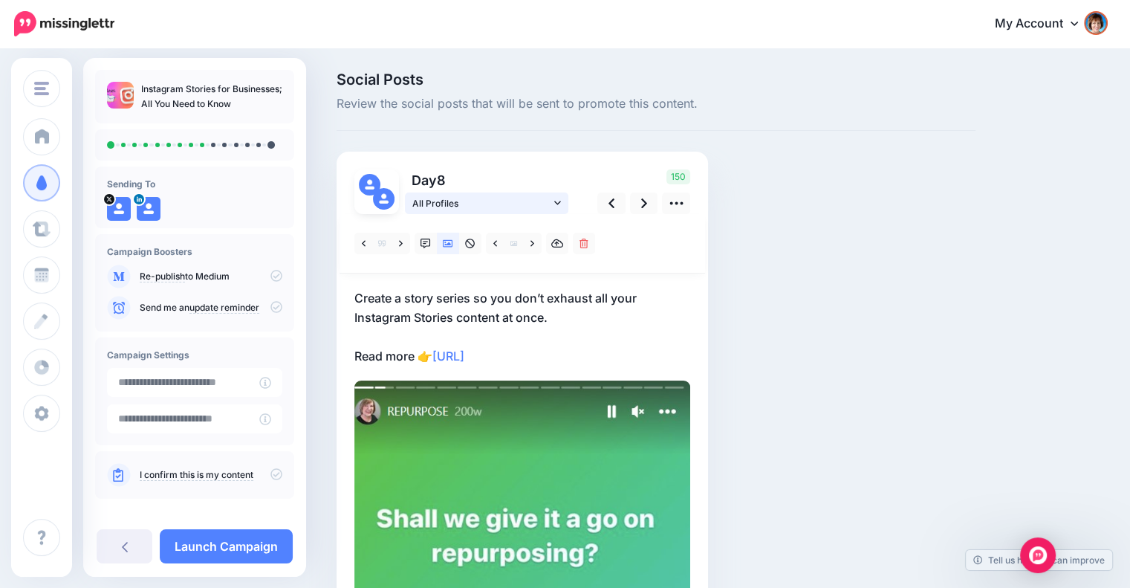
click at [558, 200] on icon at bounding box center [557, 203] width 7 height 10
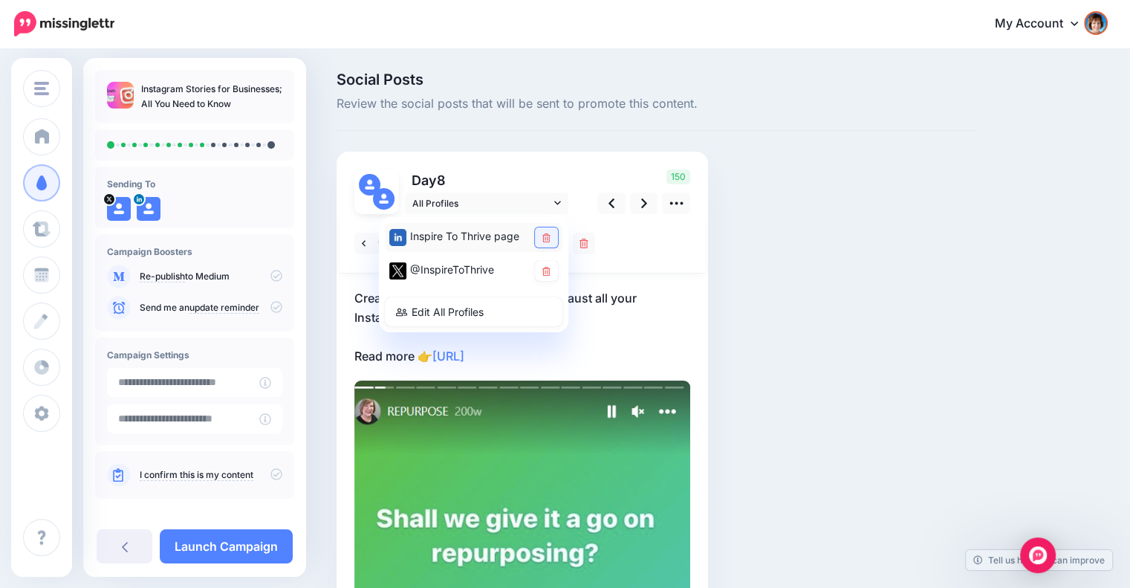
click at [550, 237] on icon at bounding box center [546, 237] width 8 height 9
click at [597, 324] on p "Create a story series so you don’t exhaust all your Instagram Stories content a…" at bounding box center [522, 326] width 336 height 77
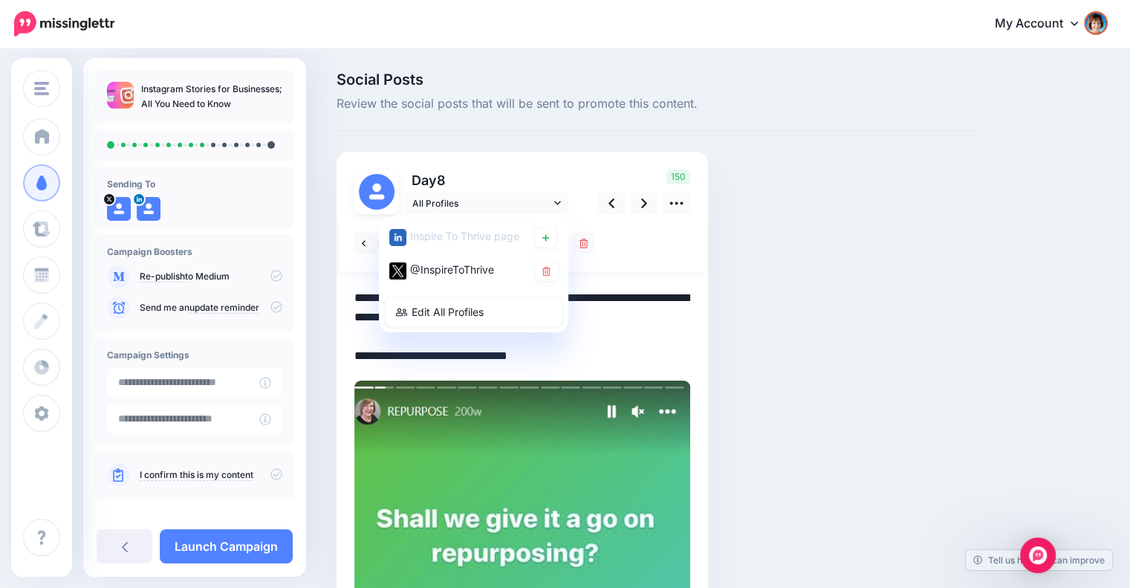
click at [597, 324] on textarea "**********" at bounding box center [522, 326] width 336 height 77
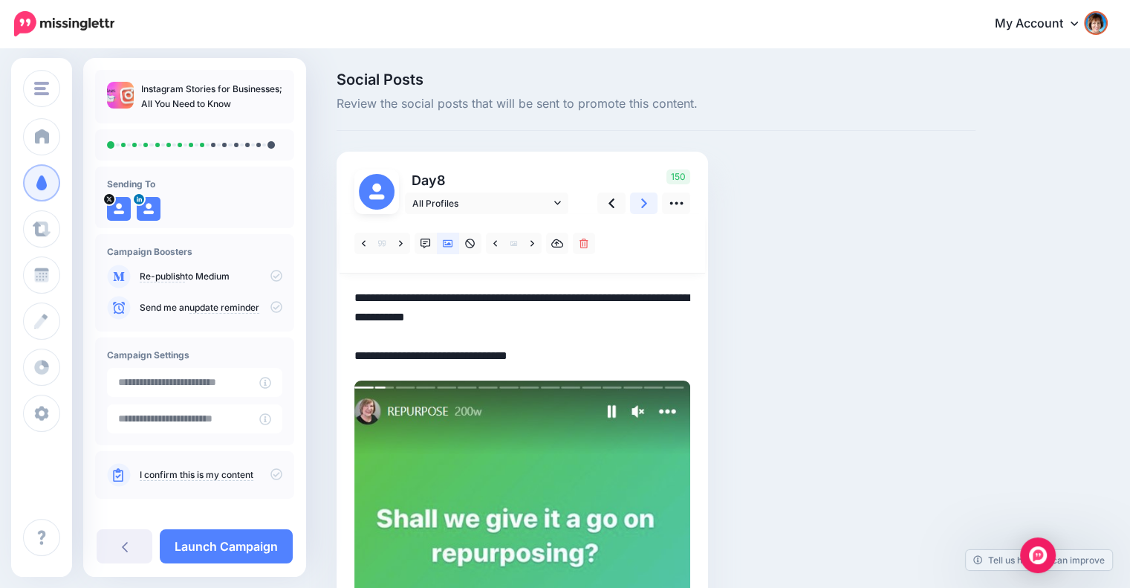
click at [650, 198] on link at bounding box center [644, 203] width 28 height 22
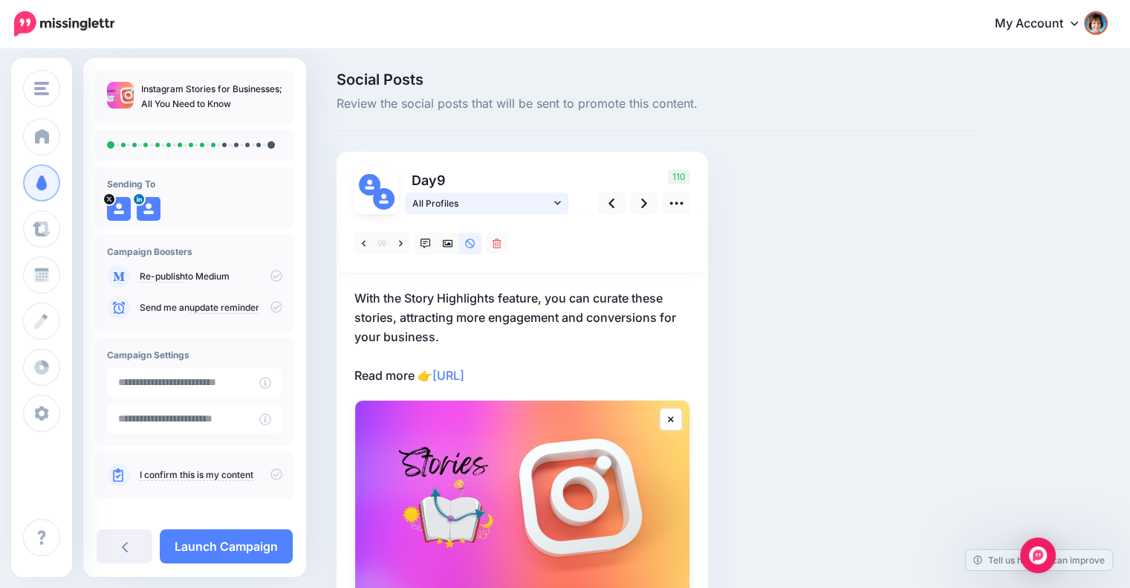
click at [562, 205] on link "All Profiles" at bounding box center [486, 203] width 163 height 22
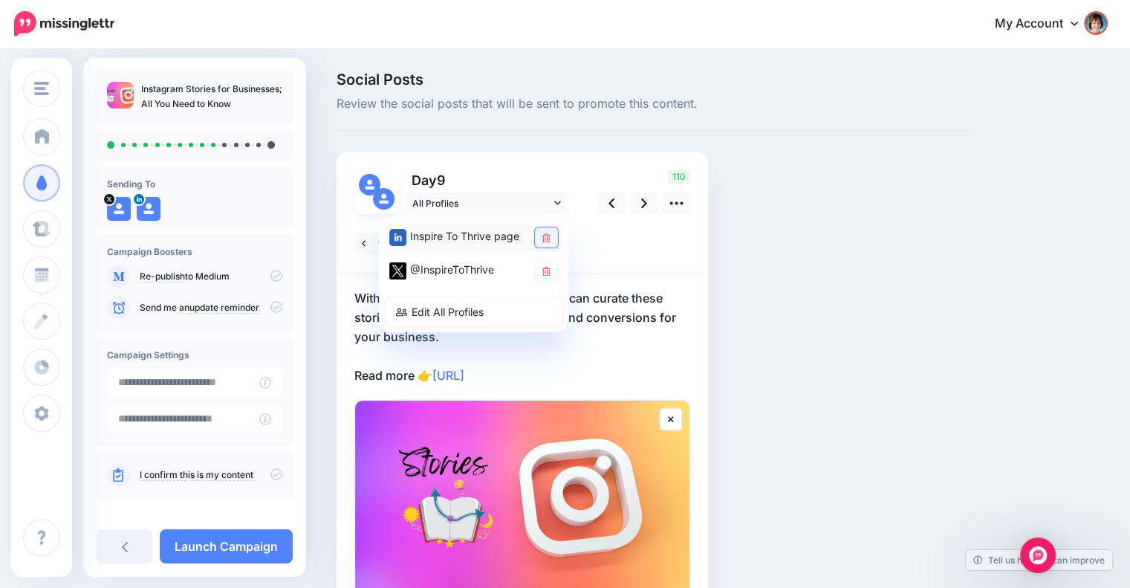
click at [547, 237] on icon at bounding box center [546, 237] width 8 height 9
click at [642, 207] on icon at bounding box center [644, 203] width 6 height 10
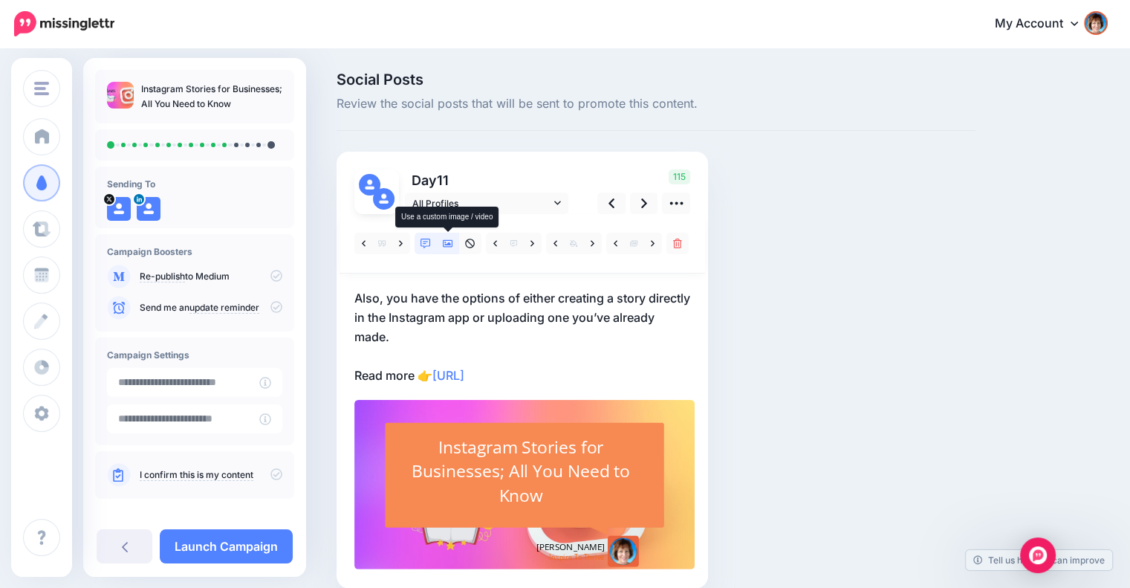
click at [446, 244] on icon at bounding box center [448, 243] width 10 height 7
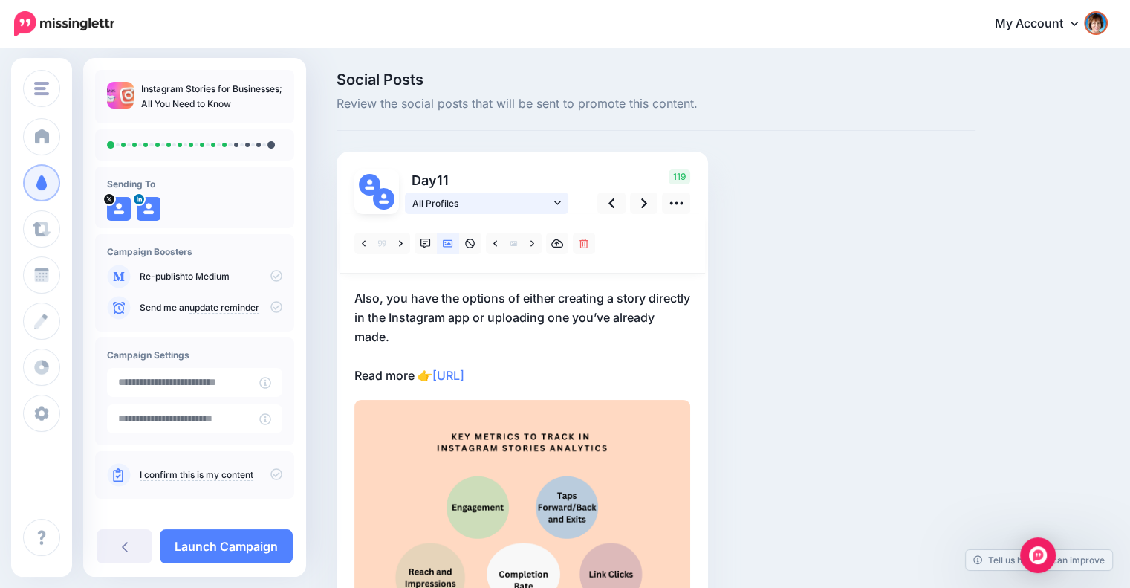
click at [562, 201] on link "All Profiles" at bounding box center [486, 203] width 163 height 22
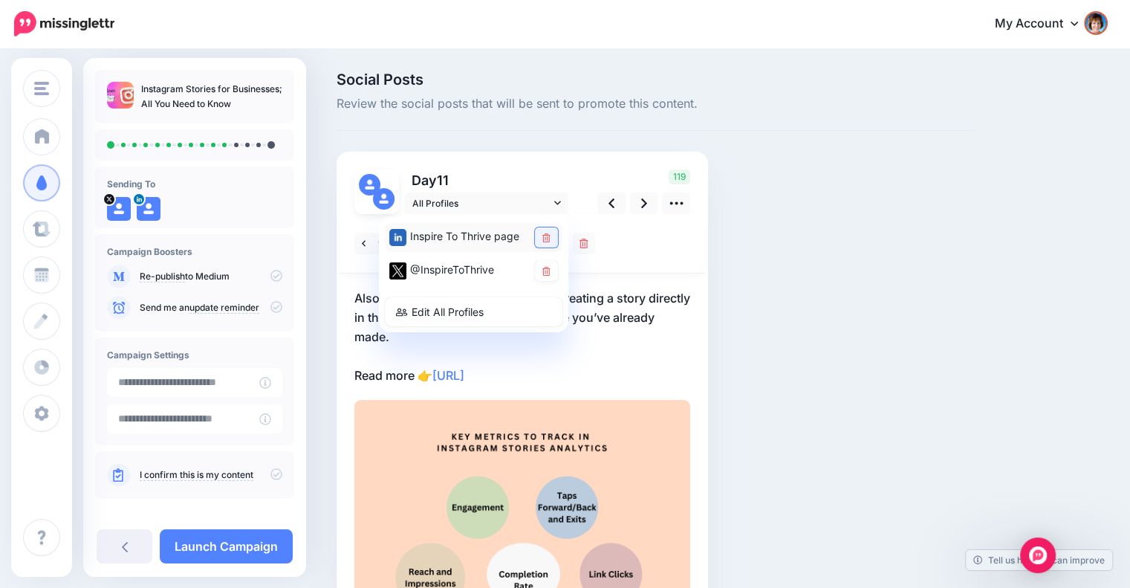
click at [544, 238] on icon at bounding box center [546, 237] width 8 height 9
click at [637, 207] on link at bounding box center [644, 203] width 28 height 22
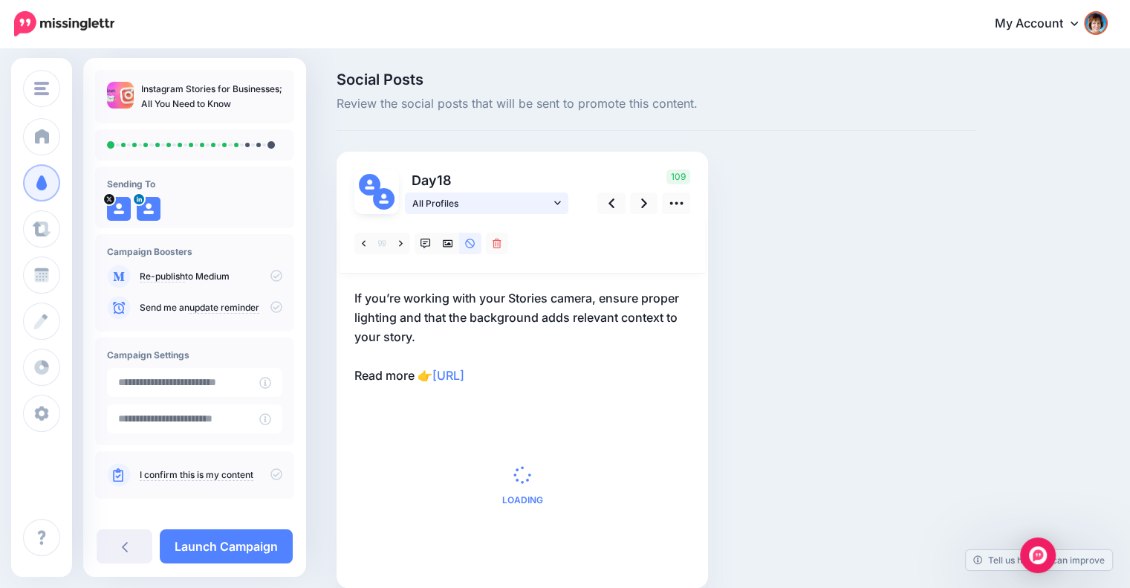
click at [550, 198] on span "All Profiles" at bounding box center [481, 203] width 138 height 16
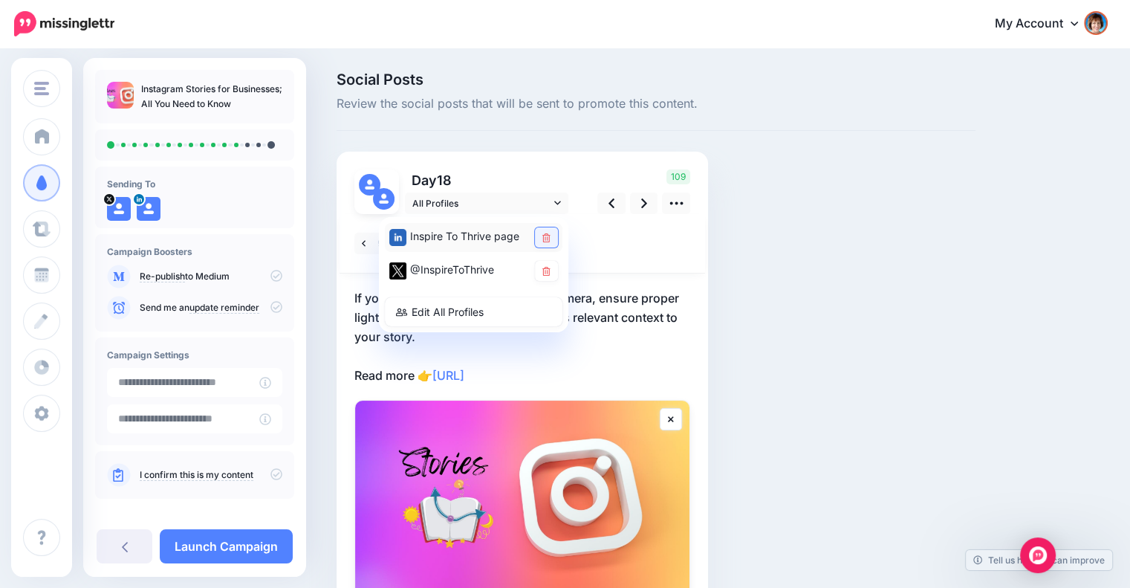
click at [543, 234] on icon at bounding box center [546, 237] width 8 height 9
click at [585, 340] on p "If you’re working with your Stories camera, ensure proper lighting and that the…" at bounding box center [522, 336] width 336 height 97
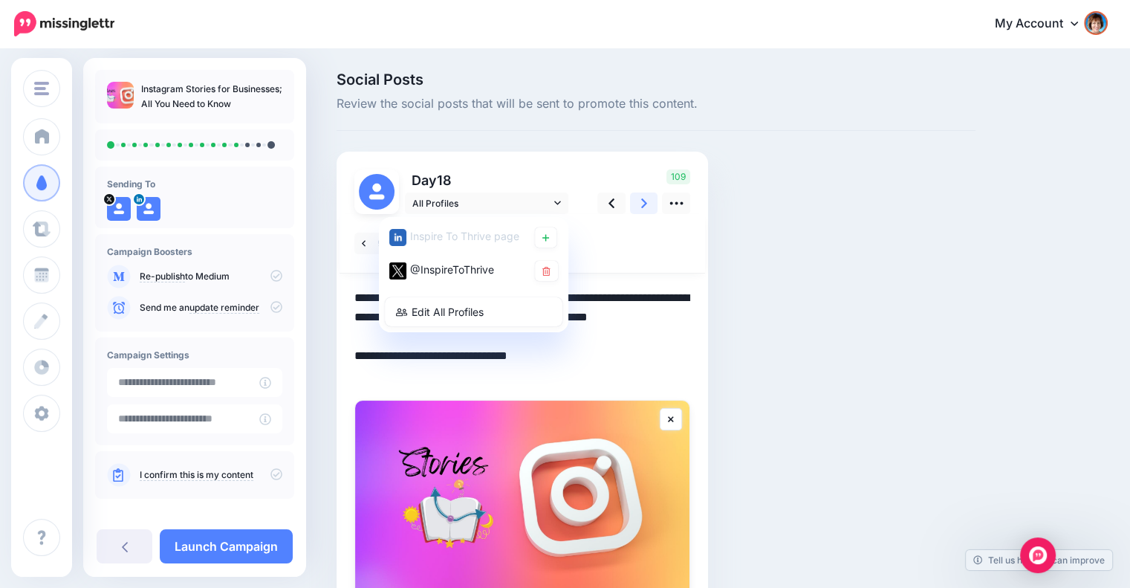
click at [639, 213] on link at bounding box center [644, 203] width 28 height 22
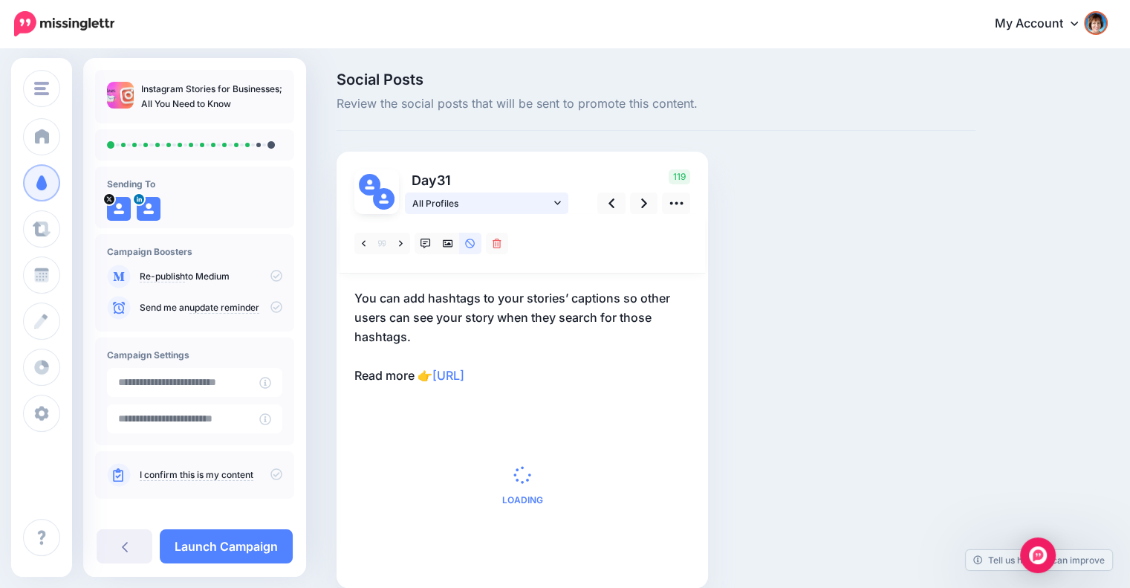
click at [562, 200] on link "All Profiles" at bounding box center [486, 203] width 163 height 22
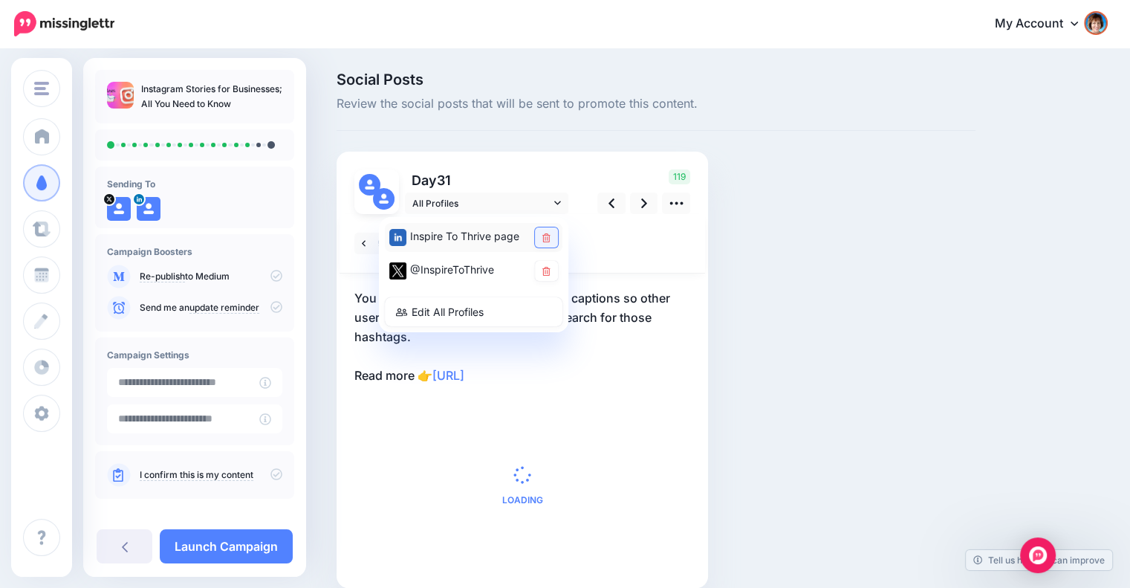
click at [543, 240] on icon at bounding box center [546, 237] width 8 height 9
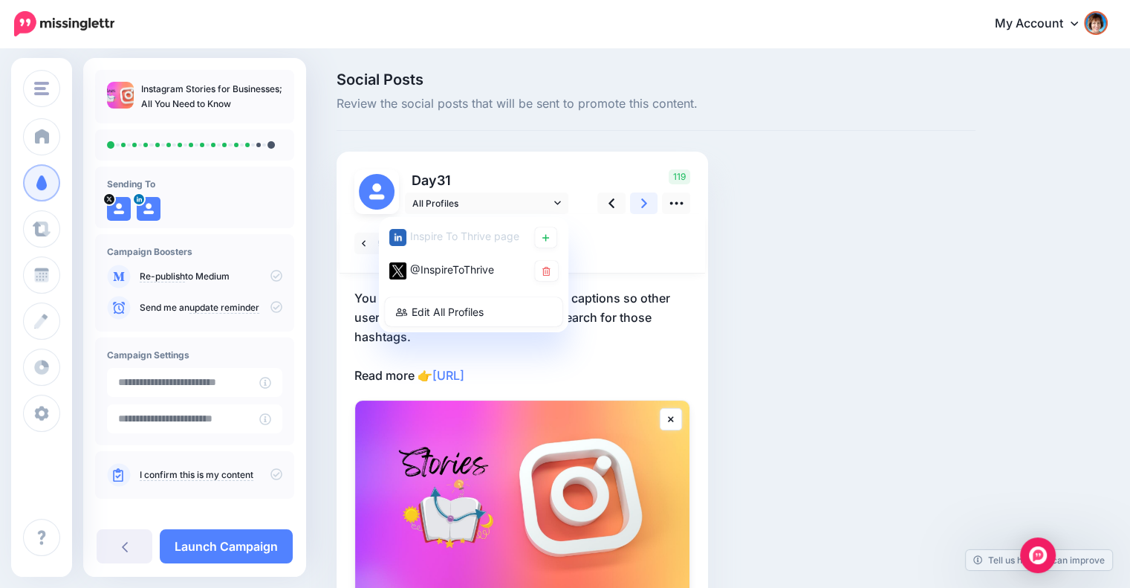
click at [637, 200] on link at bounding box center [644, 203] width 28 height 22
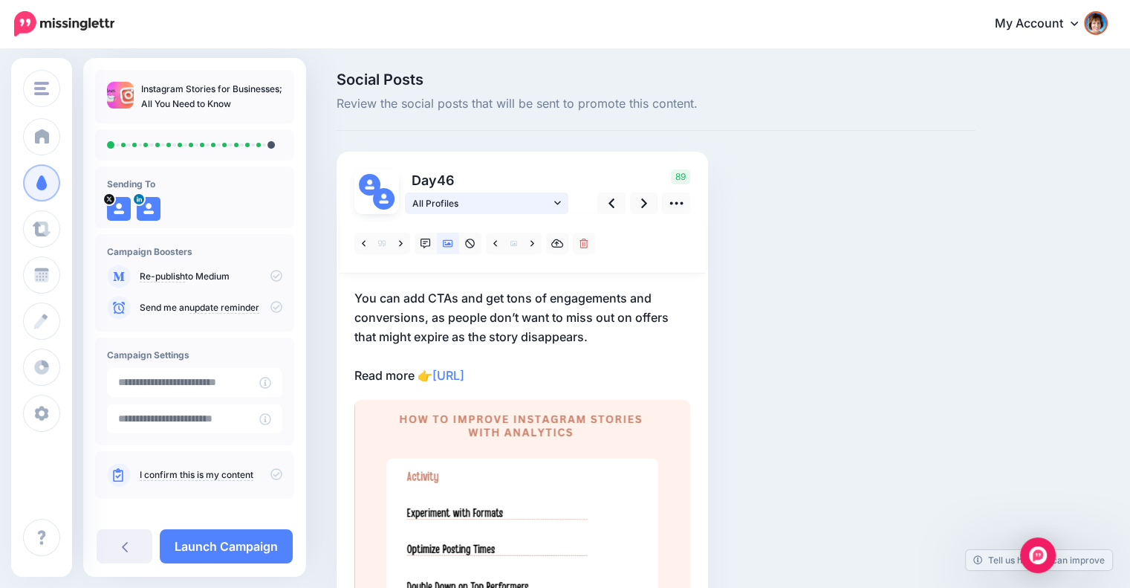
click at [553, 198] on link "All Profiles" at bounding box center [486, 203] width 163 height 22
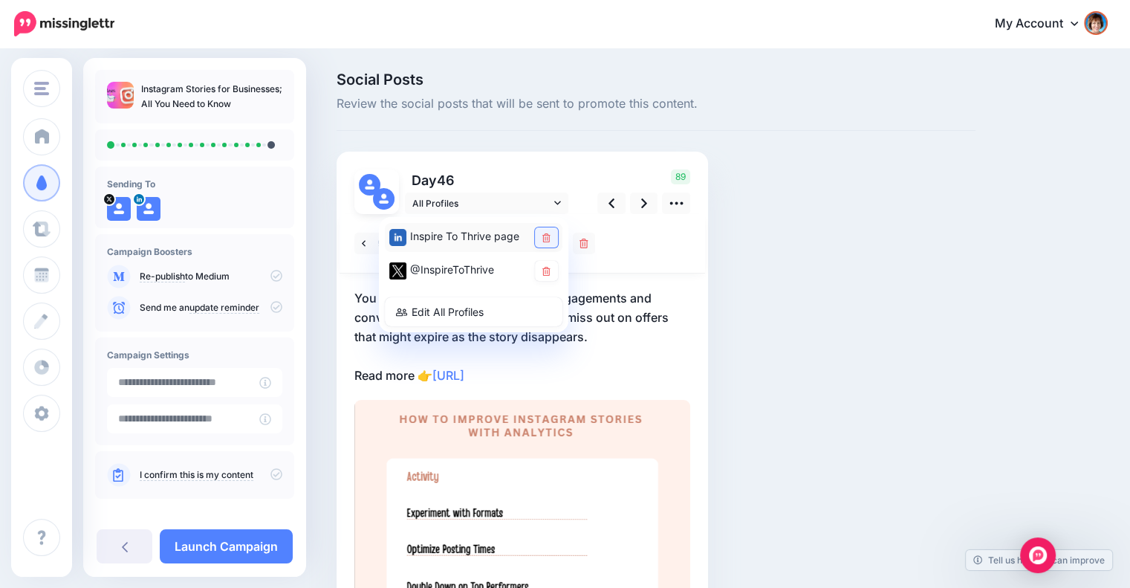
click at [544, 241] on icon at bounding box center [546, 237] width 8 height 9
click at [601, 341] on p "You can add CTAs and get tons of engagements and conversions, as people don’t w…" at bounding box center [522, 336] width 336 height 97
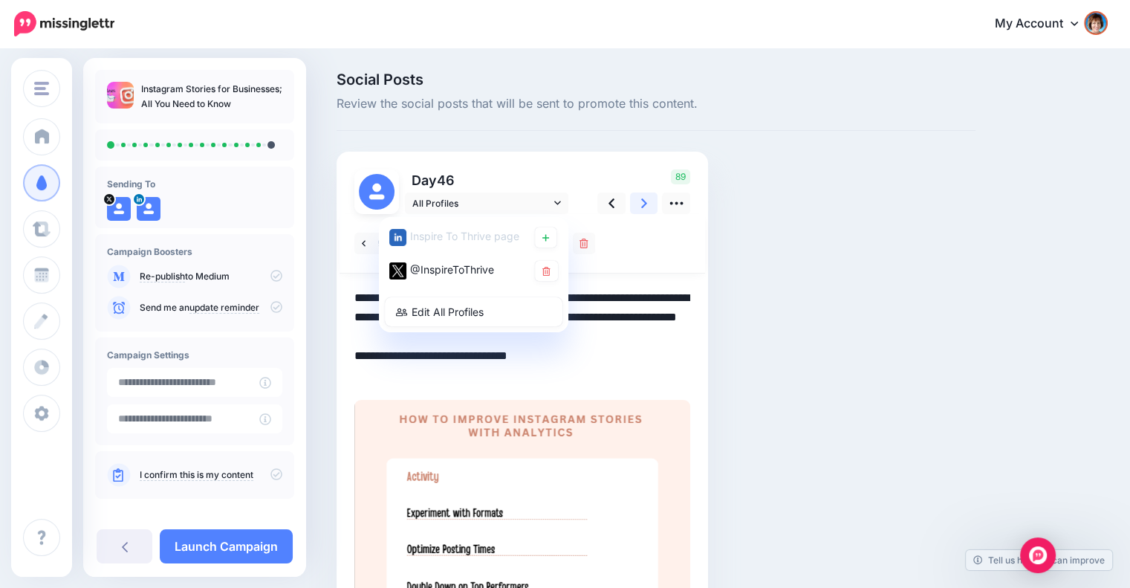
click at [642, 207] on icon at bounding box center [644, 203] width 6 height 10
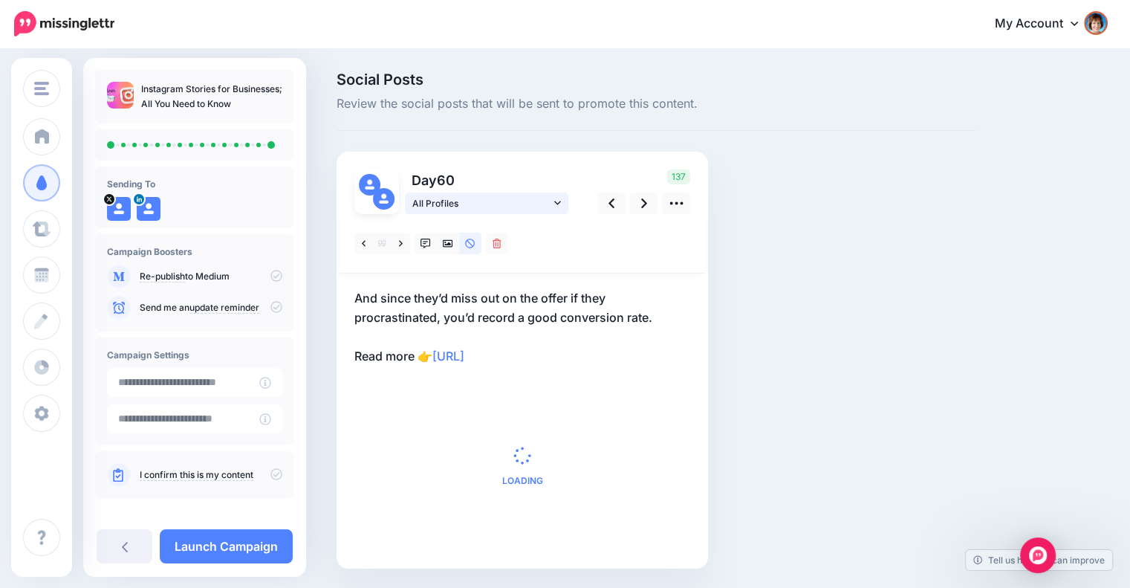
click at [559, 199] on icon at bounding box center [557, 203] width 7 height 10
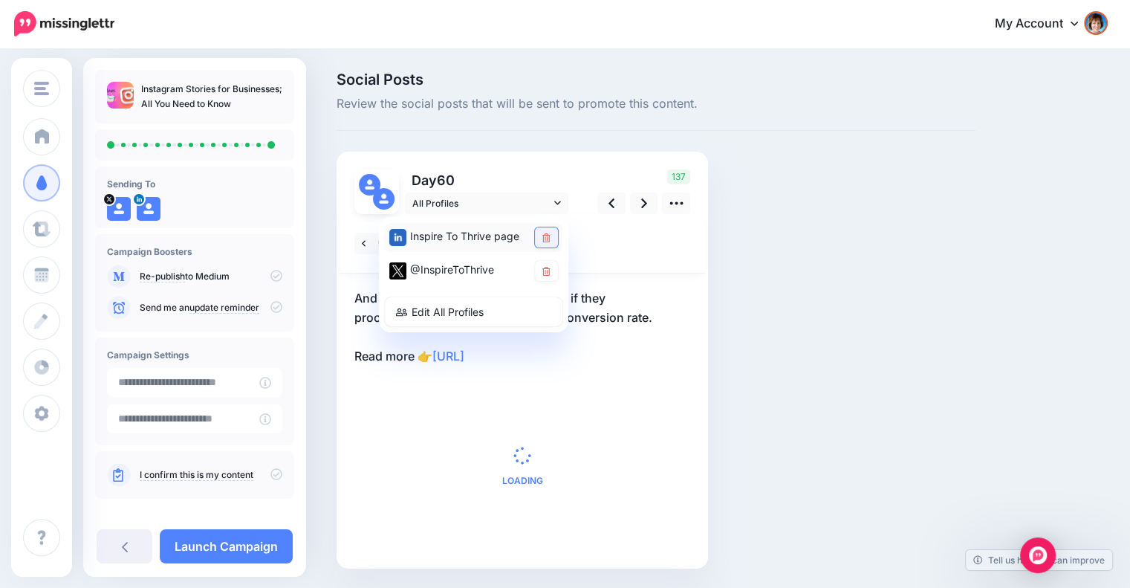
click at [541, 237] on link at bounding box center [546, 237] width 23 height 20
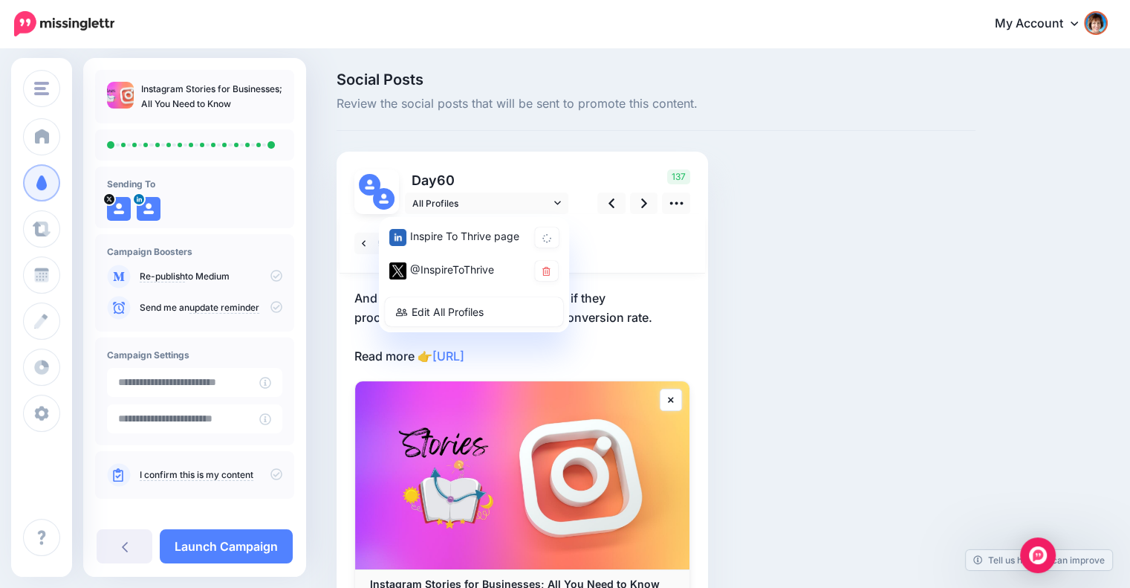
click at [633, 288] on p "And since they’d miss out on the offer if they procrastinated, you’d record a g…" at bounding box center [522, 326] width 336 height 77
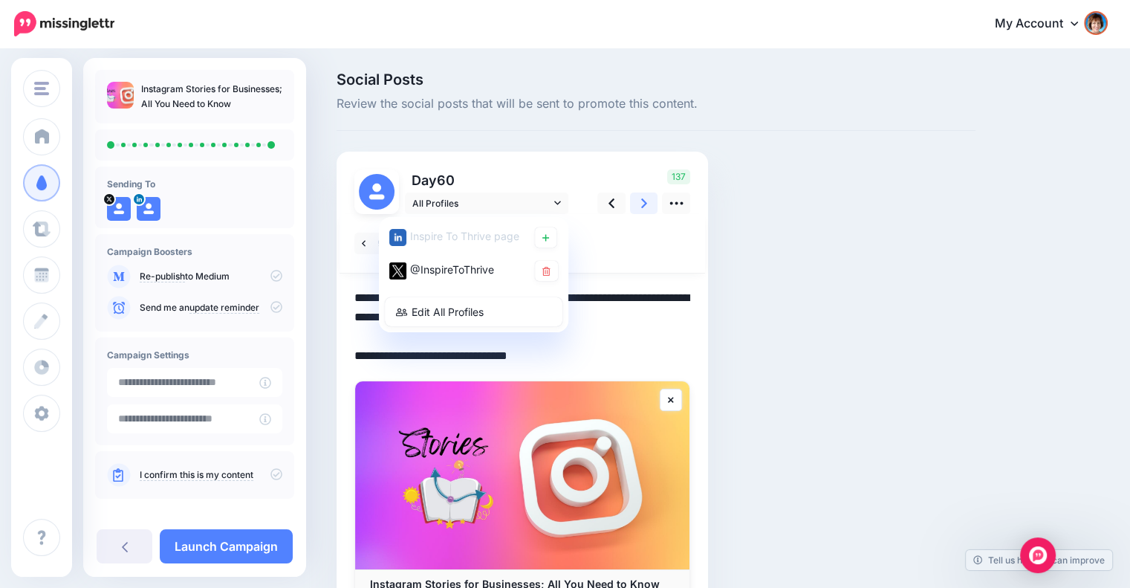
click at [637, 204] on link at bounding box center [644, 203] width 28 height 22
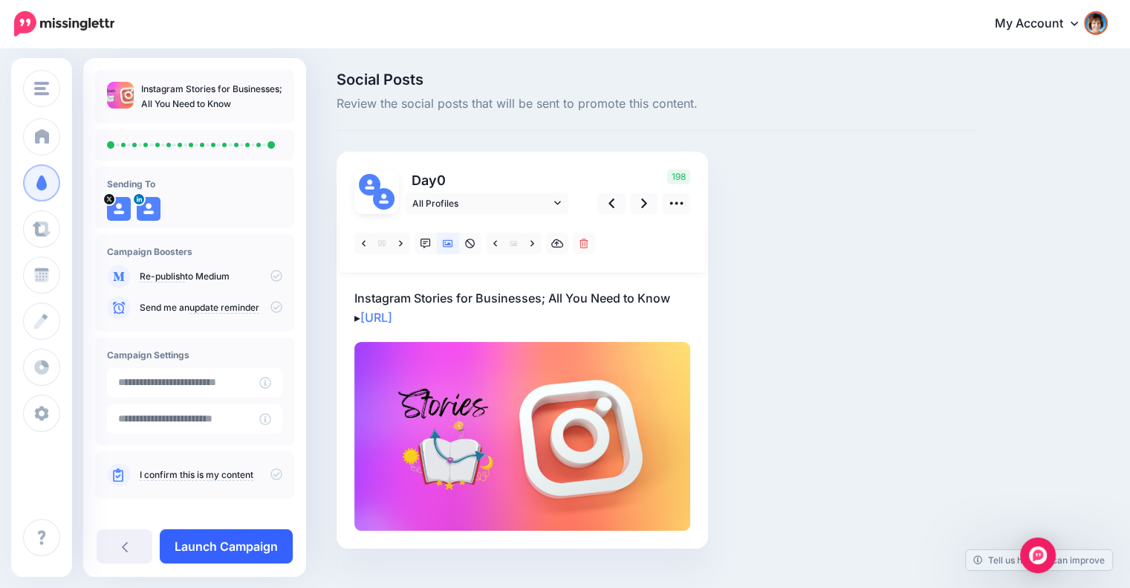
click at [242, 542] on link "Launch Campaign" at bounding box center [226, 546] width 133 height 34
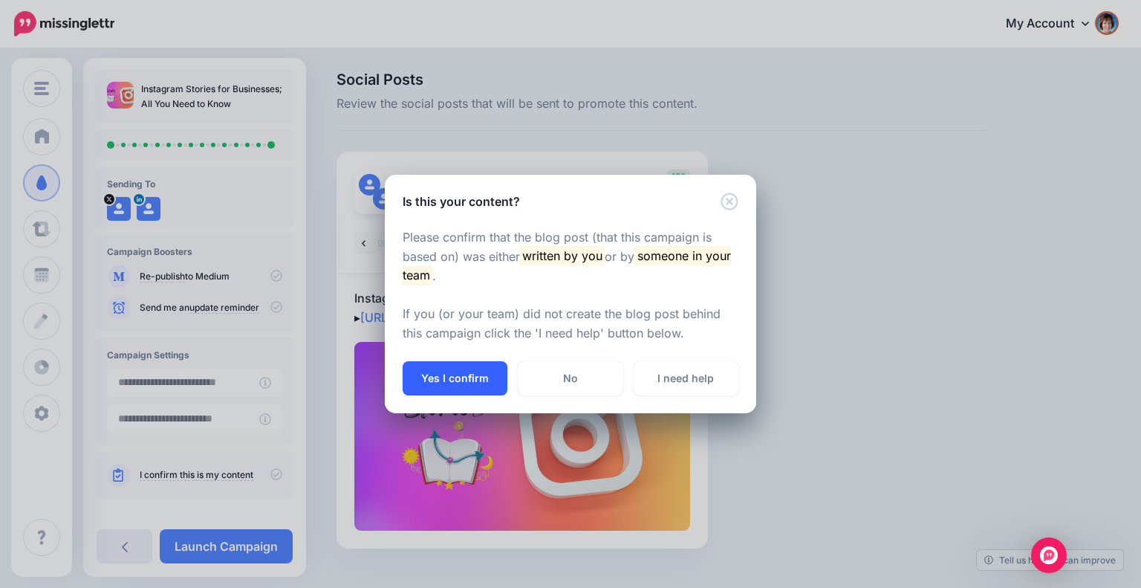
click at [440, 380] on button "Yes I confirm" at bounding box center [455, 378] width 105 height 34
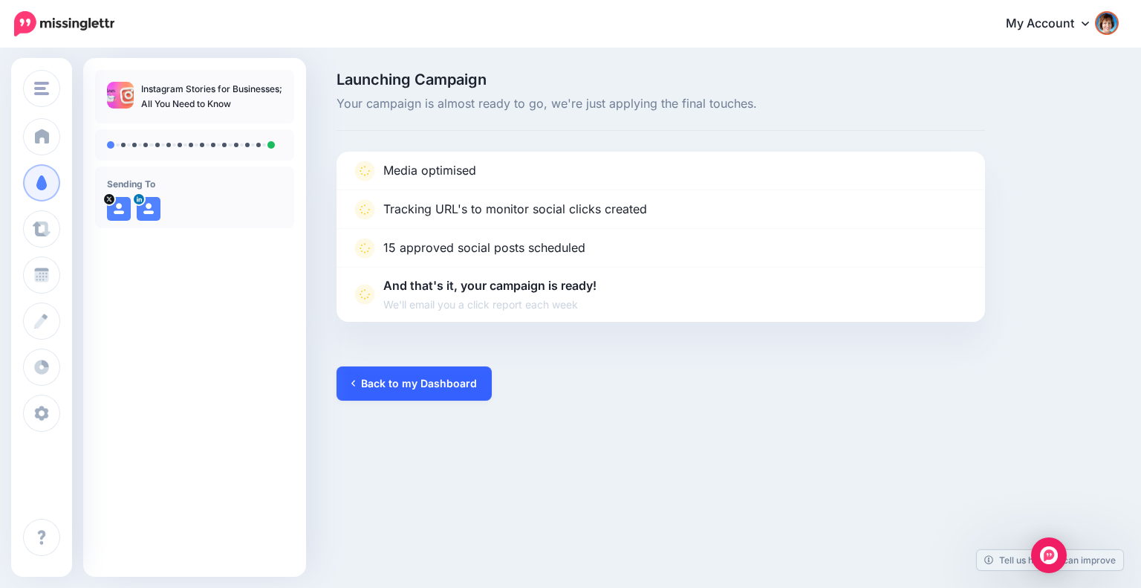
click at [412, 380] on link "Back to my Dashboard" at bounding box center [414, 383] width 155 height 34
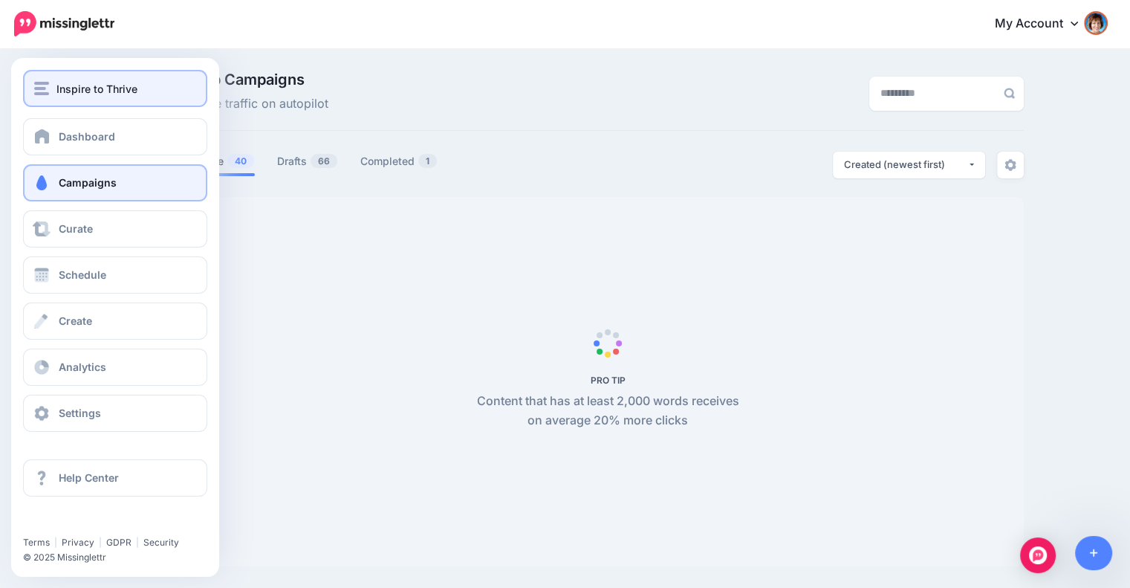
click at [75, 91] on span "Inspire to Thrive" at bounding box center [96, 88] width 81 height 17
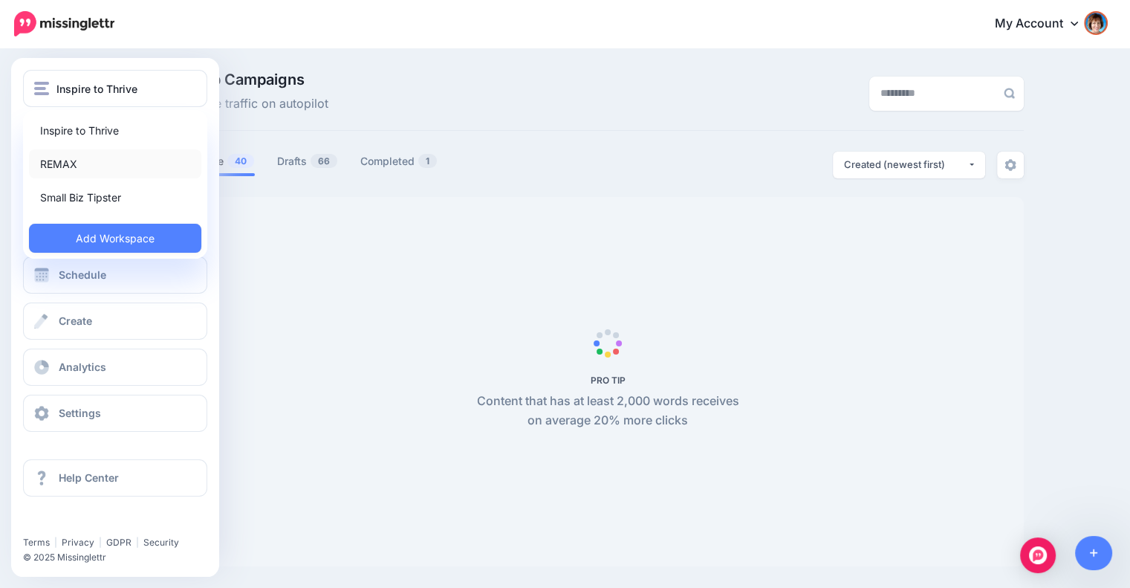
click at [71, 161] on link "REMAX" at bounding box center [115, 163] width 172 height 29
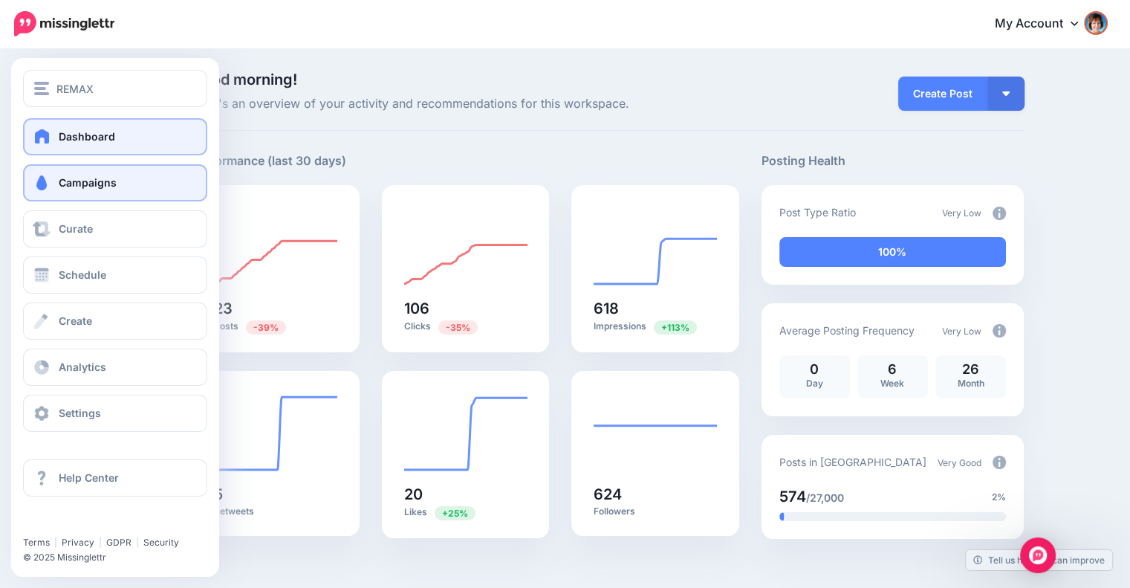
click at [56, 188] on link "Campaigns" at bounding box center [115, 182] width 184 height 37
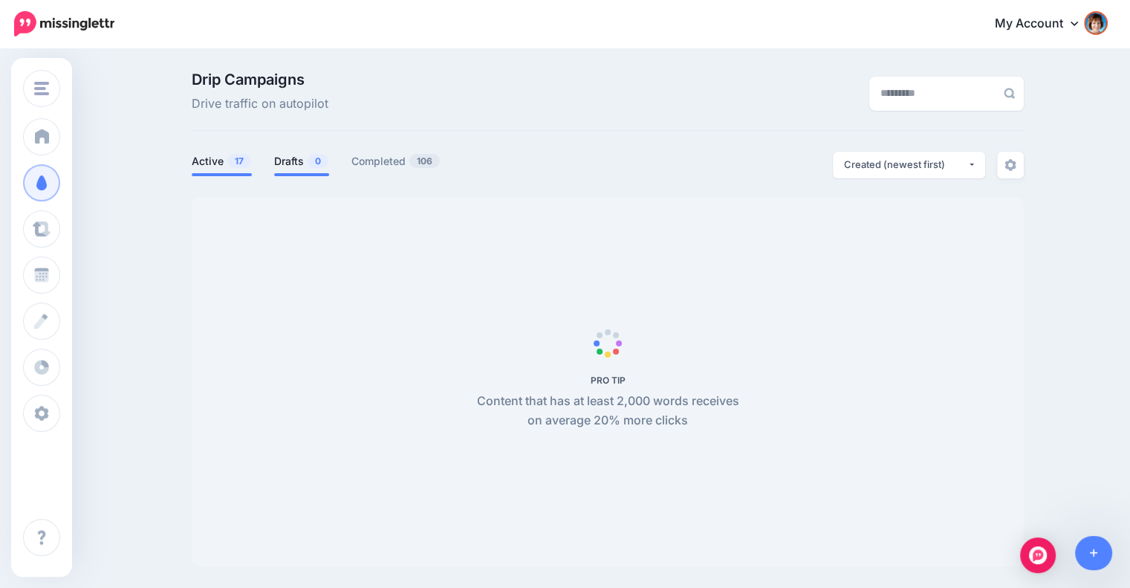
click at [295, 161] on link "Drafts 0" at bounding box center [301, 161] width 55 height 18
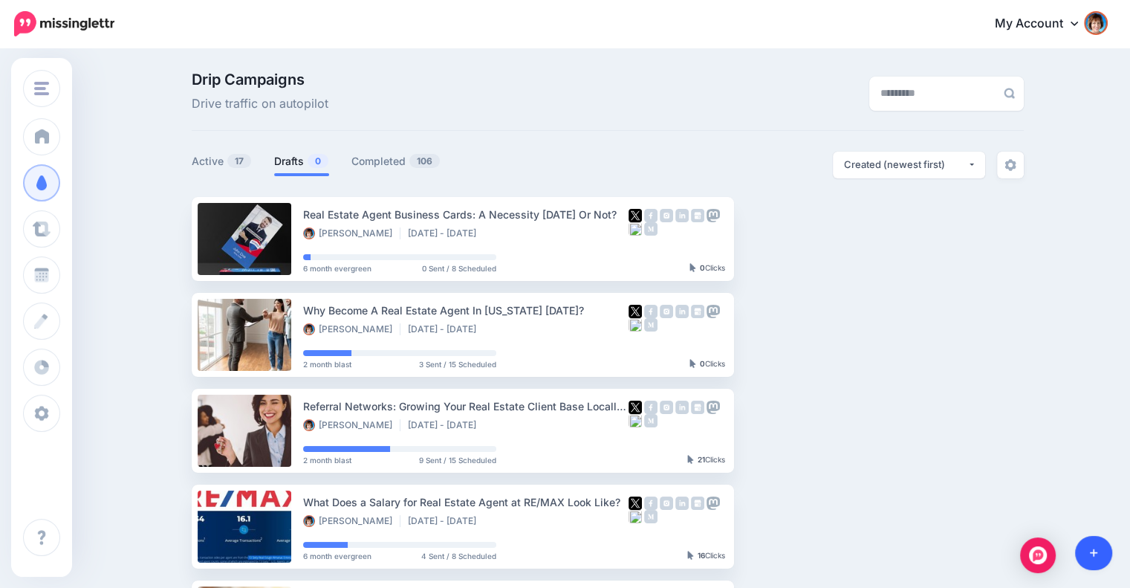
click at [1104, 559] on link at bounding box center [1094, 553] width 38 height 34
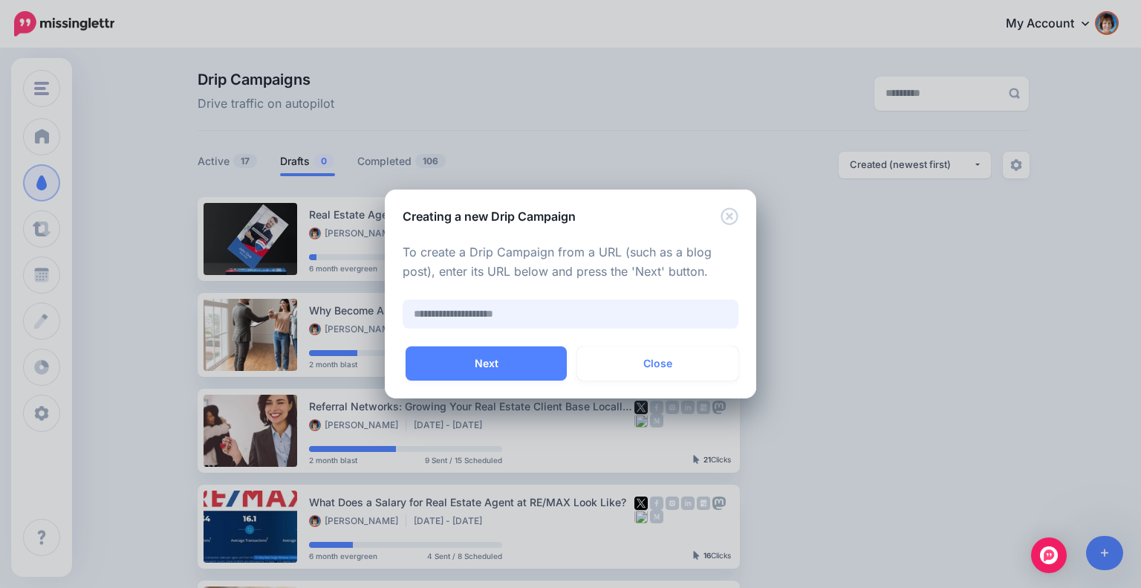
click at [468, 321] on input "text" at bounding box center [571, 313] width 336 height 29
paste input "**********"
type input "**********"
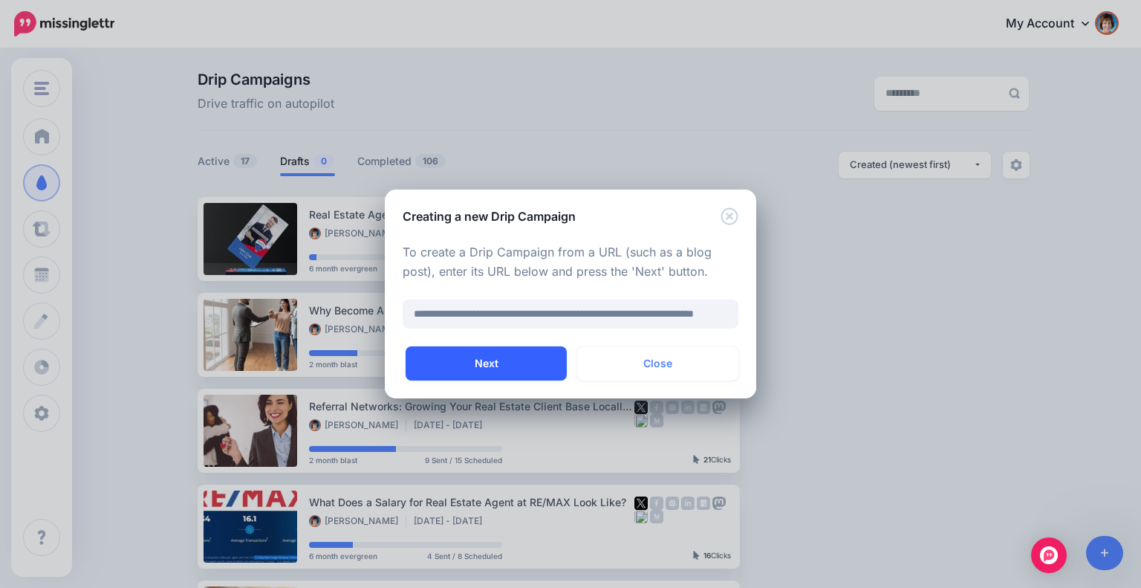
click at [517, 366] on button "Next" at bounding box center [486, 363] width 161 height 34
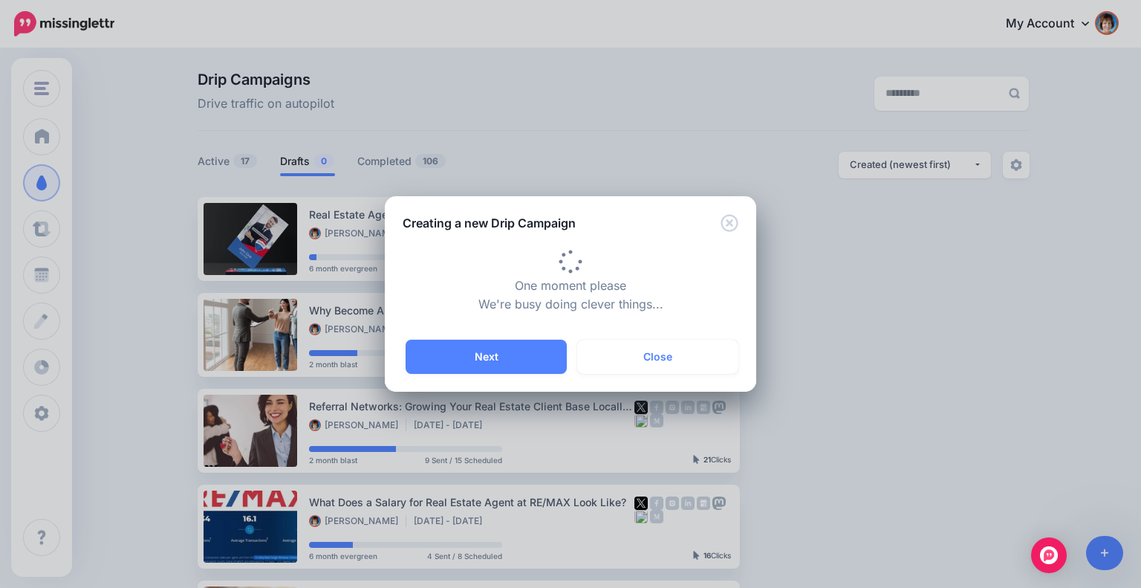
type input "**********"
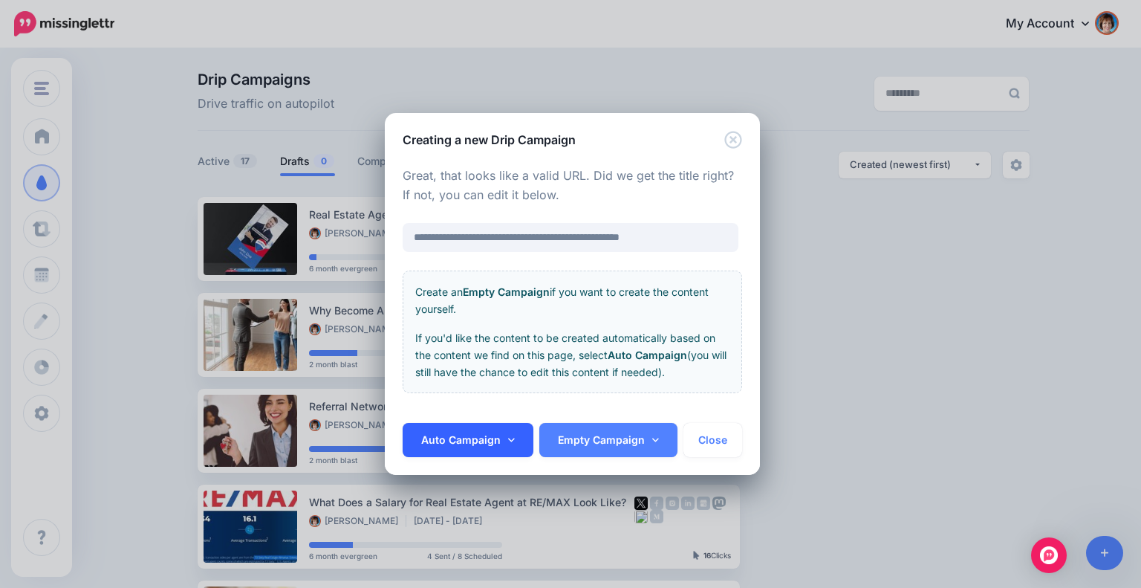
click at [481, 435] on link "Auto Campaign" at bounding box center [468, 440] width 131 height 34
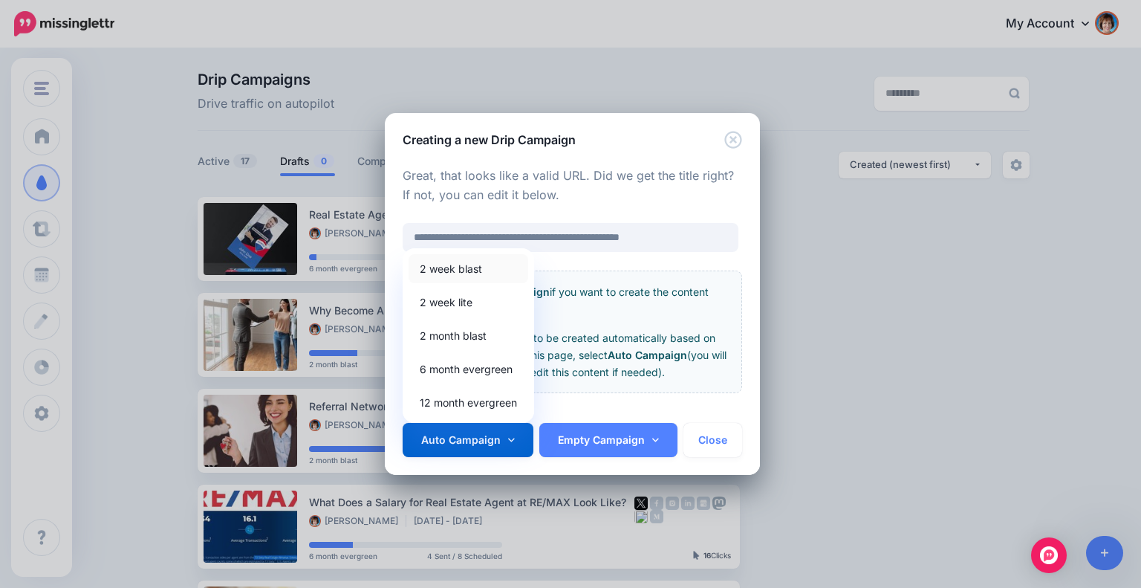
click at [480, 264] on link "2 week blast" at bounding box center [469, 268] width 120 height 29
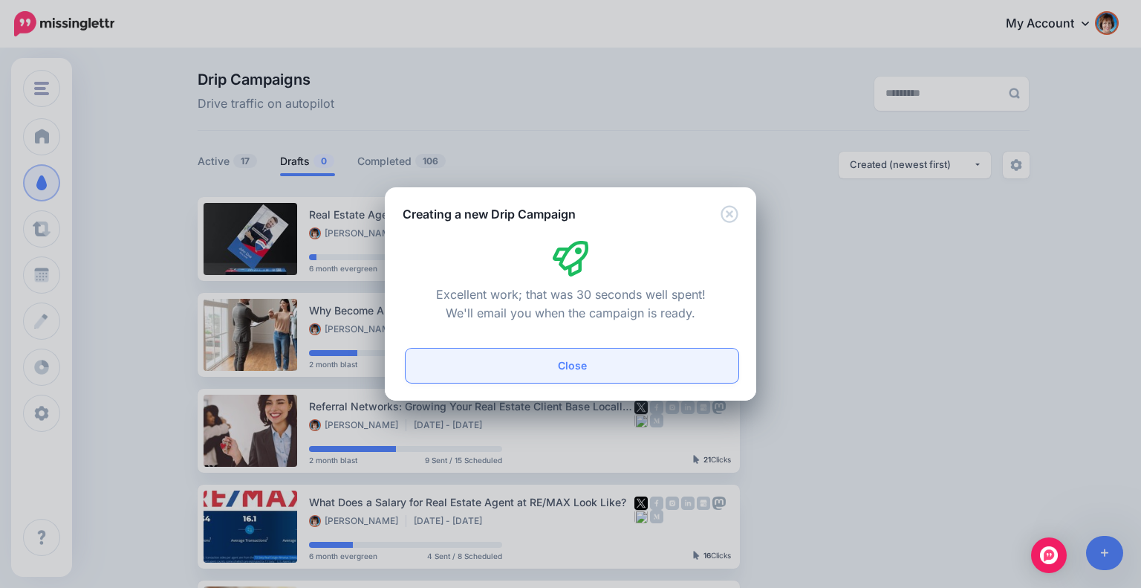
click at [596, 360] on button "Close" at bounding box center [572, 365] width 333 height 34
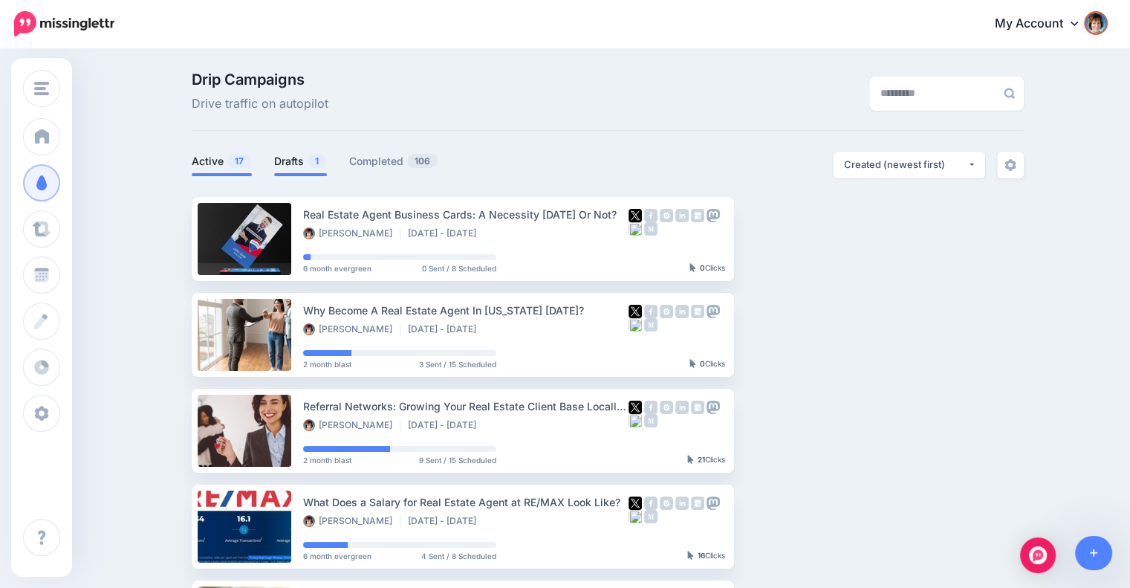
click at [326, 160] on span "1" at bounding box center [317, 161] width 19 height 14
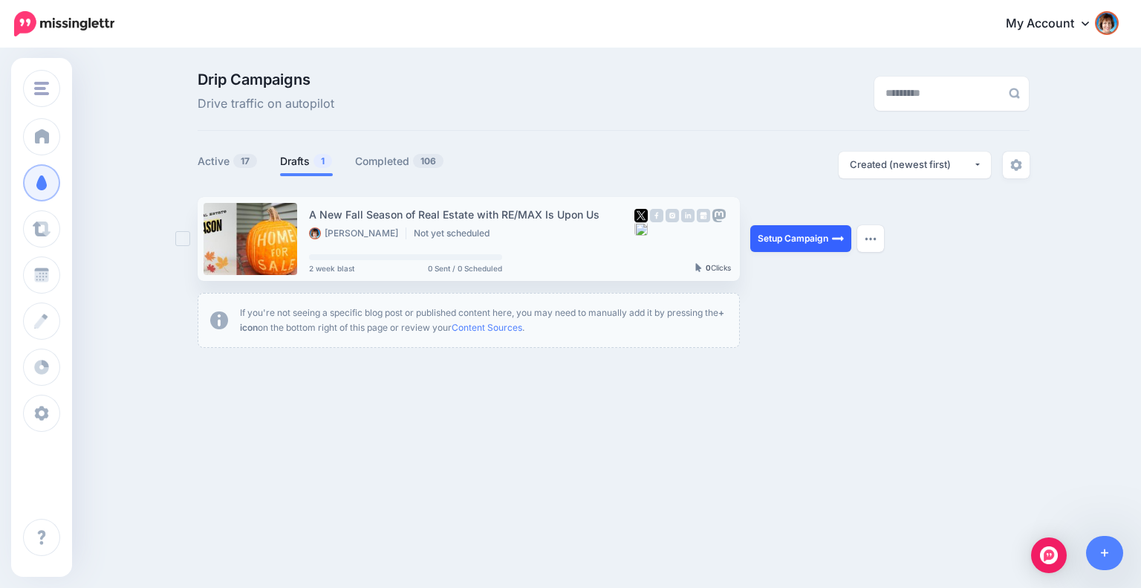
click at [773, 235] on link "Setup Campaign" at bounding box center [800, 238] width 101 height 27
click at [766, 243] on link "Setup Campaign" at bounding box center [800, 238] width 101 height 27
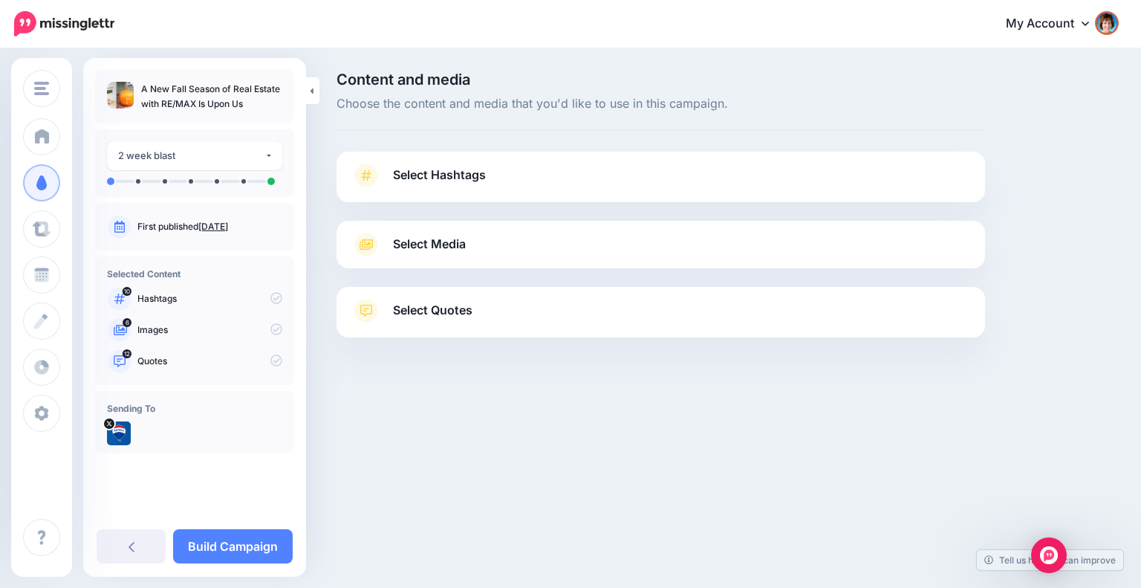
click at [422, 183] on span "Select Hashtags" at bounding box center [439, 175] width 93 height 20
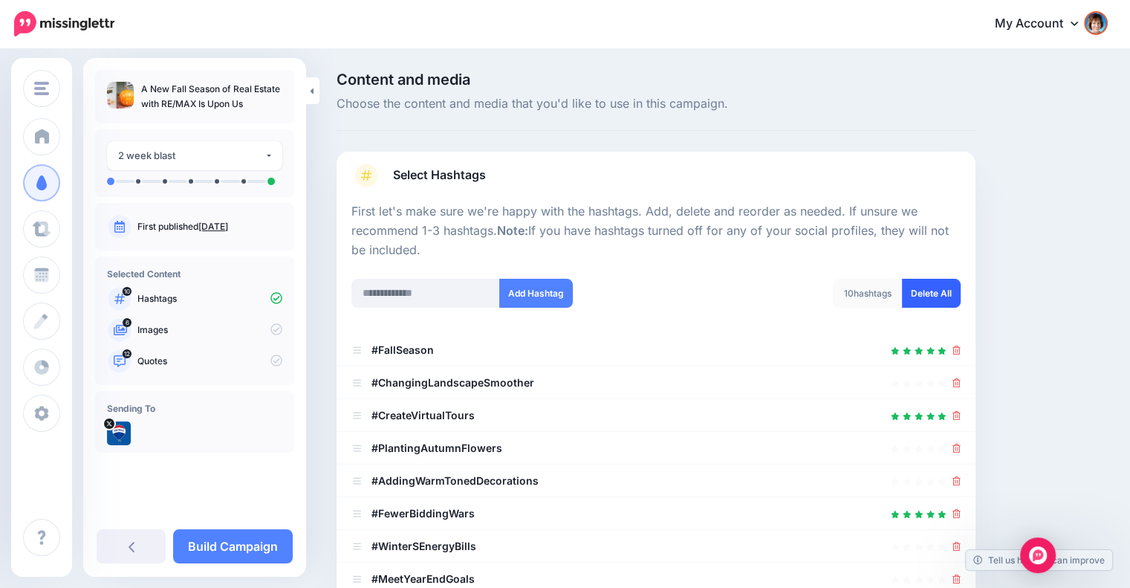
click at [934, 285] on link "Delete All" at bounding box center [931, 293] width 59 height 29
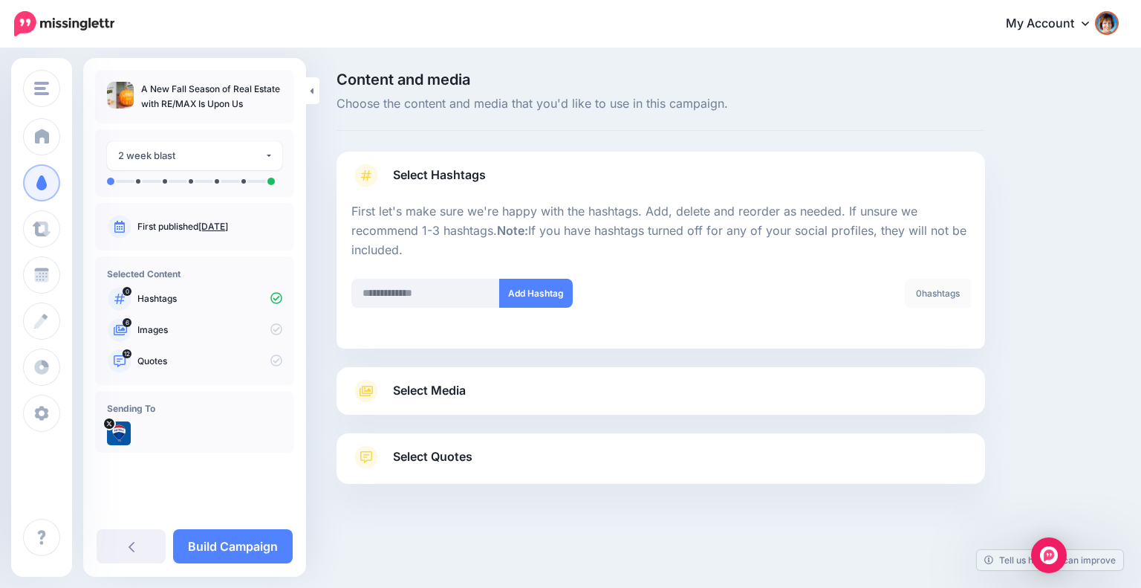
click at [585, 386] on link "Select Media" at bounding box center [660, 391] width 619 height 24
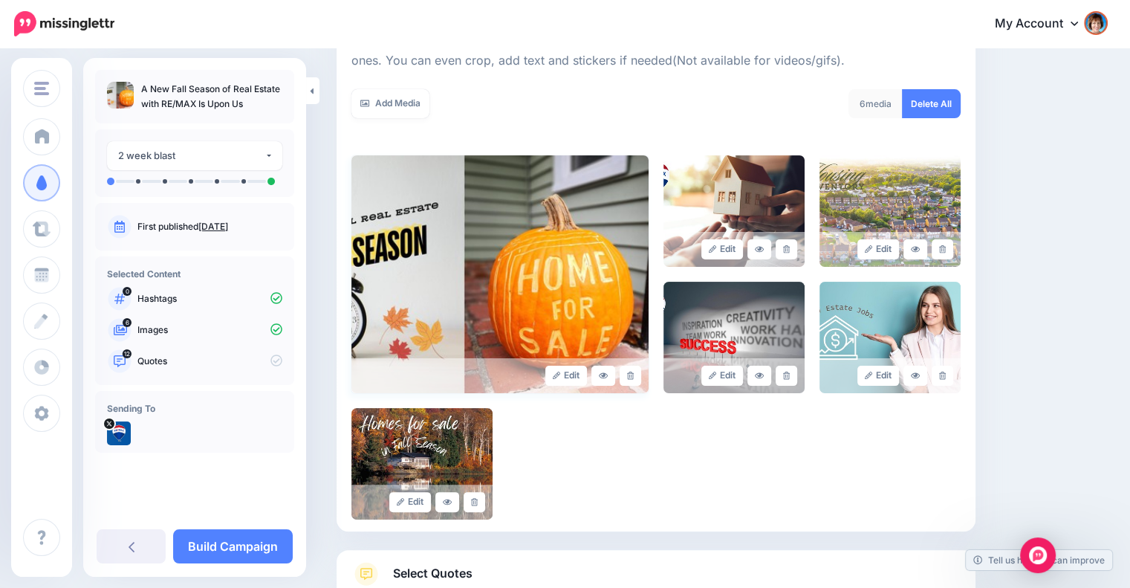
scroll to position [340, 0]
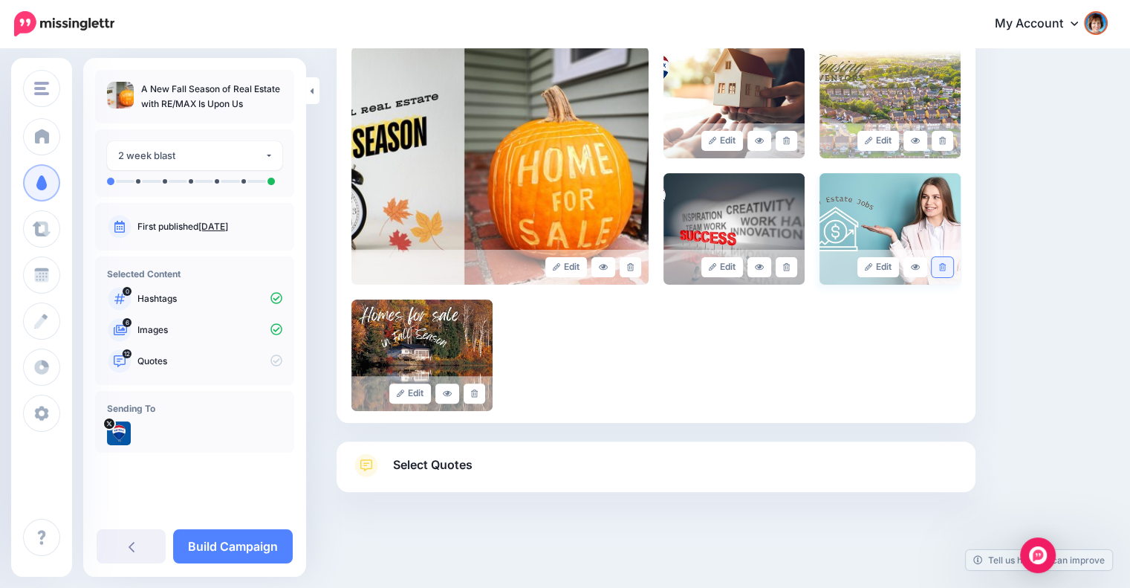
click at [953, 266] on link at bounding box center [943, 267] width 22 height 20
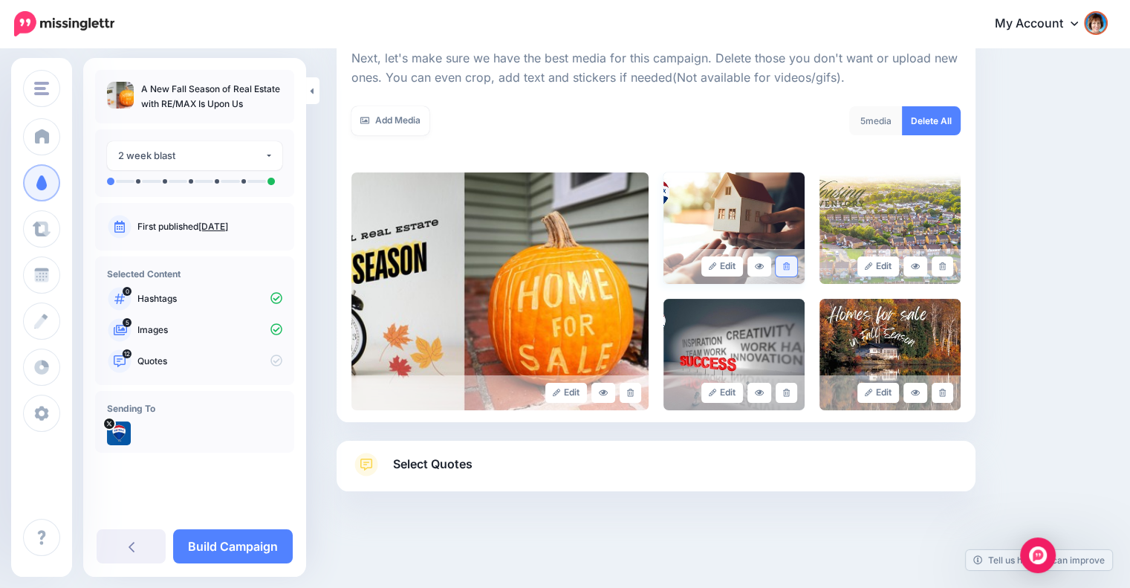
scroll to position [214, 0]
click at [788, 394] on link at bounding box center [787, 393] width 22 height 20
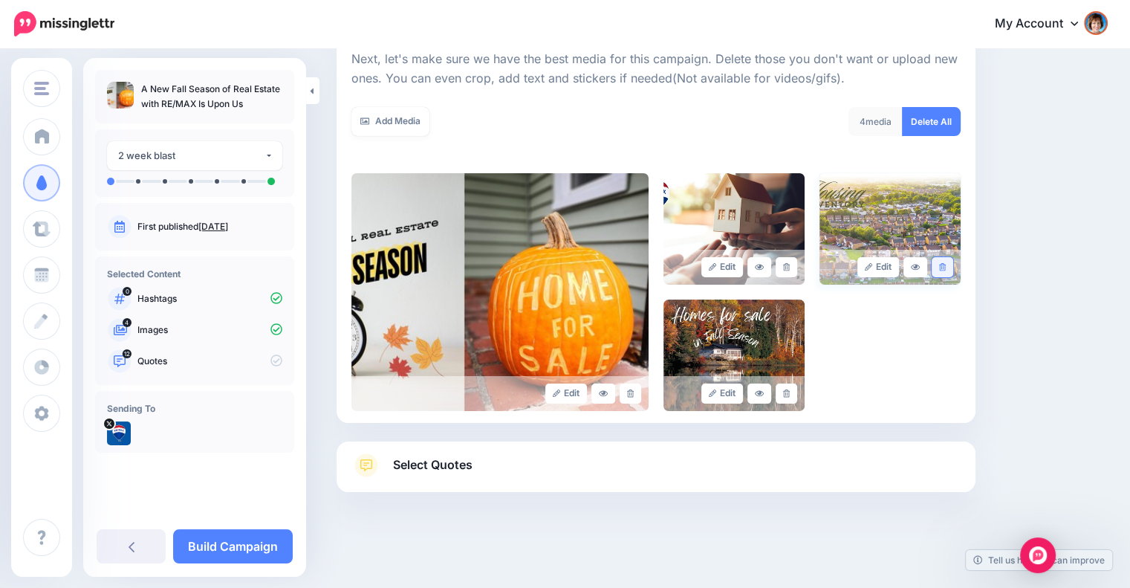
click at [946, 265] on link at bounding box center [943, 267] width 22 height 20
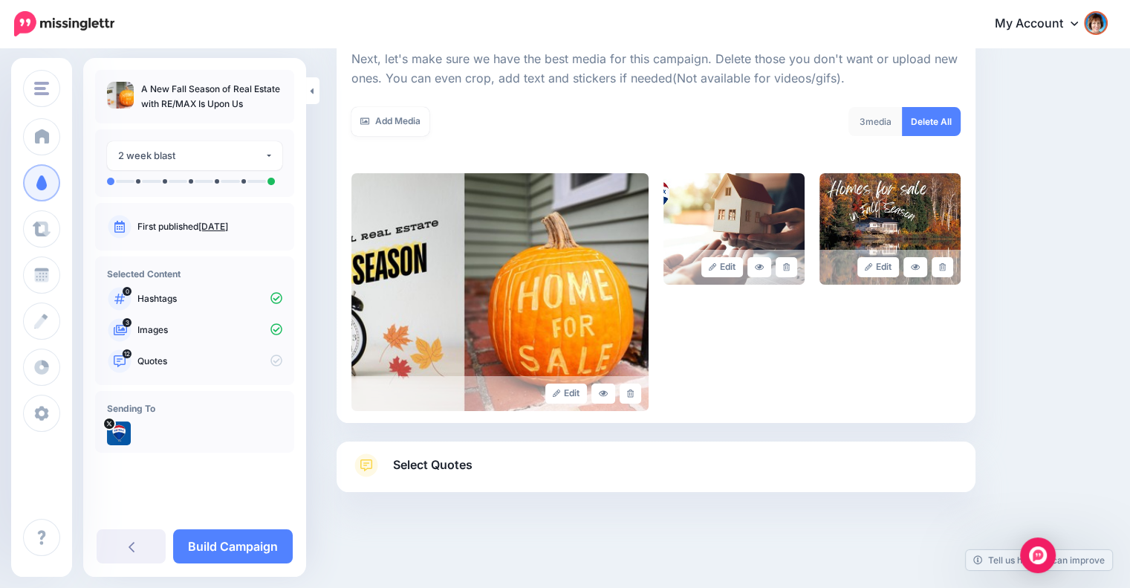
click at [680, 457] on link "Select Quotes" at bounding box center [655, 472] width 609 height 39
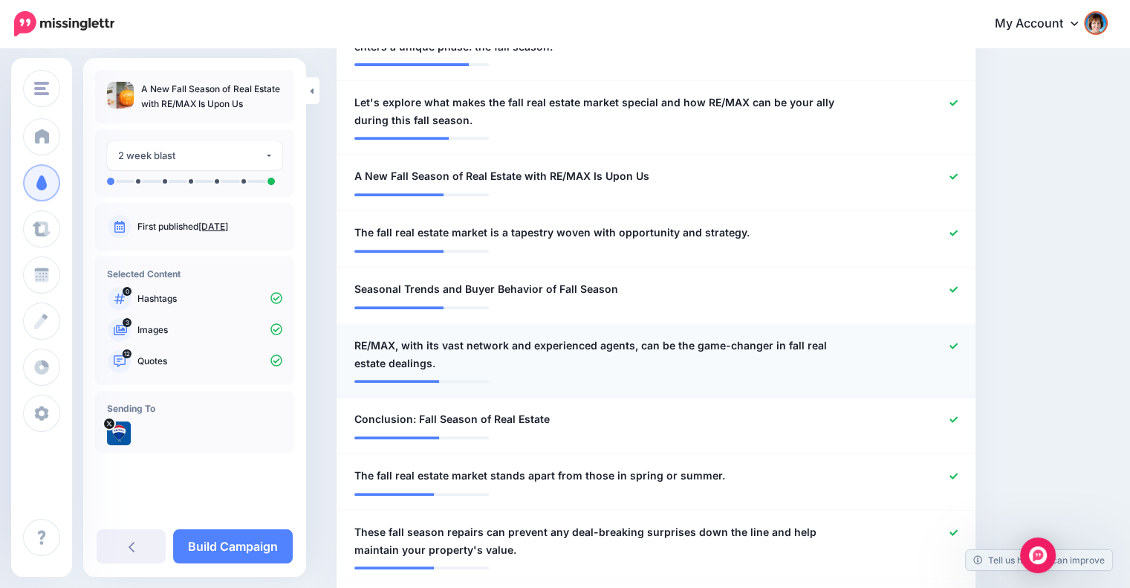
scroll to position [709, 0]
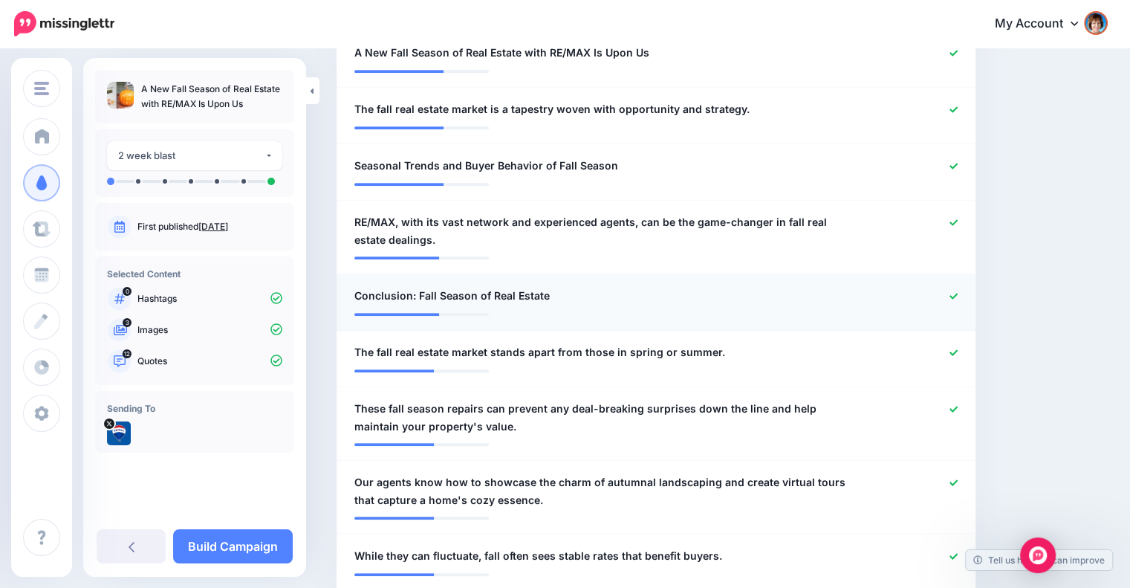
click at [958, 291] on link at bounding box center [953, 296] width 8 height 10
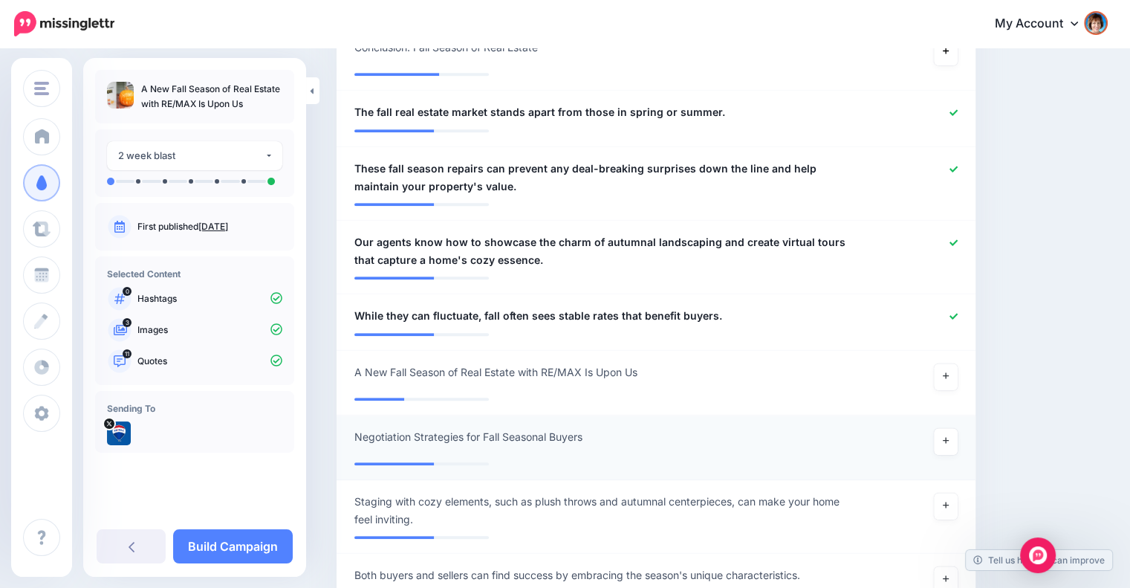
scroll to position [1080, 0]
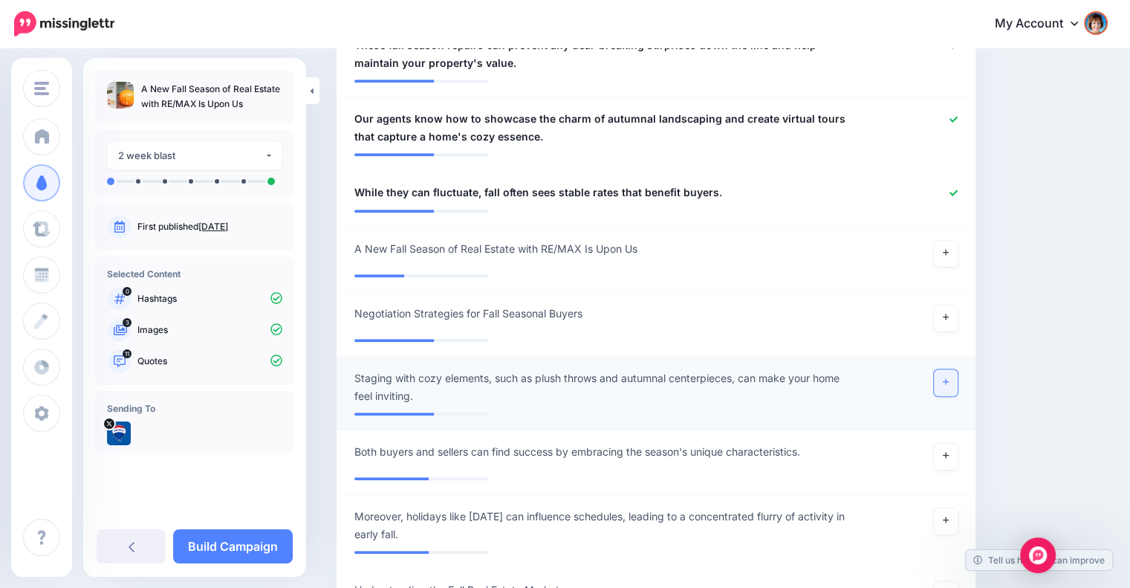
click at [958, 379] on link at bounding box center [946, 382] width 24 height 27
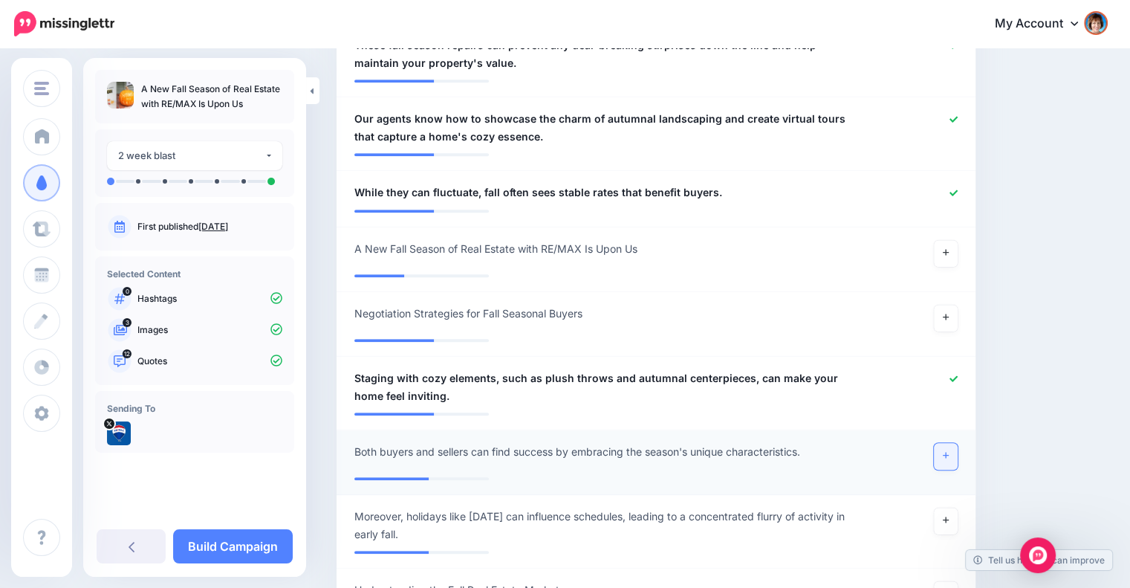
click at [952, 458] on link at bounding box center [946, 456] width 24 height 27
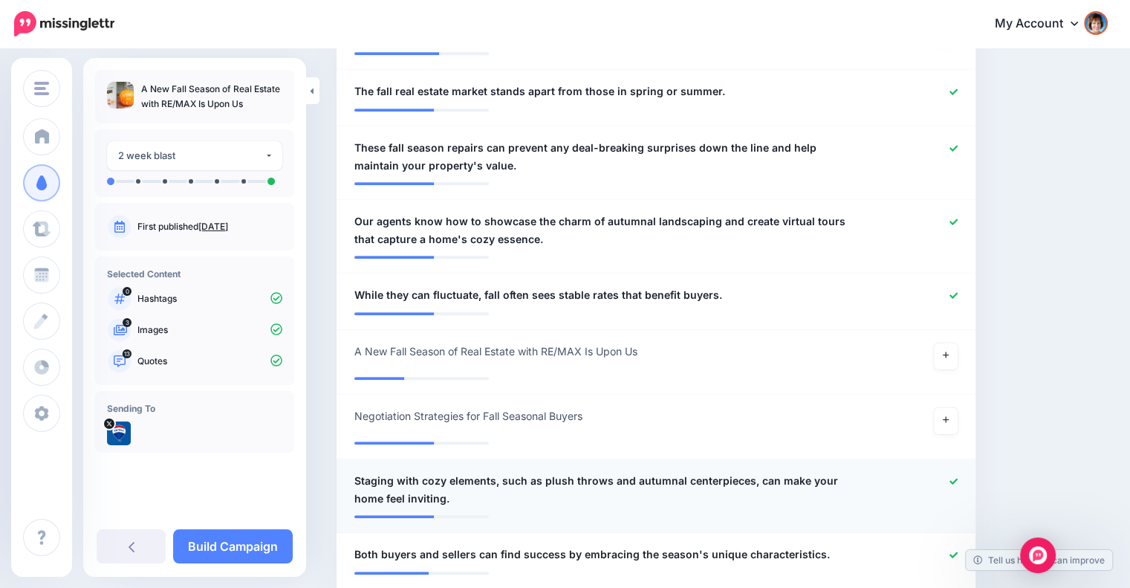
scroll to position [957, 0]
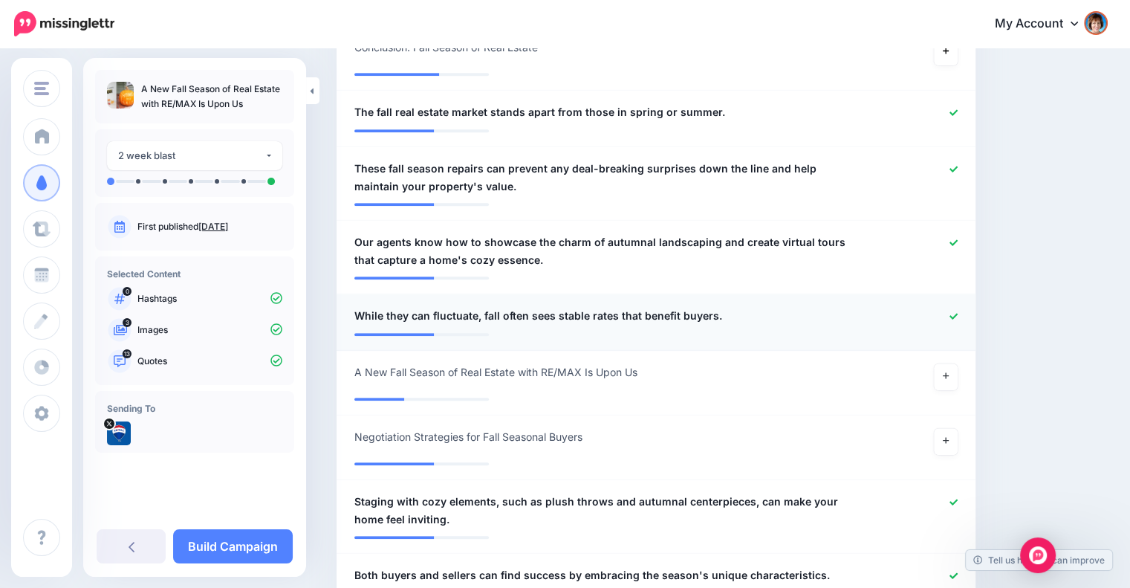
click at [958, 312] on icon at bounding box center [953, 316] width 8 height 8
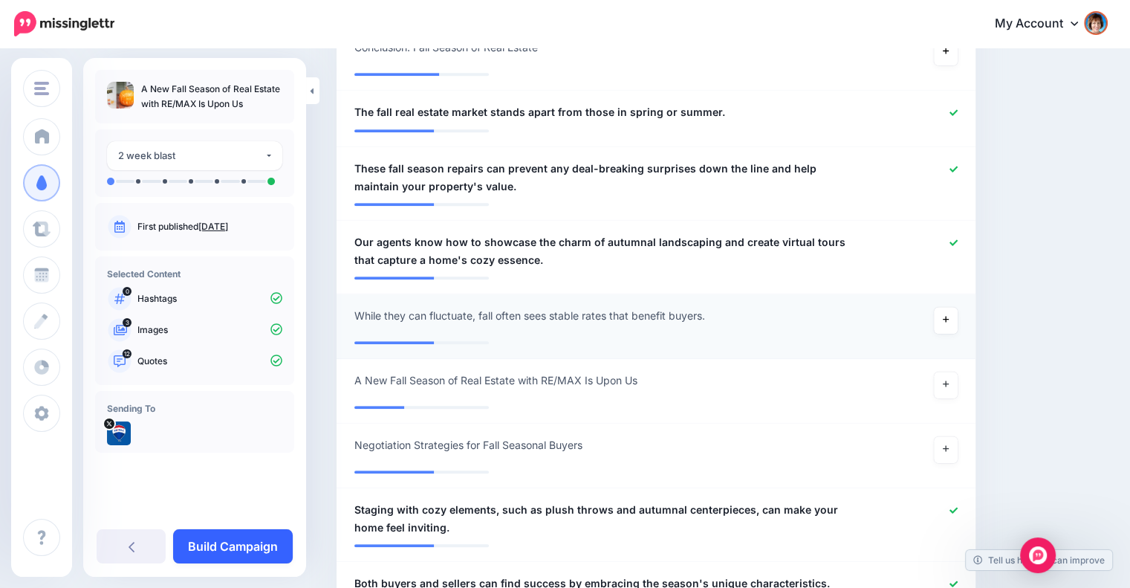
click at [246, 548] on link "Build Campaign" at bounding box center [233, 546] width 120 height 34
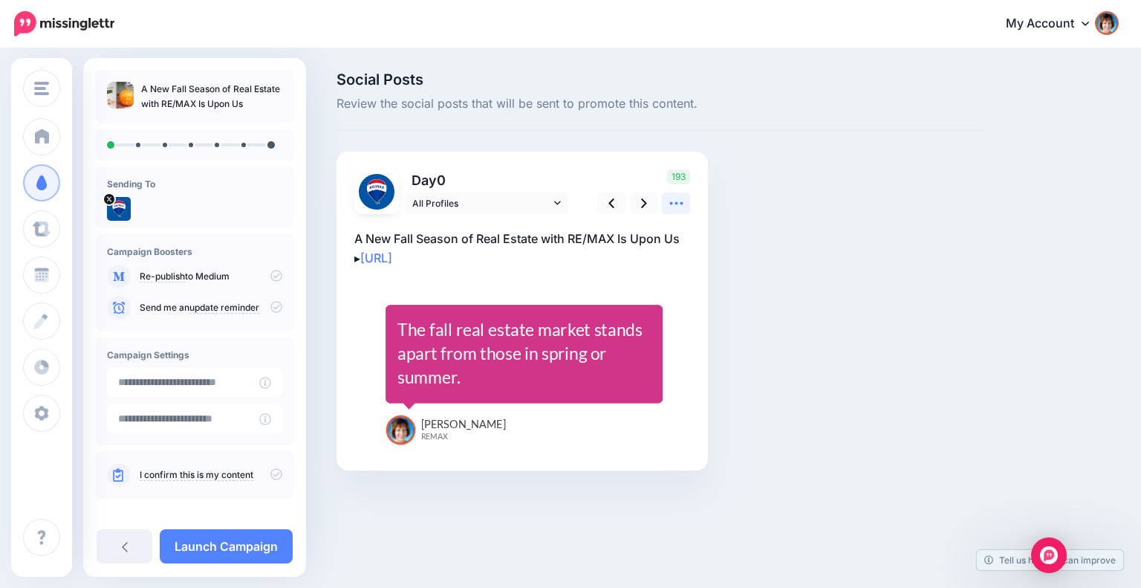
click at [672, 202] on icon at bounding box center [675, 203] width 13 height 3
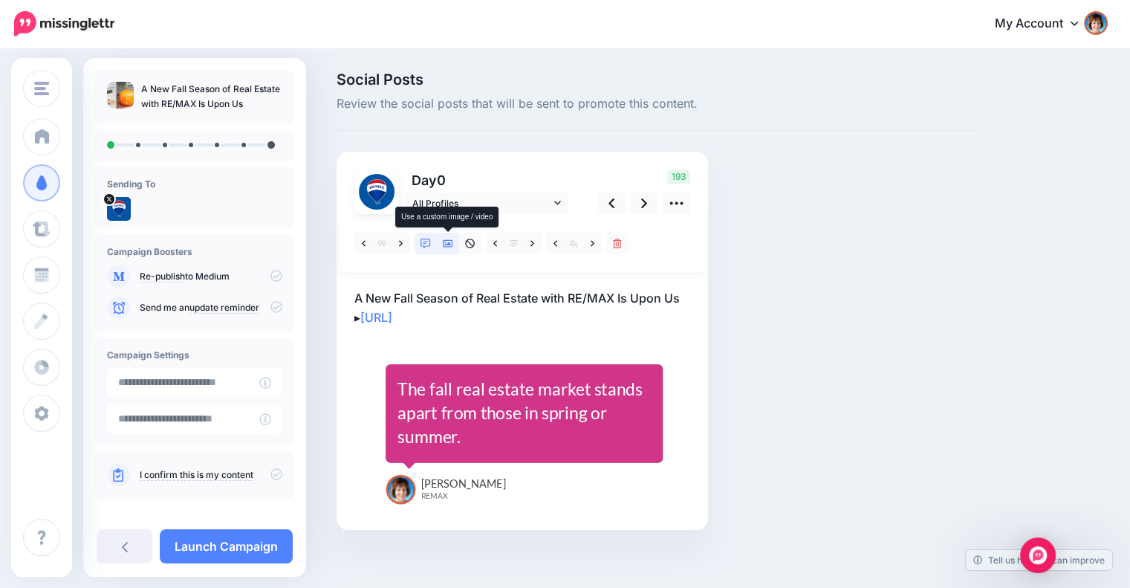
click at [452, 240] on icon at bounding box center [448, 243] width 10 height 10
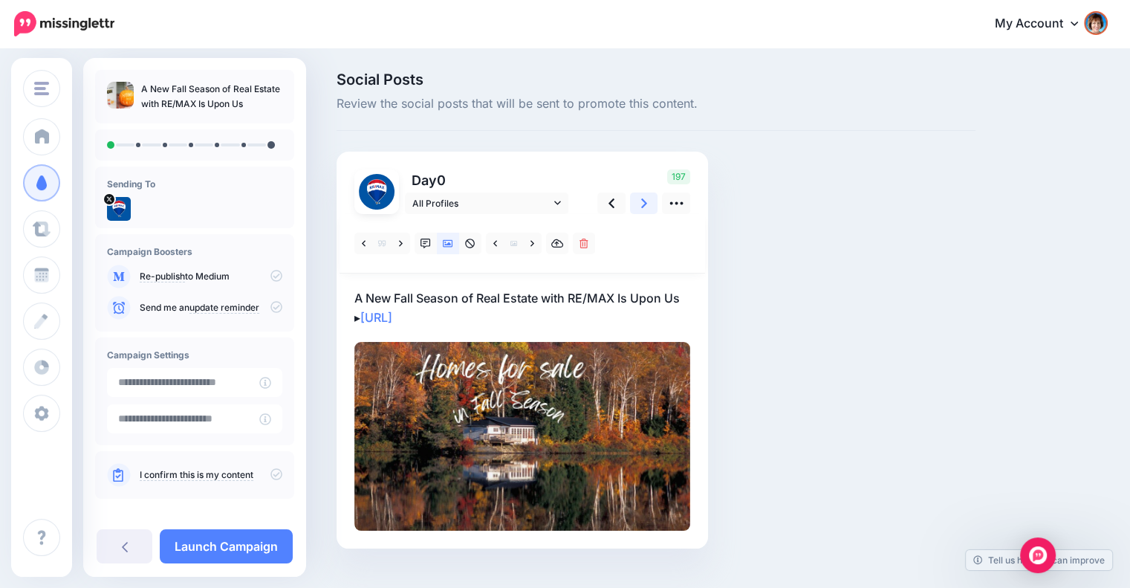
click at [644, 198] on icon at bounding box center [644, 203] width 6 height 16
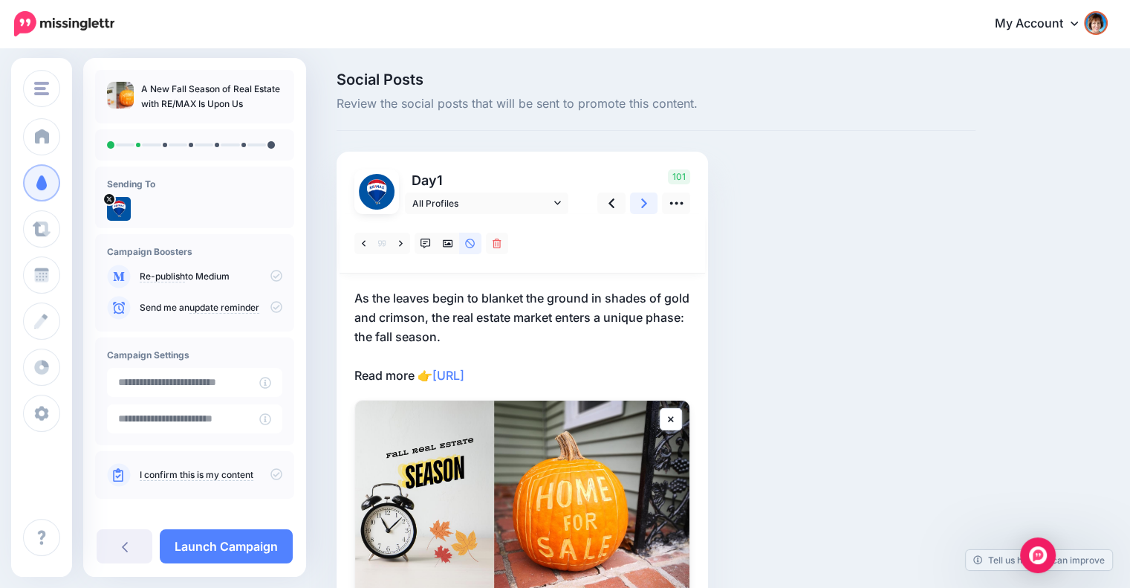
click at [644, 198] on icon at bounding box center [644, 203] width 6 height 16
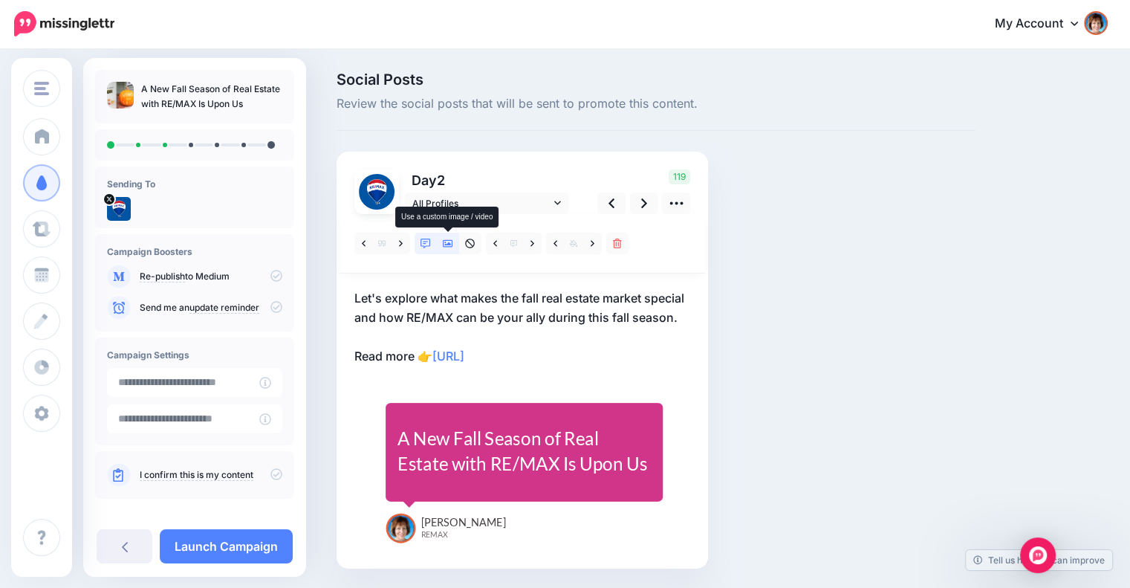
click at [443, 242] on icon at bounding box center [448, 243] width 10 height 7
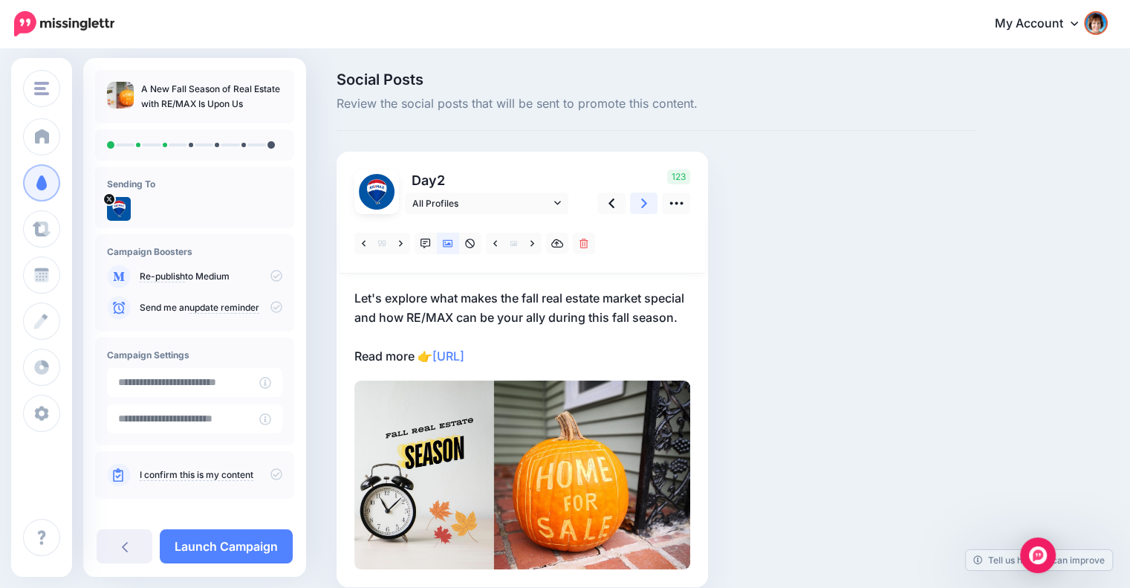
click at [644, 203] on icon at bounding box center [644, 203] width 6 height 16
click at [535, 241] on link at bounding box center [532, 244] width 19 height 22
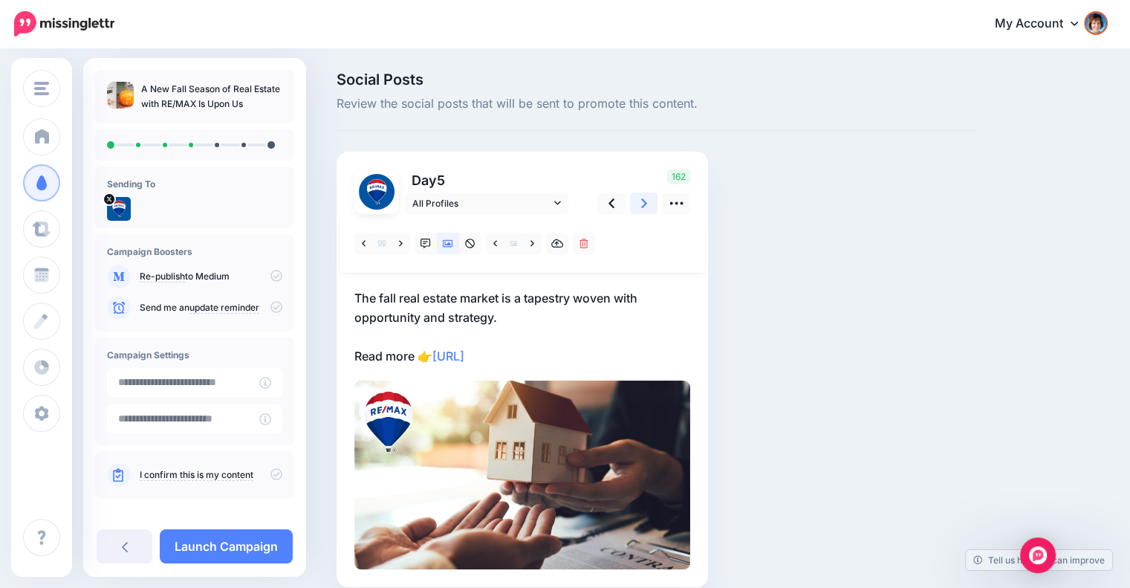
click at [637, 204] on link at bounding box center [644, 203] width 28 height 22
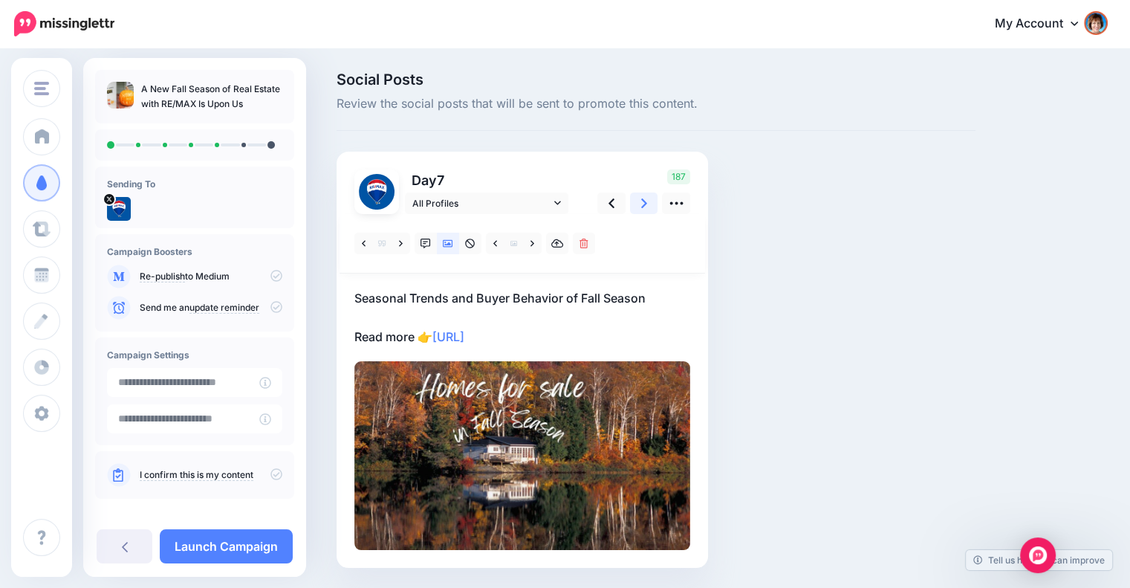
click at [637, 204] on link at bounding box center [644, 203] width 28 height 22
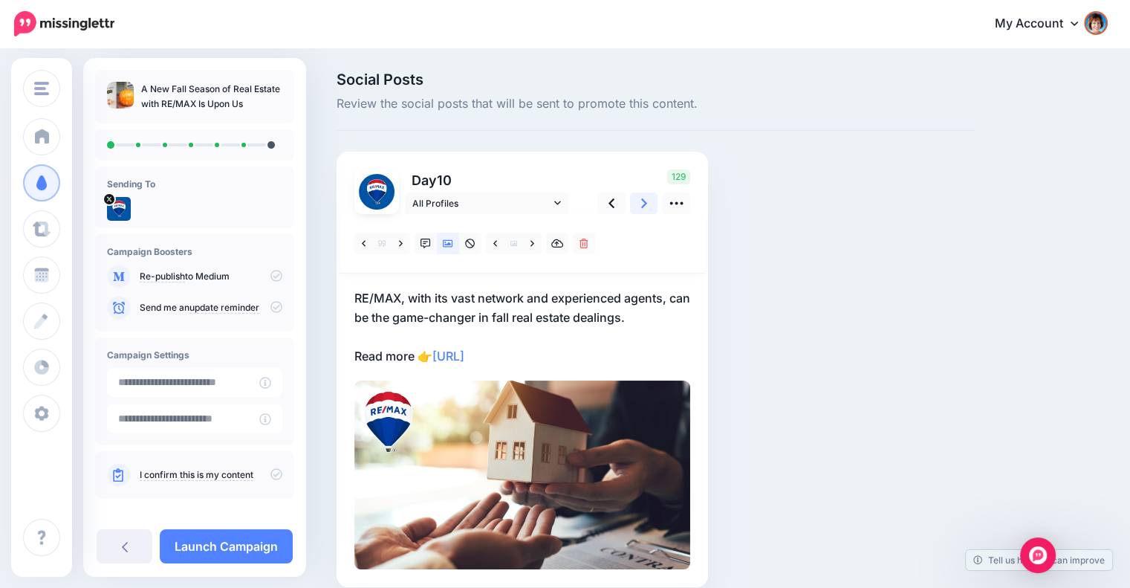
click at [637, 204] on link at bounding box center [644, 203] width 28 height 22
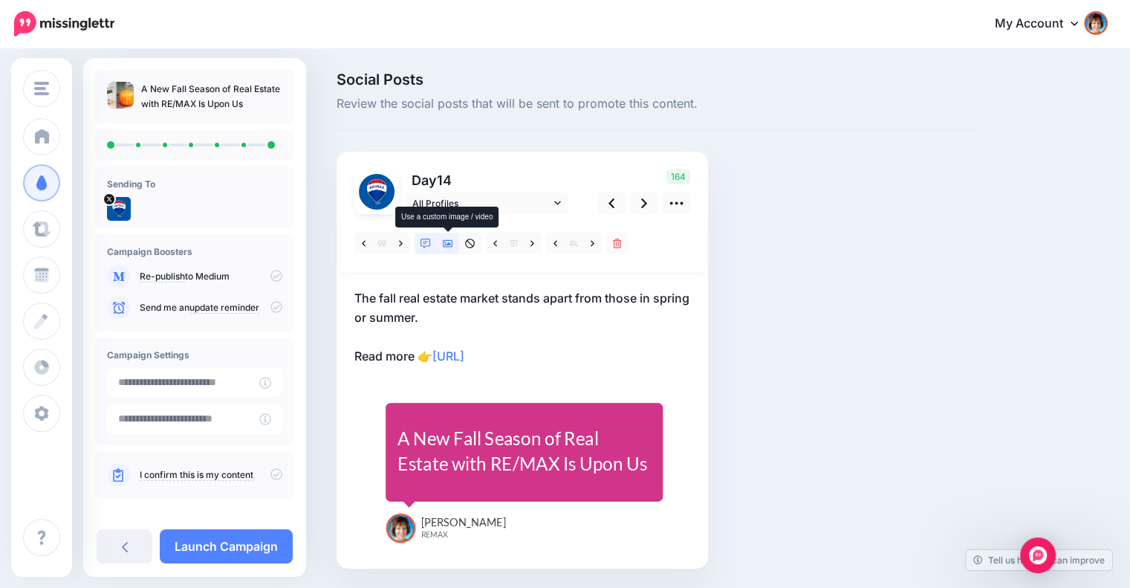
click at [449, 244] on icon at bounding box center [448, 243] width 10 height 7
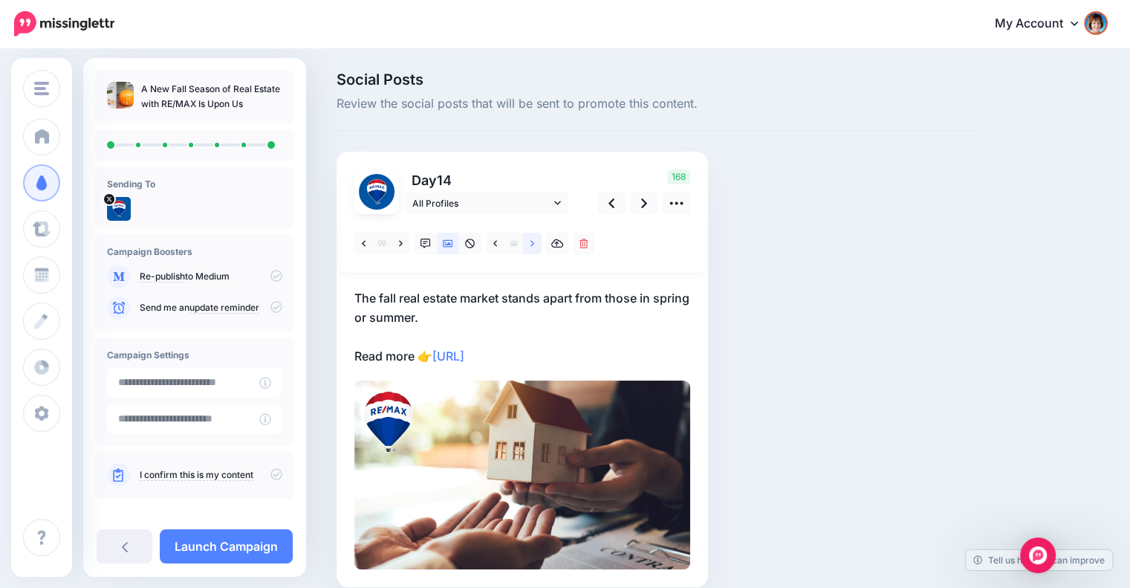
click at [529, 246] on link at bounding box center [532, 244] width 19 height 22
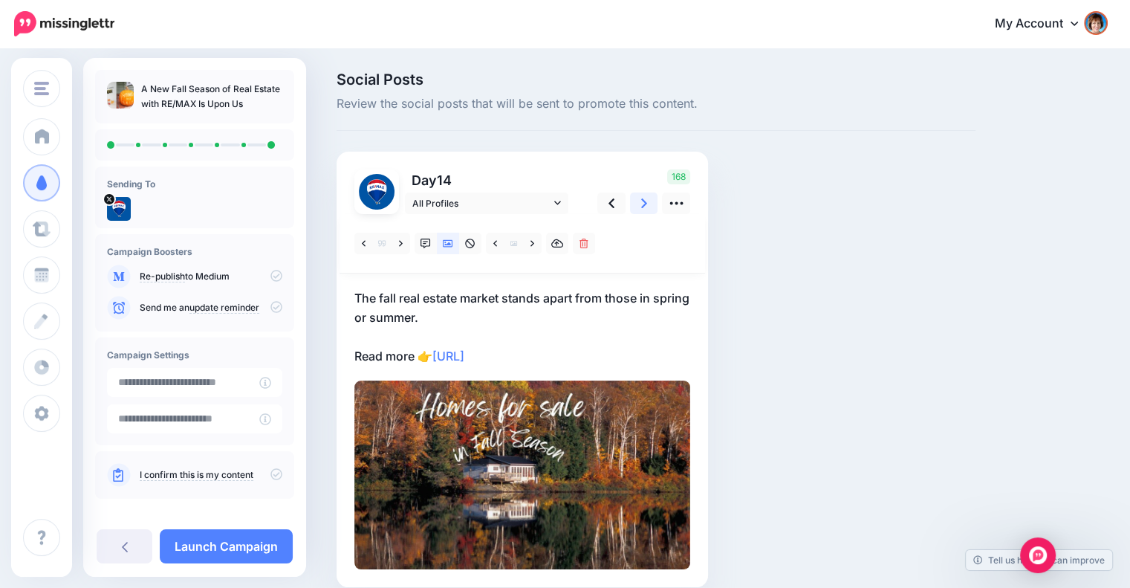
click at [639, 204] on link at bounding box center [644, 203] width 28 height 22
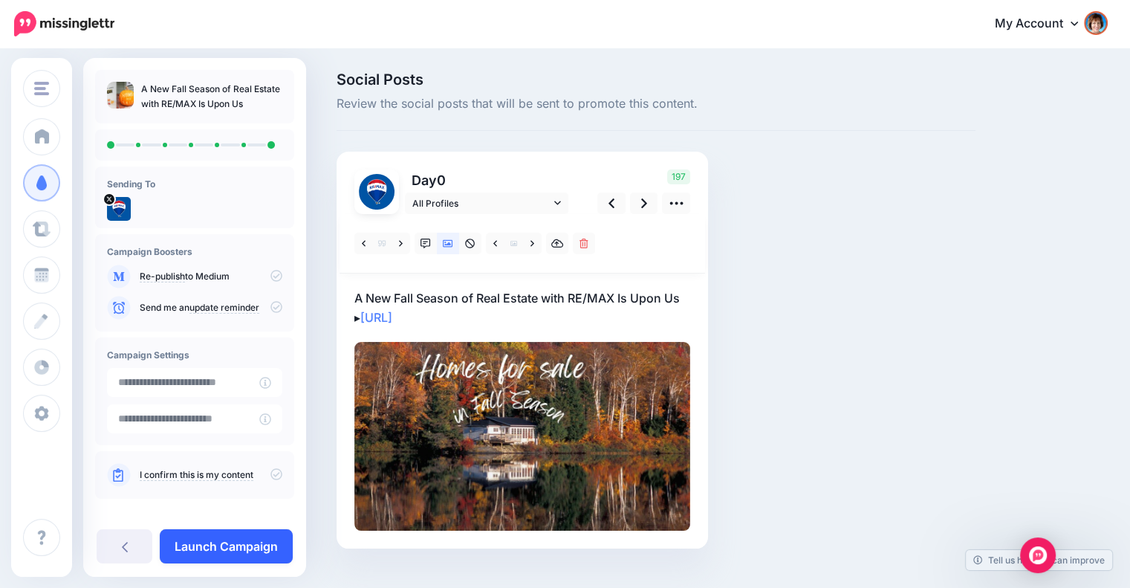
click at [256, 533] on link "Launch Campaign" at bounding box center [226, 546] width 133 height 34
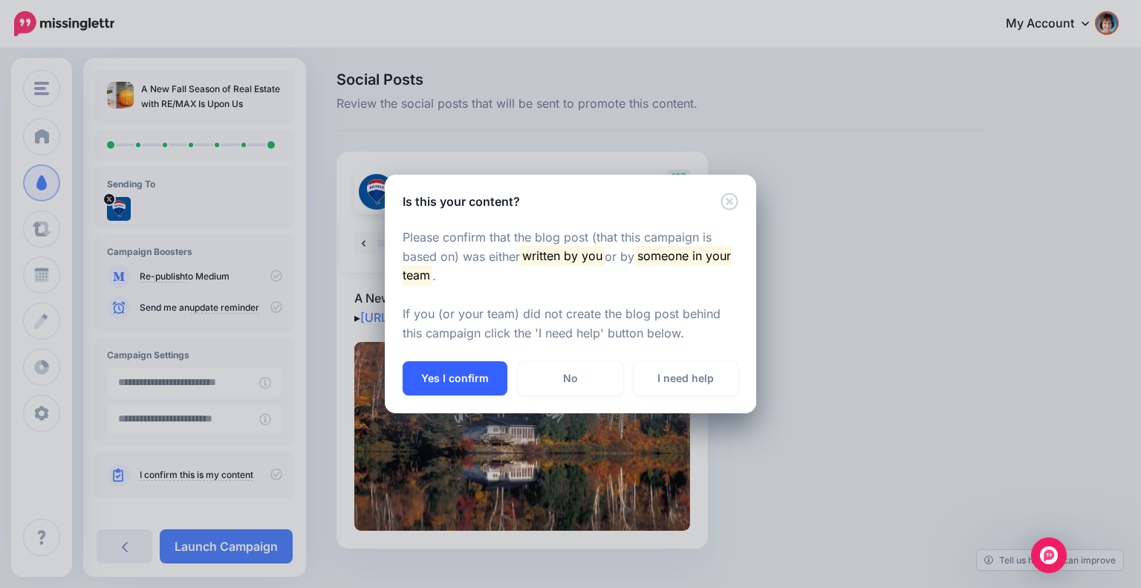
click at [432, 379] on button "Yes I confirm" at bounding box center [455, 378] width 105 height 34
